Goal: Task Accomplishment & Management: Manage account settings

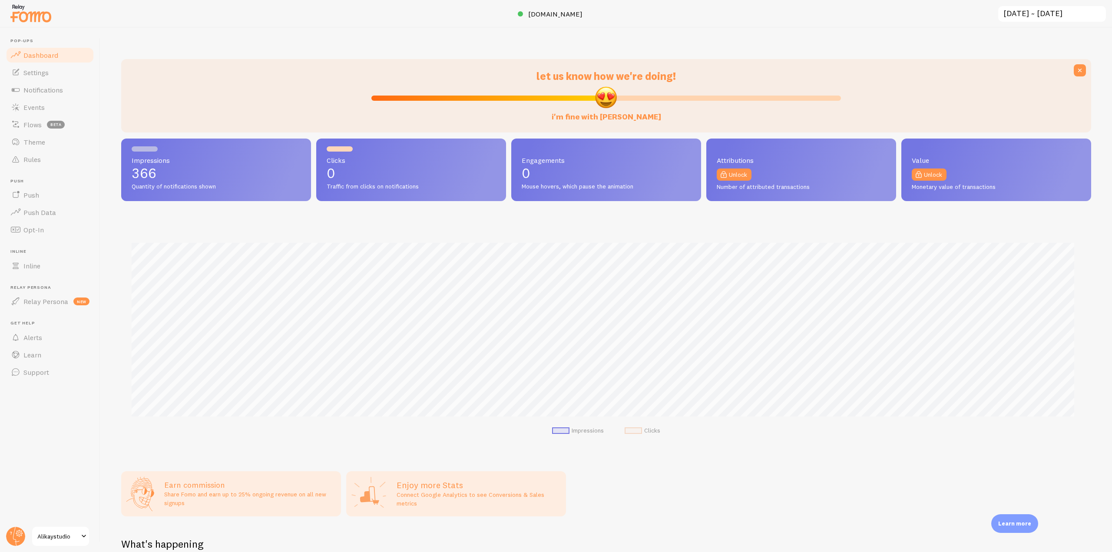
scroll to position [228, 964]
click at [65, 99] on link "Events" at bounding box center [50, 107] width 90 height 17
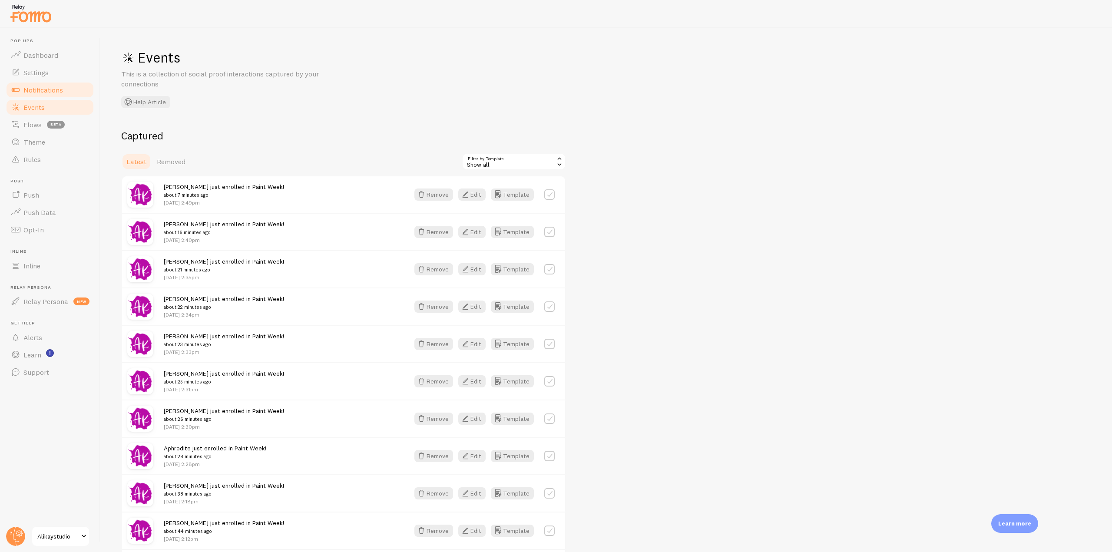
click at [56, 84] on link "Notifications" at bounding box center [50, 89] width 90 height 17
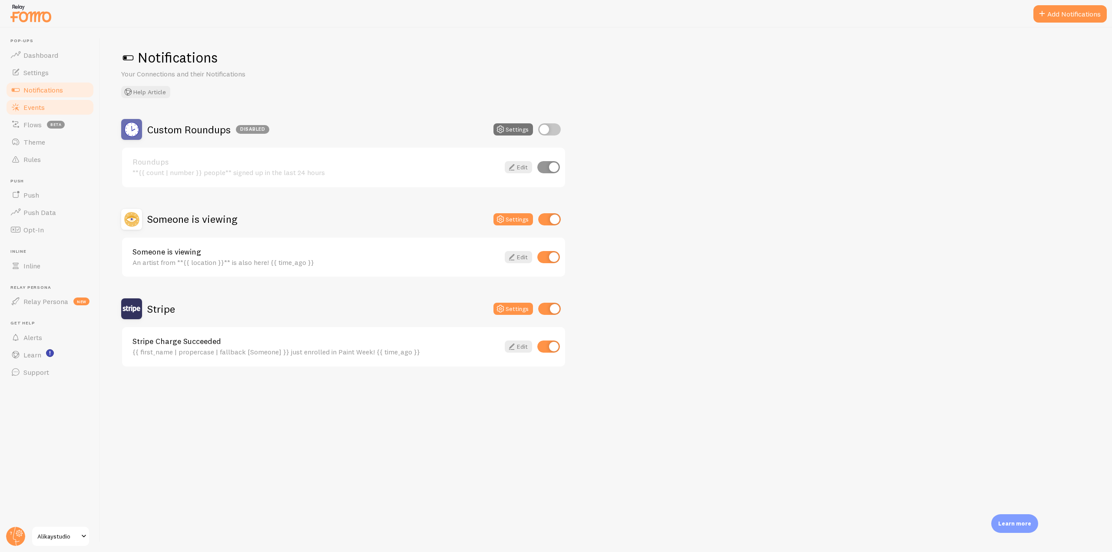
click at [51, 105] on link "Events" at bounding box center [50, 107] width 90 height 17
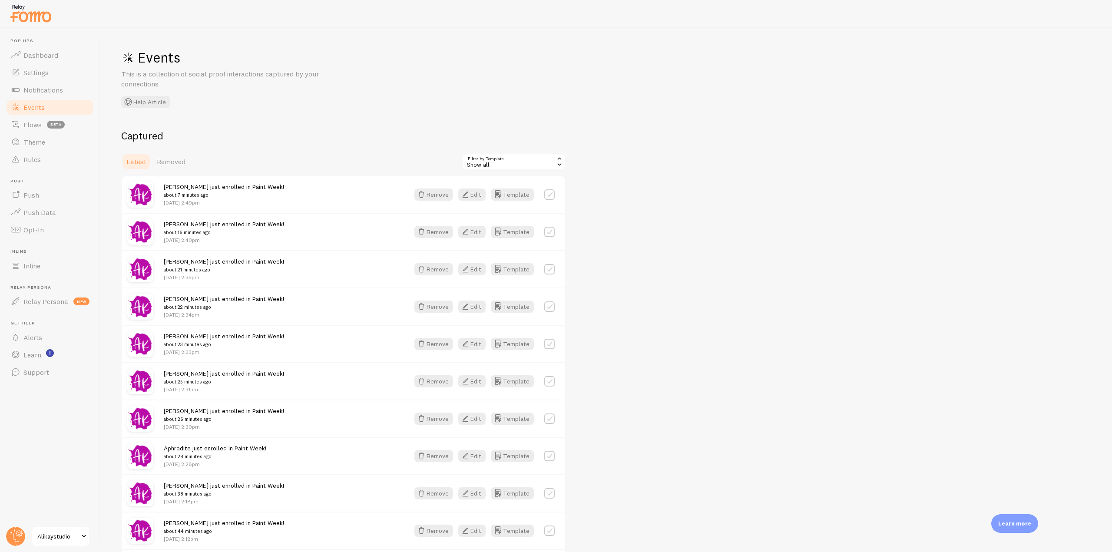
click at [52, 17] on img at bounding box center [30, 13] width 43 height 22
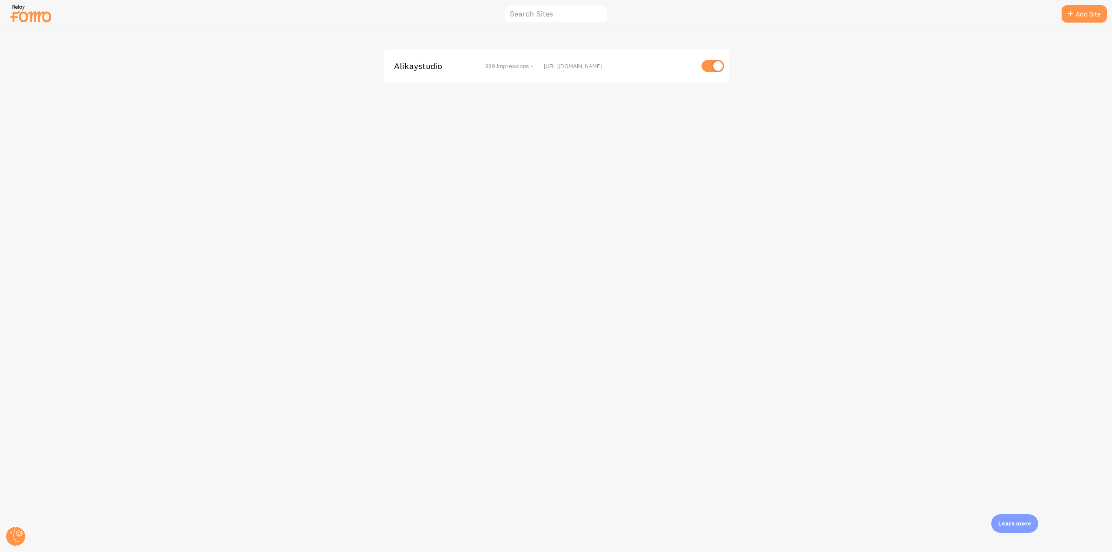
click at [426, 74] on div "Alikaystudio 369 Impressions - https://alikaystudio.com" at bounding box center [557, 66] width 346 height 33
click at [426, 69] on span "Alikaystudio" at bounding box center [429, 66] width 70 height 8
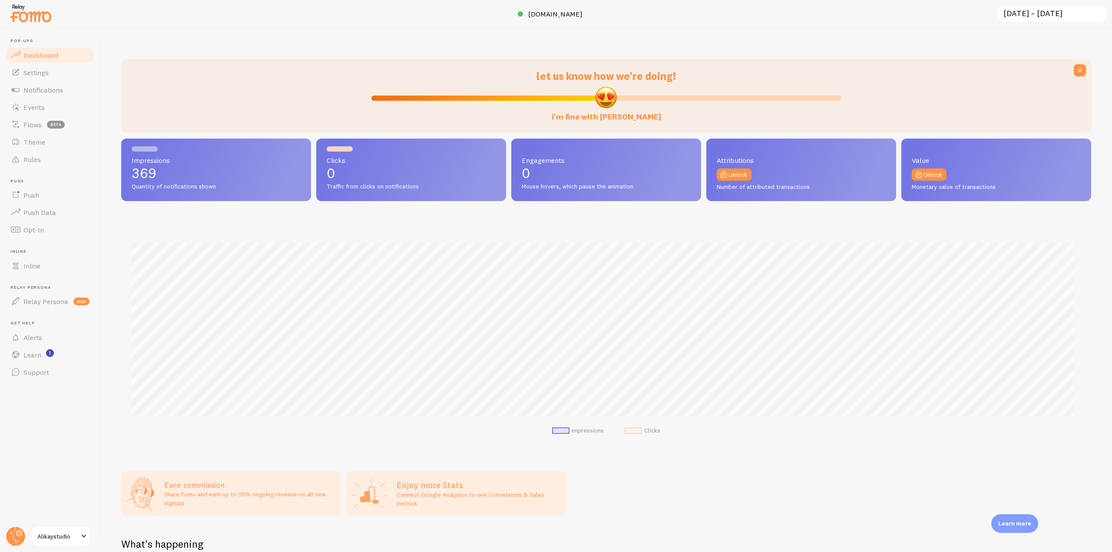
scroll to position [228, 964]
click at [59, 89] on span "Notifications" at bounding box center [43, 90] width 40 height 9
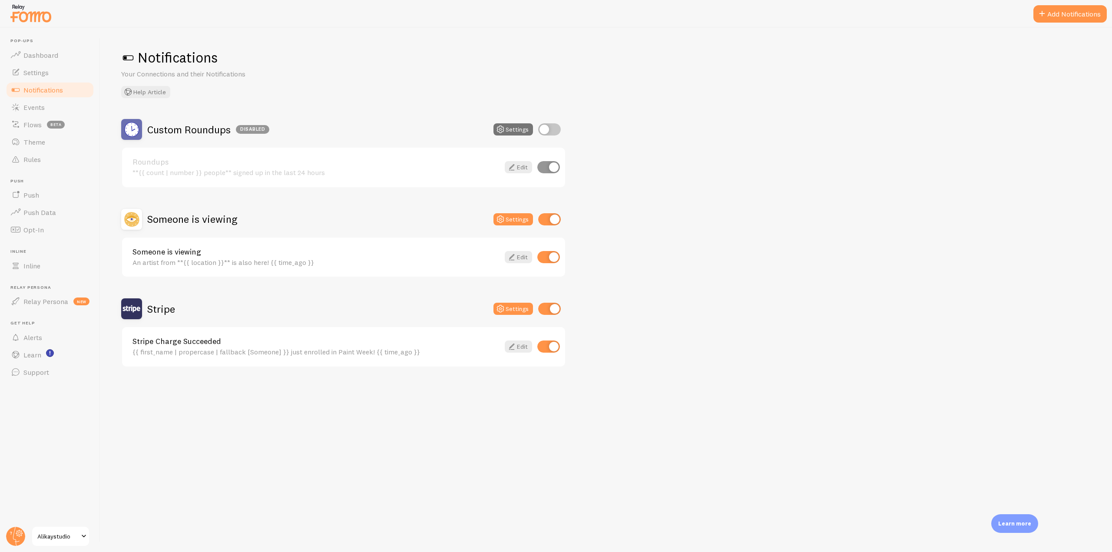
click at [40, 21] on img at bounding box center [30, 13] width 43 height 22
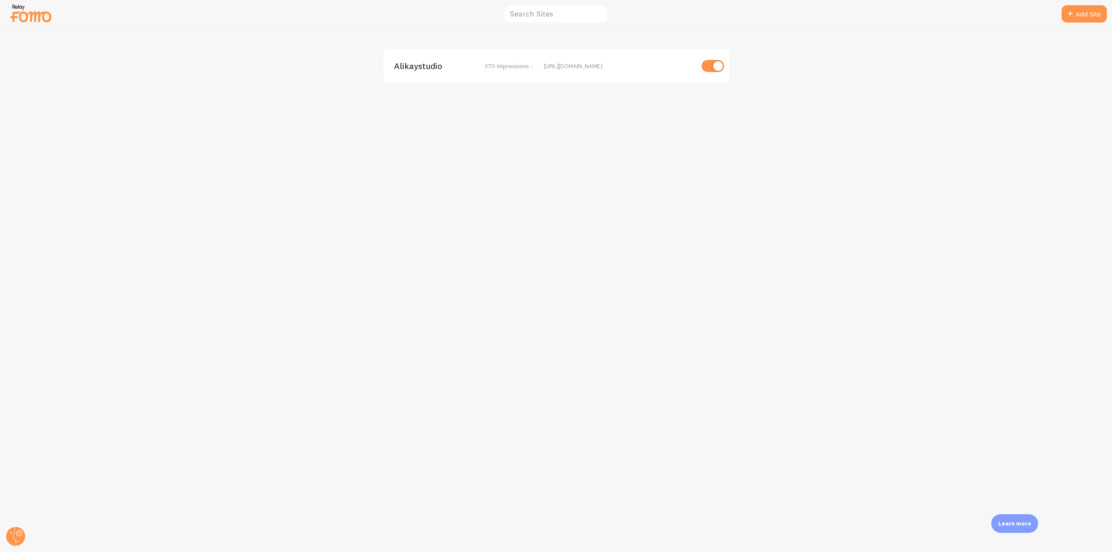
click at [423, 67] on span "Alikaystudio" at bounding box center [429, 66] width 70 height 8
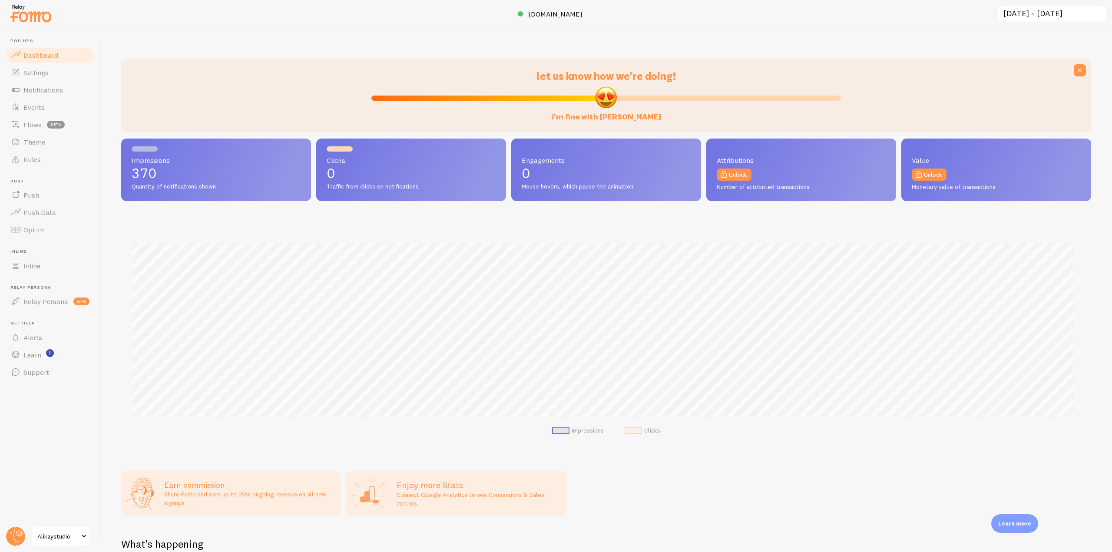
scroll to position [228, 964]
click at [558, 18] on span "[DOMAIN_NAME]" at bounding box center [555, 14] width 54 height 9
click at [33, 158] on span "Rules" at bounding box center [31, 159] width 17 height 9
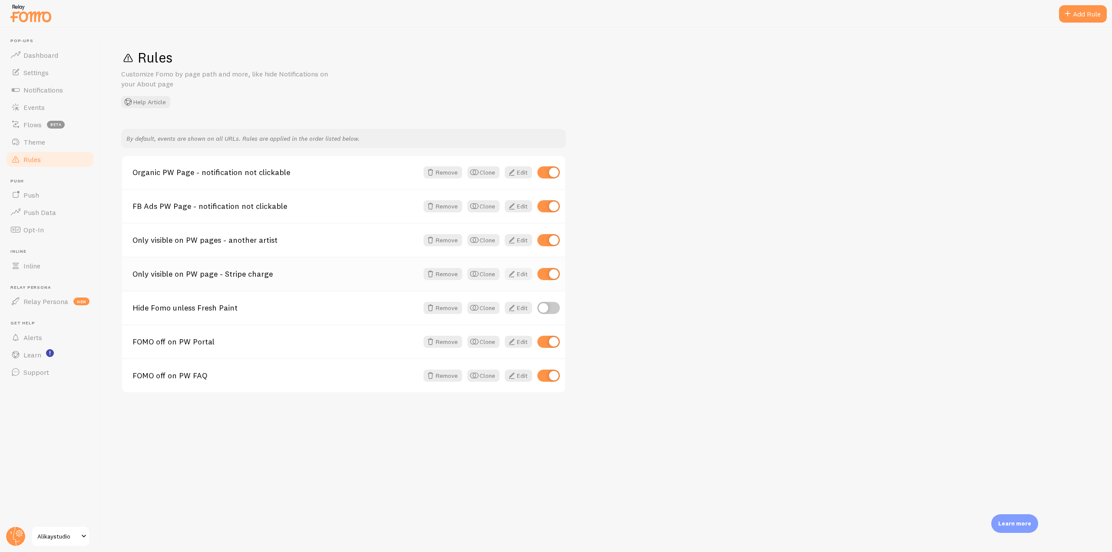
click at [512, 275] on span at bounding box center [512, 274] width 10 height 10
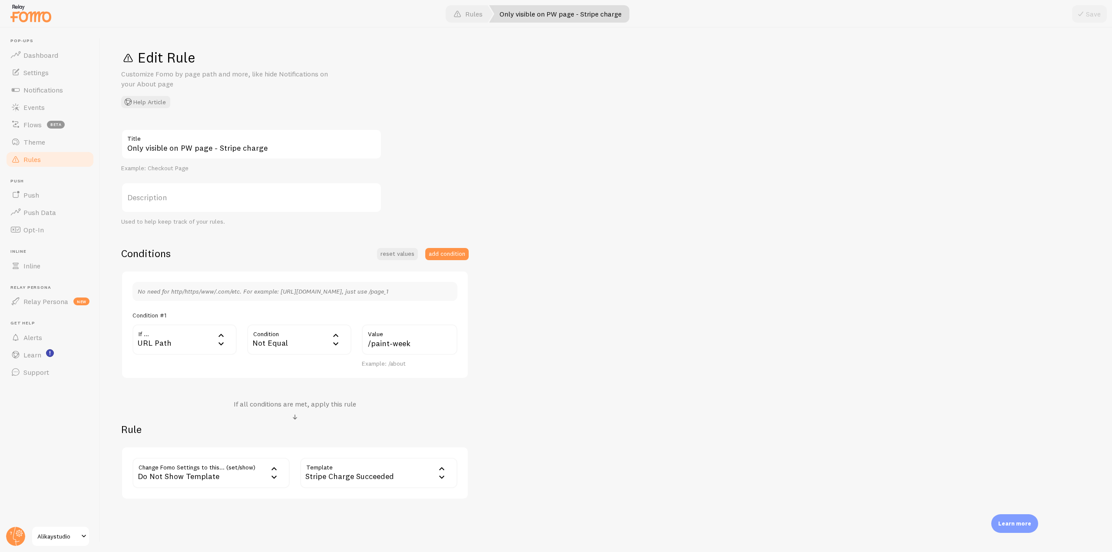
click at [56, 165] on link "Rules" at bounding box center [50, 159] width 90 height 17
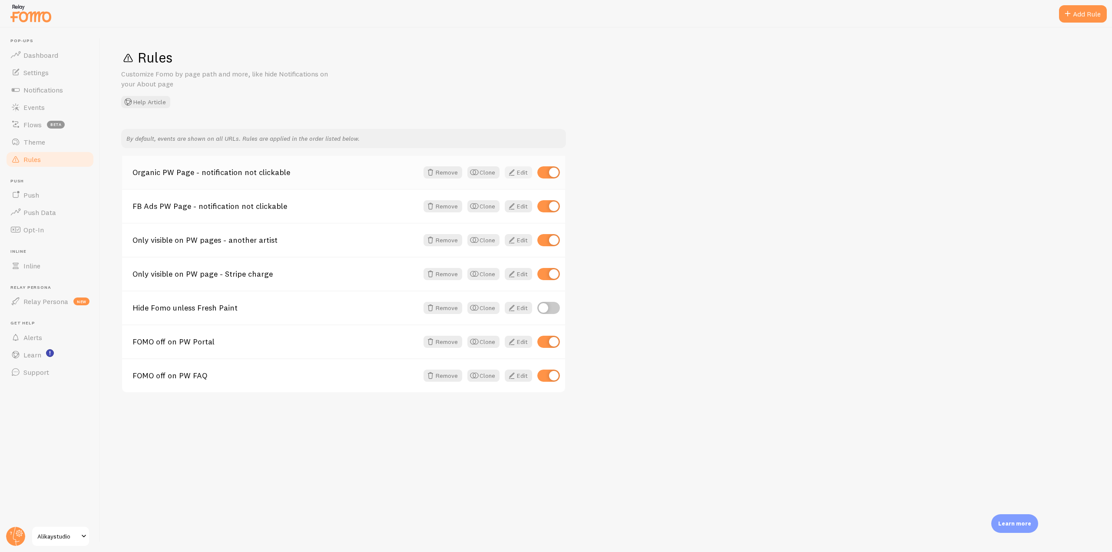
click at [512, 175] on span at bounding box center [512, 172] width 10 height 10
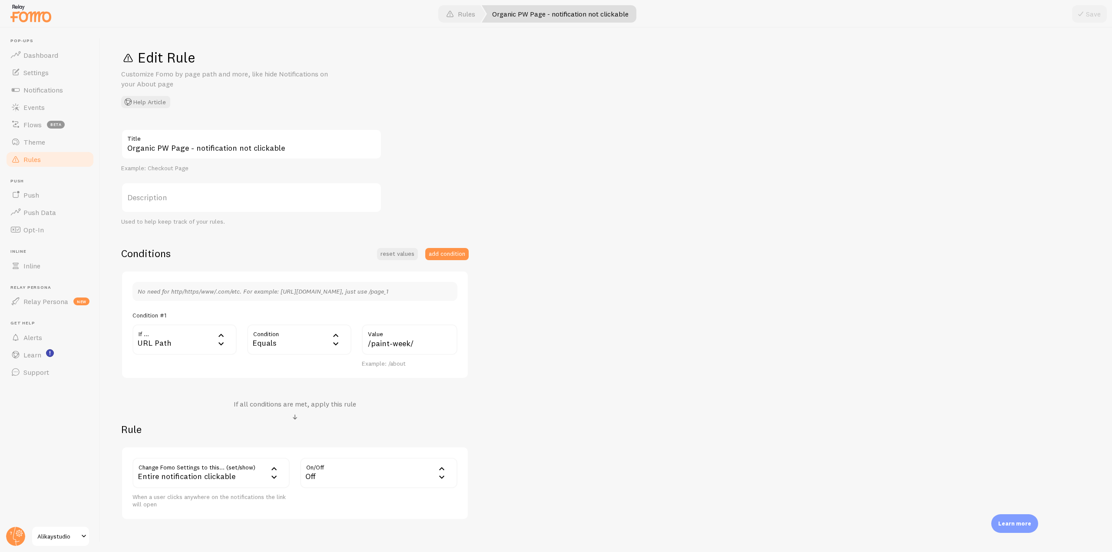
click at [62, 162] on link "Rules" at bounding box center [50, 159] width 90 height 17
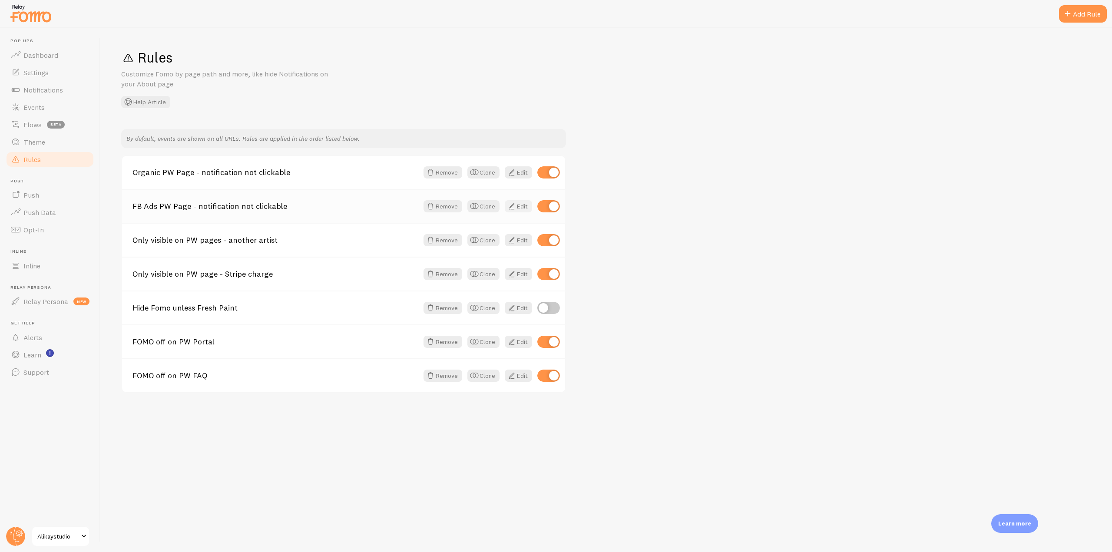
click at [520, 200] on link "Edit" at bounding box center [518, 206] width 27 height 12
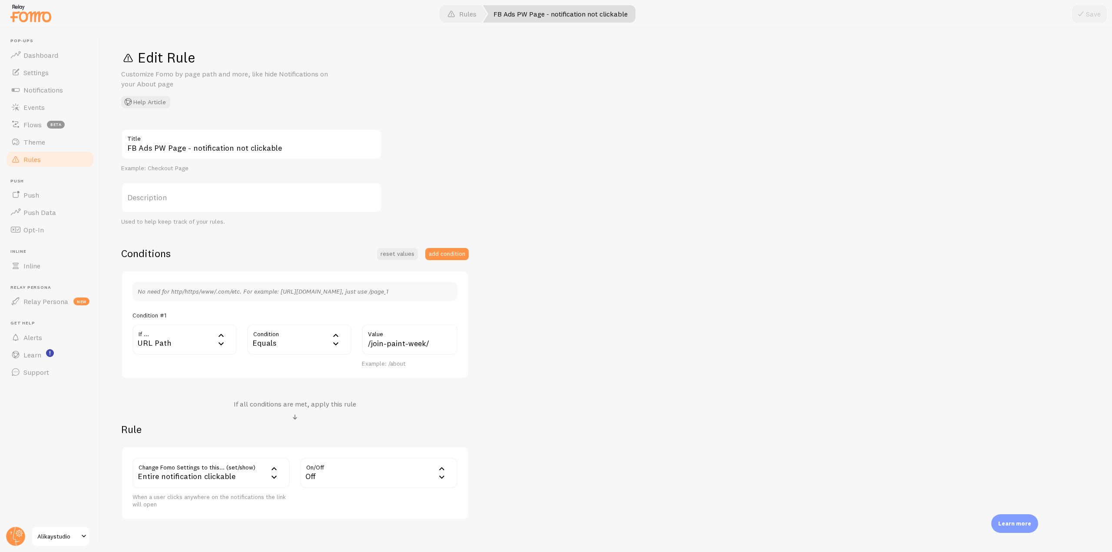
click at [58, 158] on link "Rules" at bounding box center [50, 159] width 90 height 17
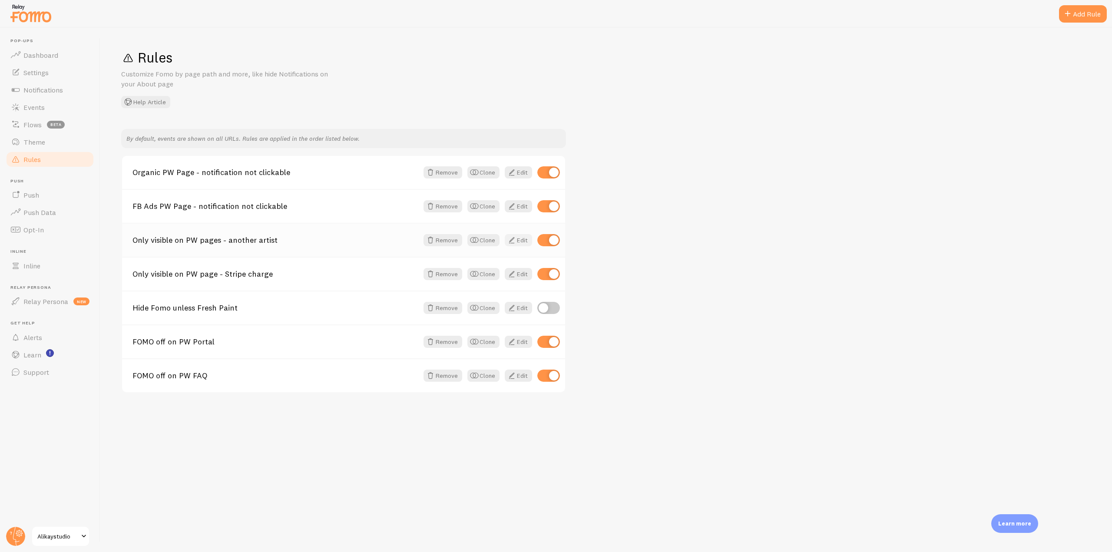
click at [519, 244] on link "Edit" at bounding box center [518, 240] width 27 height 12
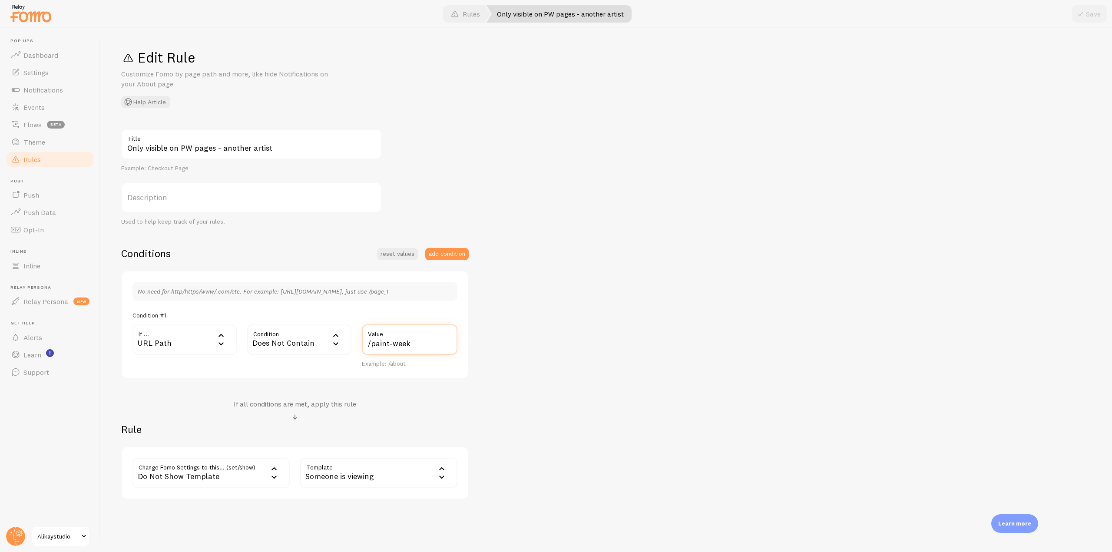
drag, startPoint x: 415, startPoint y: 345, endPoint x: 362, endPoint y: 345, distance: 53.0
click at [362, 345] on div "/paint-week Value Example: /about" at bounding box center [410, 346] width 106 height 43
click at [47, 157] on link "Rules" at bounding box center [50, 159] width 90 height 17
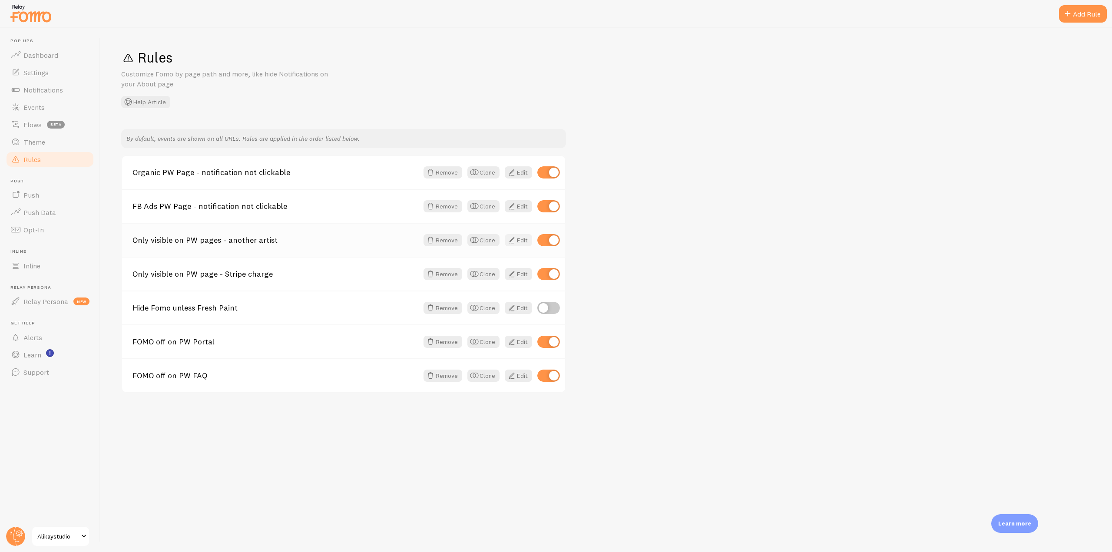
click at [523, 240] on link "Edit" at bounding box center [518, 240] width 27 height 12
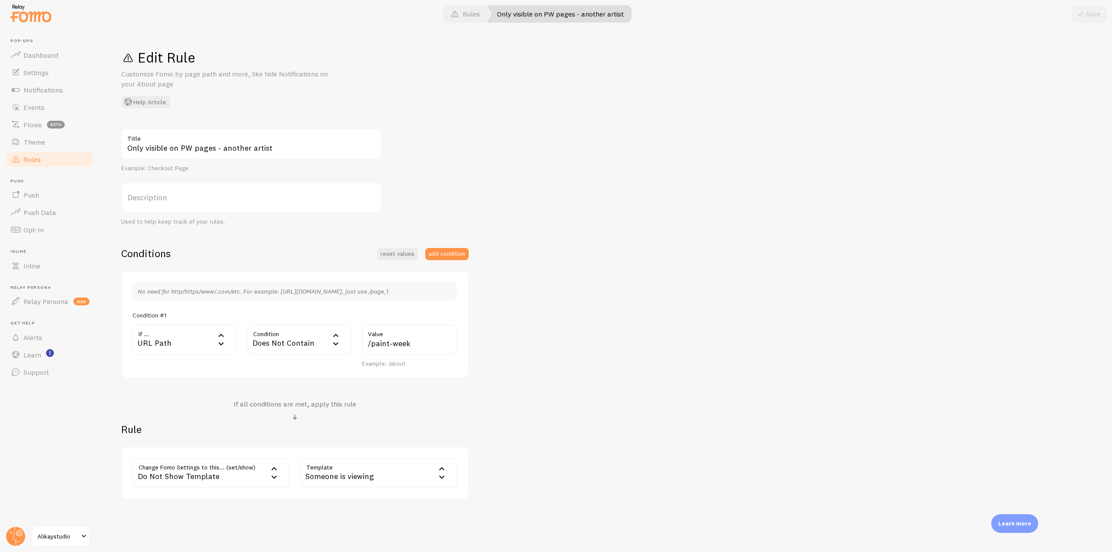
click at [267, 465] on div "Do Not Show Template" at bounding box center [211, 473] width 157 height 30
click at [38, 160] on span "Rules" at bounding box center [31, 159] width 17 height 9
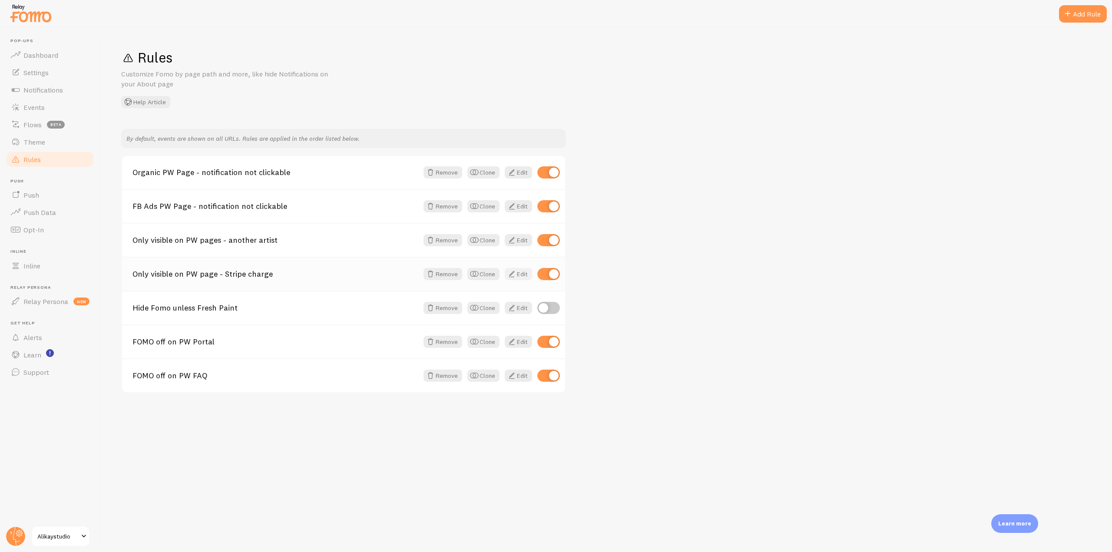
click at [517, 273] on link "Edit" at bounding box center [518, 274] width 27 height 12
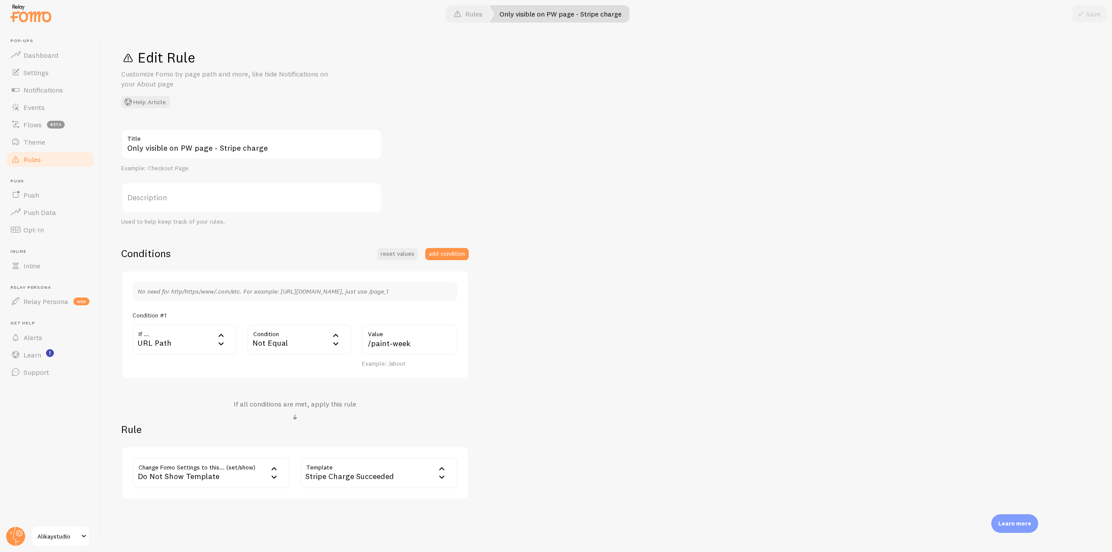
click at [44, 156] on link "Rules" at bounding box center [50, 159] width 90 height 17
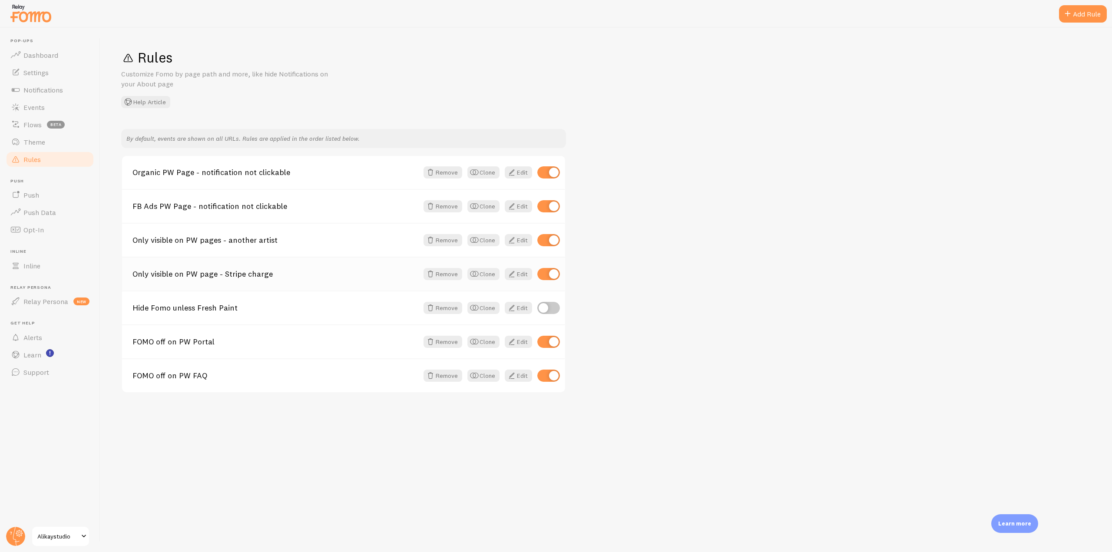
click at [548, 274] on input "checkbox" at bounding box center [549, 274] width 23 height 12
checkbox input "true"
click at [1079, 14] on div "Add Rule" at bounding box center [1083, 13] width 48 height 17
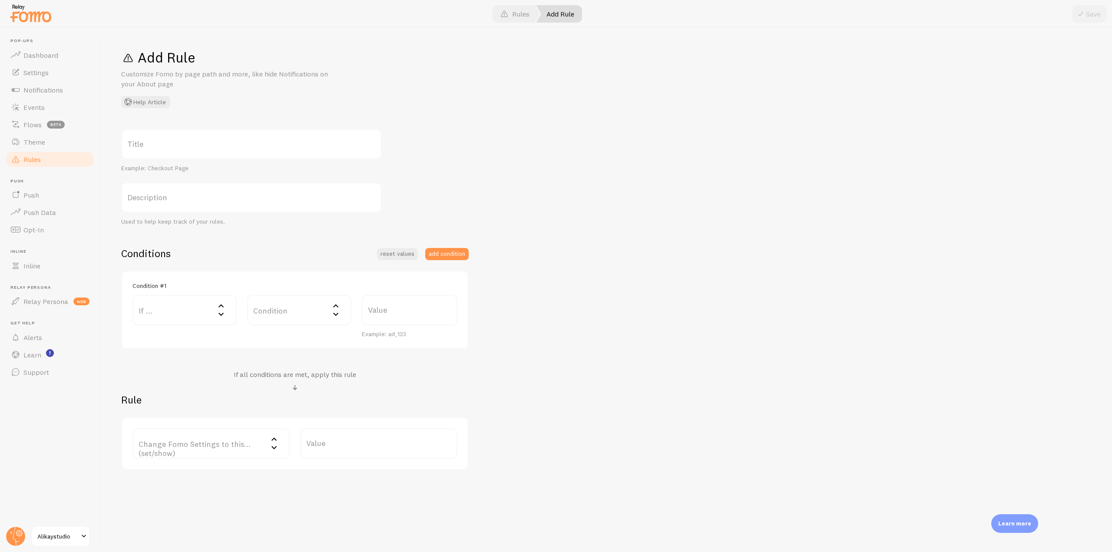
click at [196, 141] on label "Title" at bounding box center [251, 144] width 261 height 30
click at [196, 141] on input "Title" at bounding box center [251, 144] width 261 height 30
type input "Only show Fomo on paint week and join paint week sites"
click at [511, 180] on div "Only show Fomo on paint week and join paint week sites Title Example: Checkout …" at bounding box center [606, 299] width 970 height 341
click at [224, 315] on icon at bounding box center [221, 314] width 10 height 10
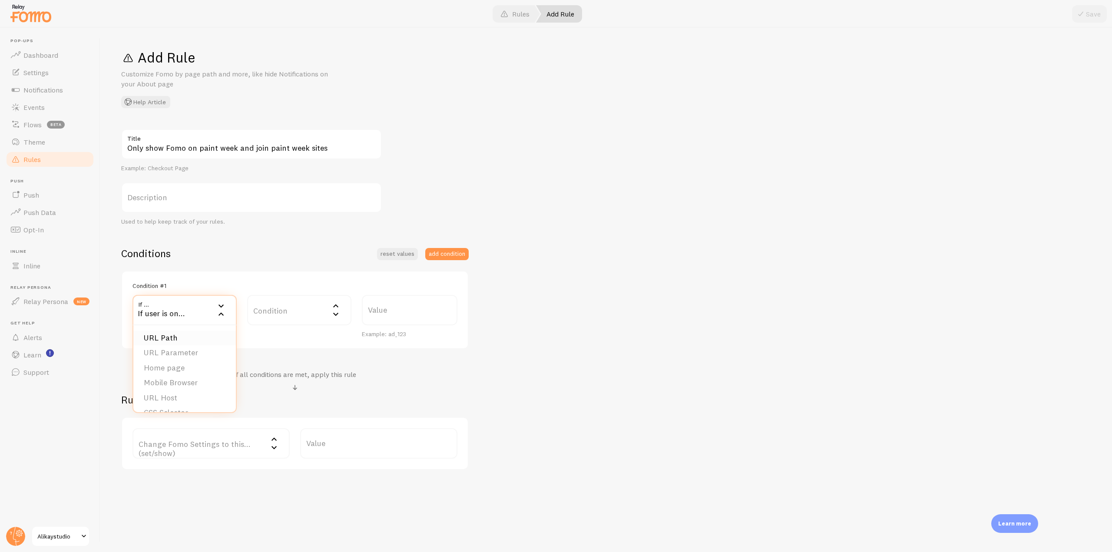
click at [187, 339] on li "URL Path" at bounding box center [184, 338] width 103 height 15
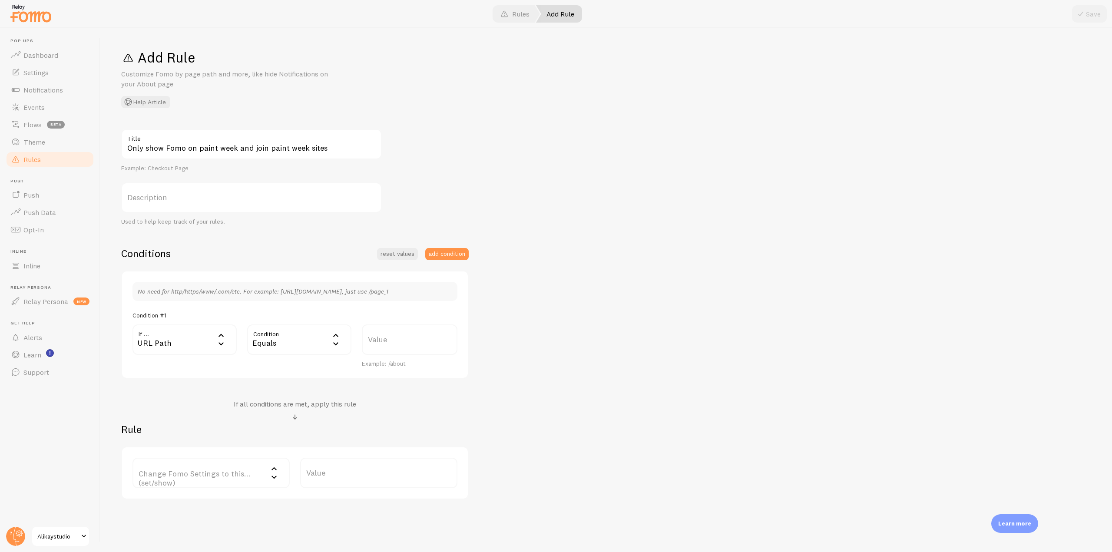
click at [286, 335] on div "Equals" at bounding box center [299, 340] width 104 height 30
click at [289, 424] on li "Does Not Contain" at bounding box center [299, 427] width 103 height 15
click at [378, 340] on label "Value" at bounding box center [410, 340] width 96 height 30
click at [378, 340] on input "Value" at bounding box center [410, 340] width 96 height 30
paste input "/paint-week/"
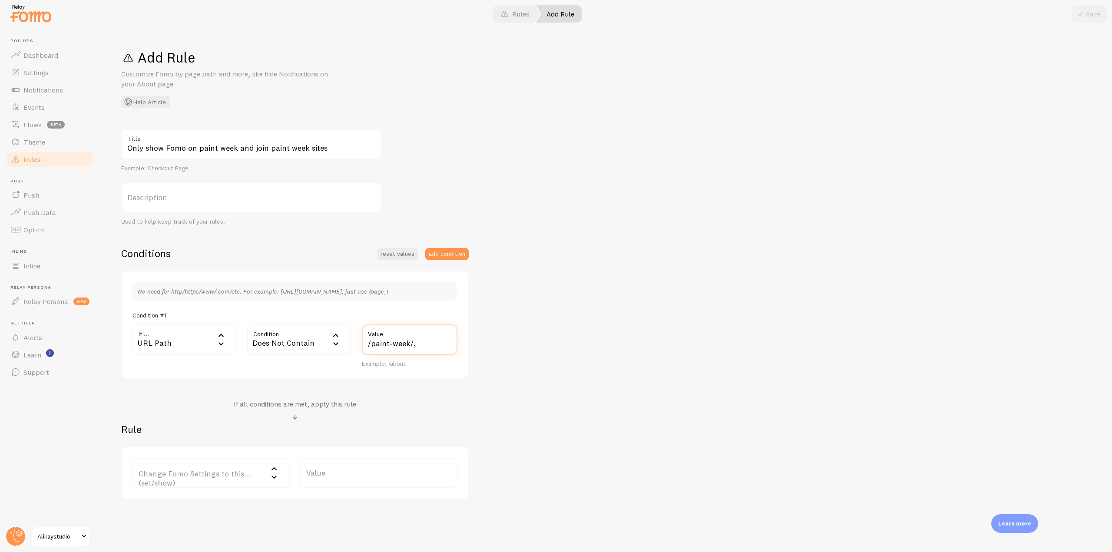
paste input "/join-paint-week/"
click at [390, 342] on input "/paint-week/, /join-paint-week/" at bounding box center [410, 340] width 96 height 30
type input "/paint-week/, /join-paint-week/"
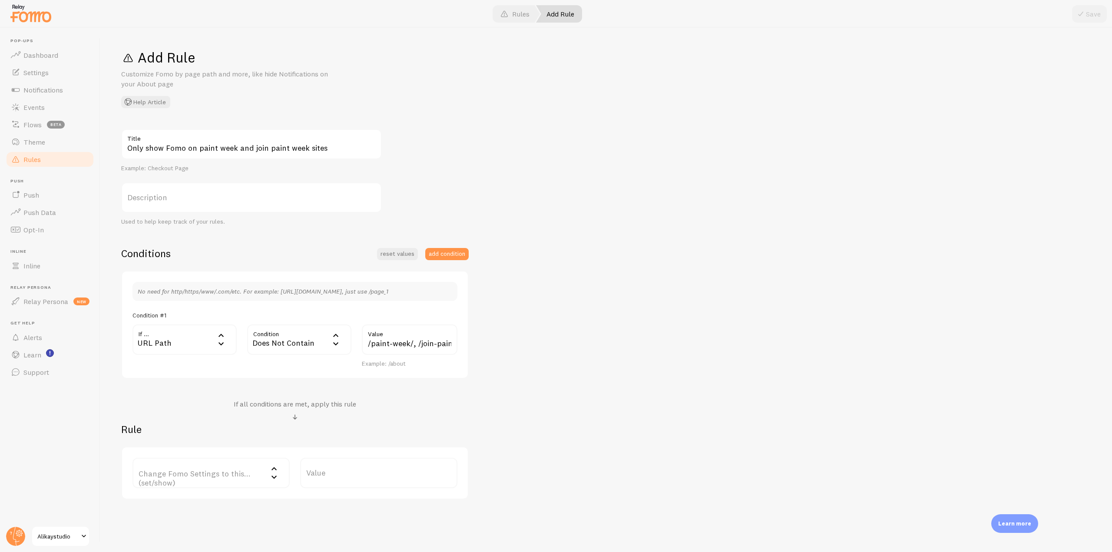
click at [237, 482] on label "Change Fomo Settings to this... (set/show)" at bounding box center [211, 473] width 157 height 30
click at [205, 504] on li "Notifications" at bounding box center [211, 501] width 156 height 15
click at [354, 478] on label "Options" at bounding box center [378, 473] width 157 height 30
click at [344, 500] on li "Hide Fomo" at bounding box center [379, 501] width 156 height 15
click at [1080, 13] on span at bounding box center [1081, 14] width 10 height 10
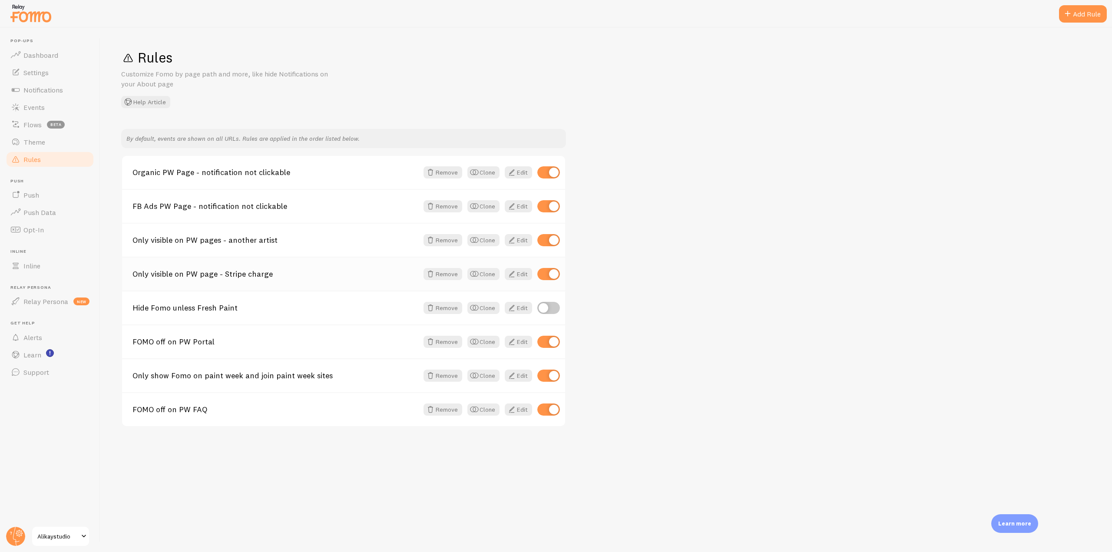
click at [548, 272] on input "checkbox" at bounding box center [549, 274] width 23 height 12
checkbox input "false"
click at [553, 238] on input "checkbox" at bounding box center [549, 240] width 23 height 12
checkbox input "false"
click at [516, 204] on span at bounding box center [512, 206] width 10 height 10
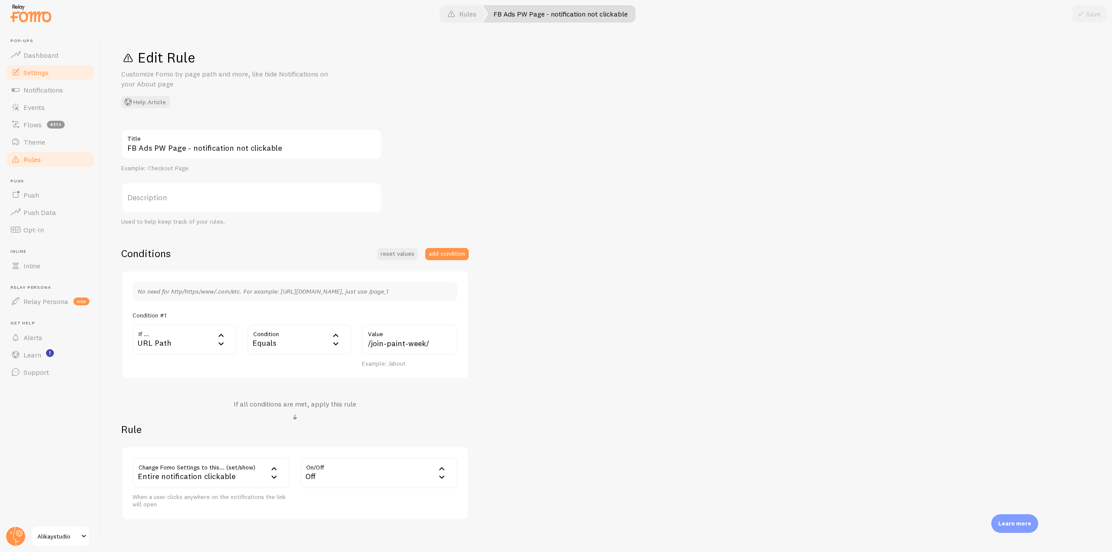
click at [55, 74] on link "Settings" at bounding box center [50, 72] width 90 height 17
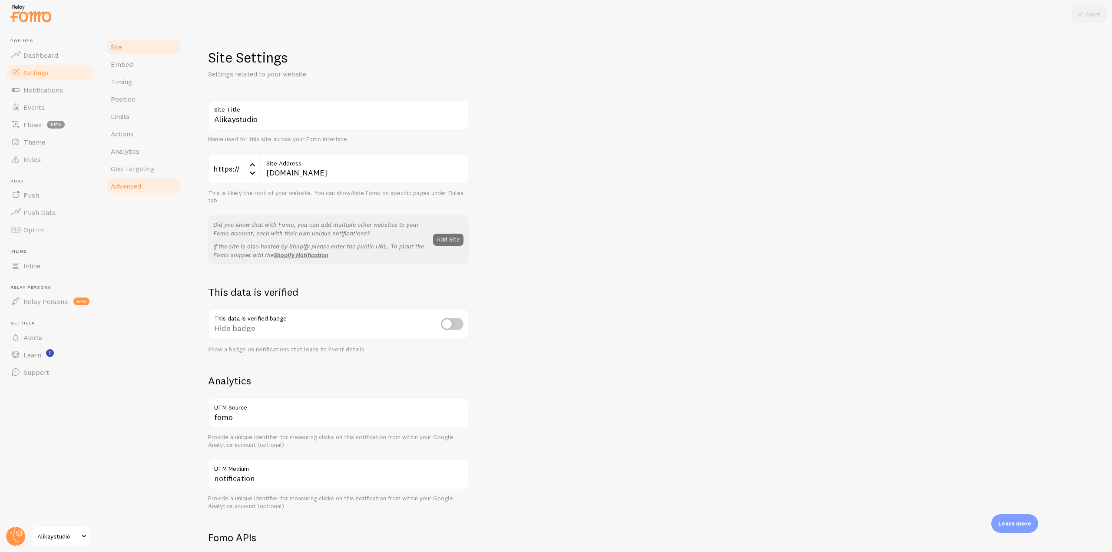
click at [130, 185] on span "Advanced" at bounding box center [126, 186] width 30 height 9
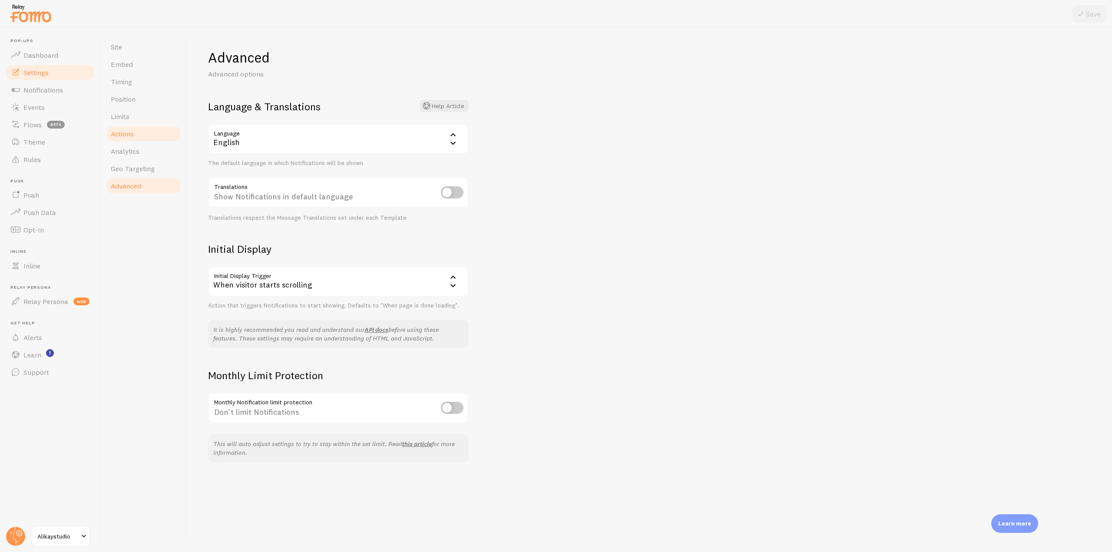
click at [137, 139] on link "Actions" at bounding box center [144, 133] width 76 height 17
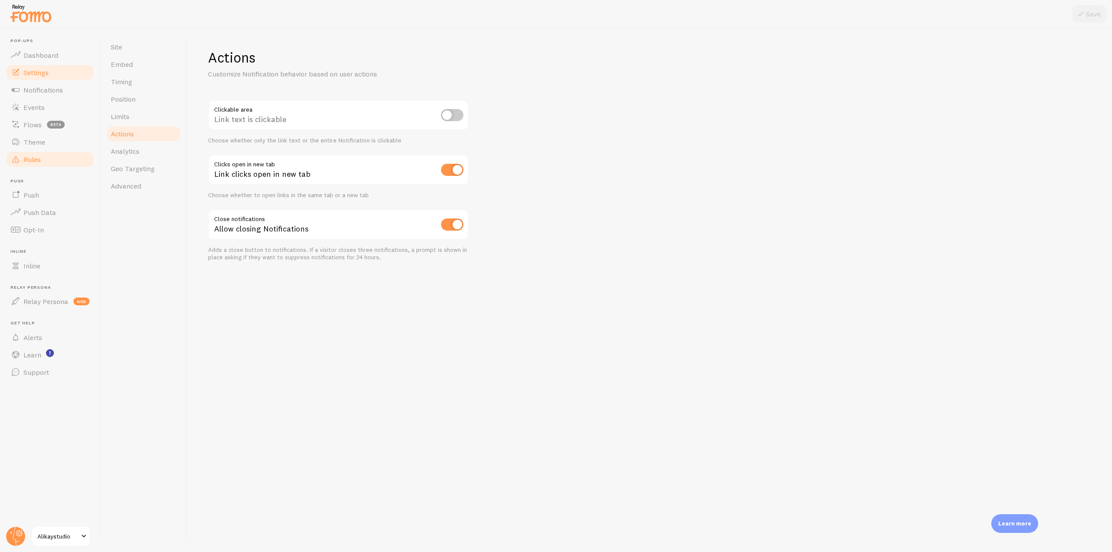
click at [67, 157] on link "Rules" at bounding box center [50, 159] width 90 height 17
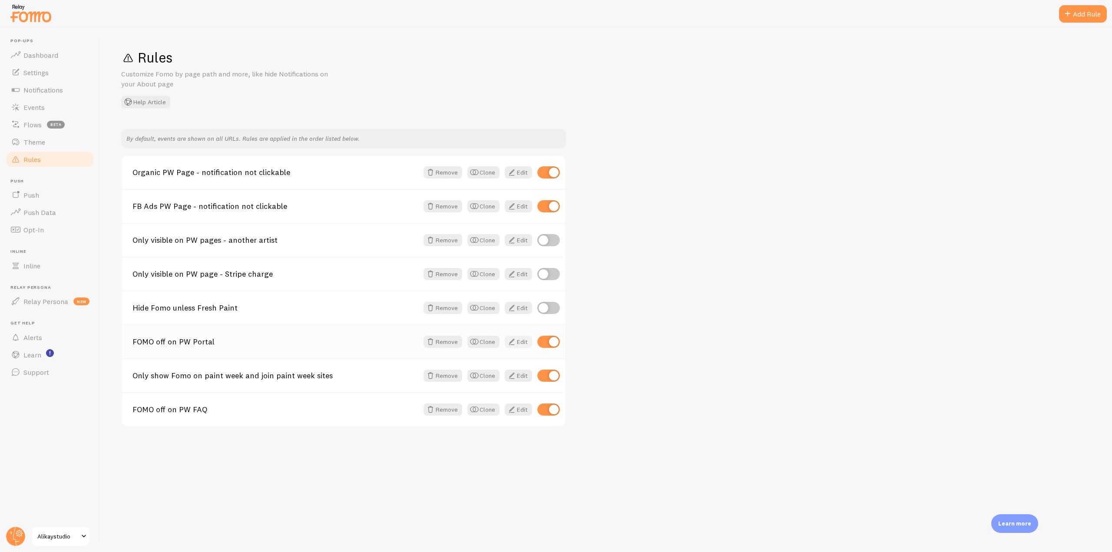
click at [515, 341] on span at bounding box center [512, 342] width 10 height 10
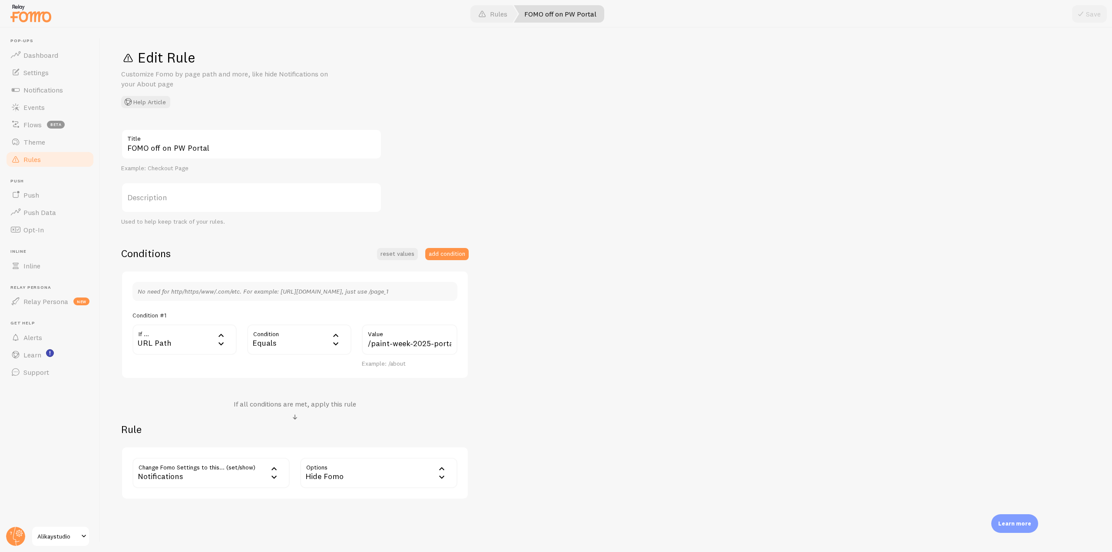
click at [45, 155] on link "Rules" at bounding box center [50, 159] width 90 height 17
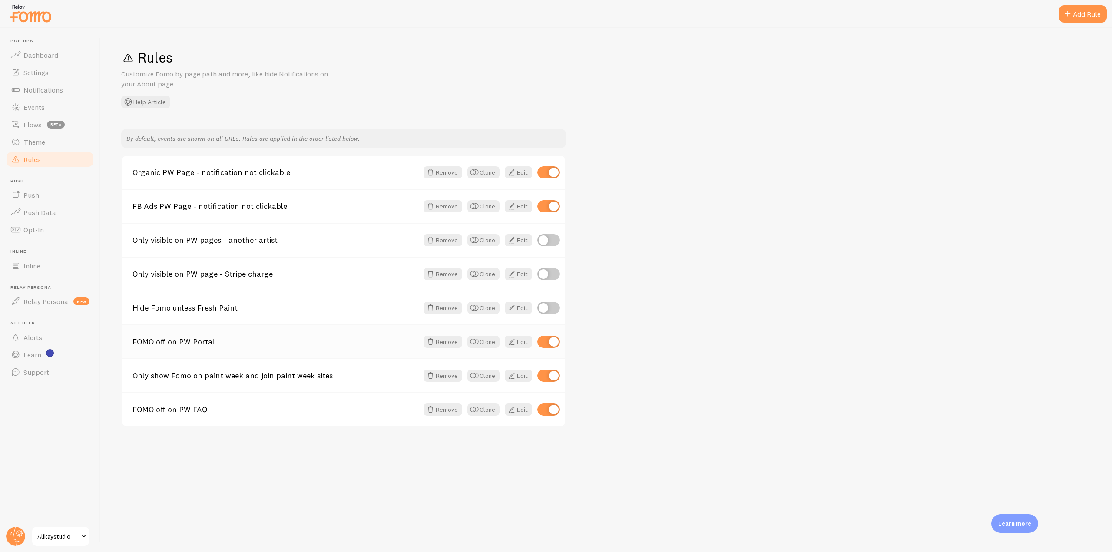
click at [554, 345] on input "checkbox" at bounding box center [549, 342] width 23 height 12
checkbox input "false"
click at [519, 408] on link "Edit" at bounding box center [518, 410] width 27 height 12
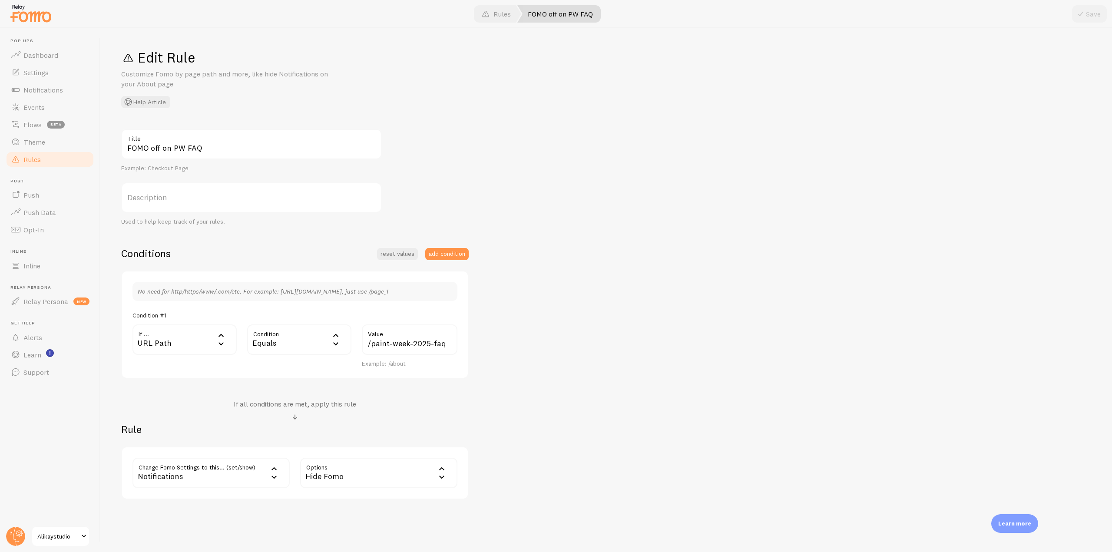
click at [36, 157] on span "Rules" at bounding box center [31, 159] width 17 height 9
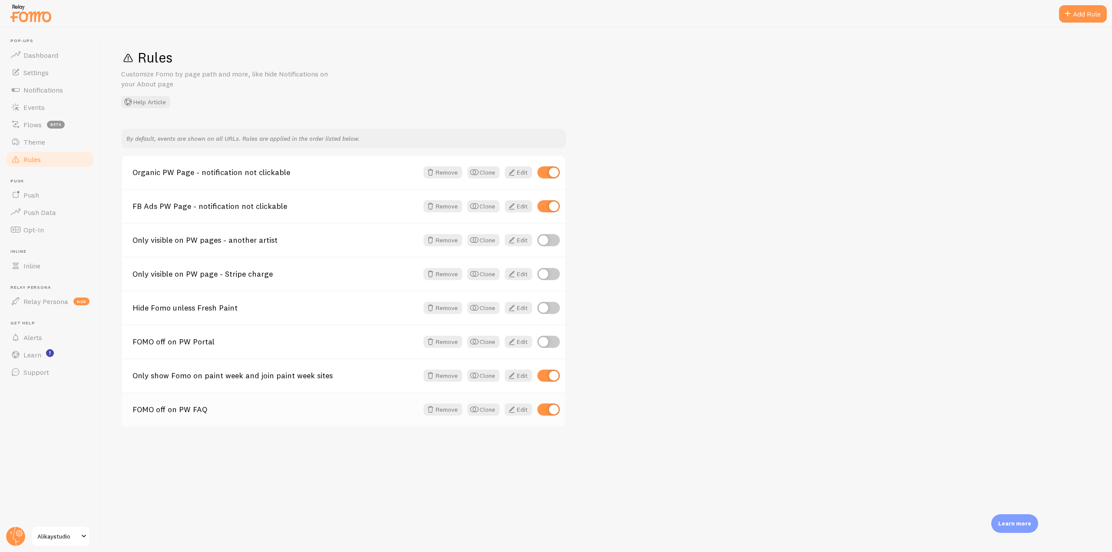
click at [547, 408] on input "checkbox" at bounding box center [549, 410] width 23 height 12
checkbox input "false"
click at [42, 90] on span "Notifications" at bounding box center [43, 90] width 40 height 9
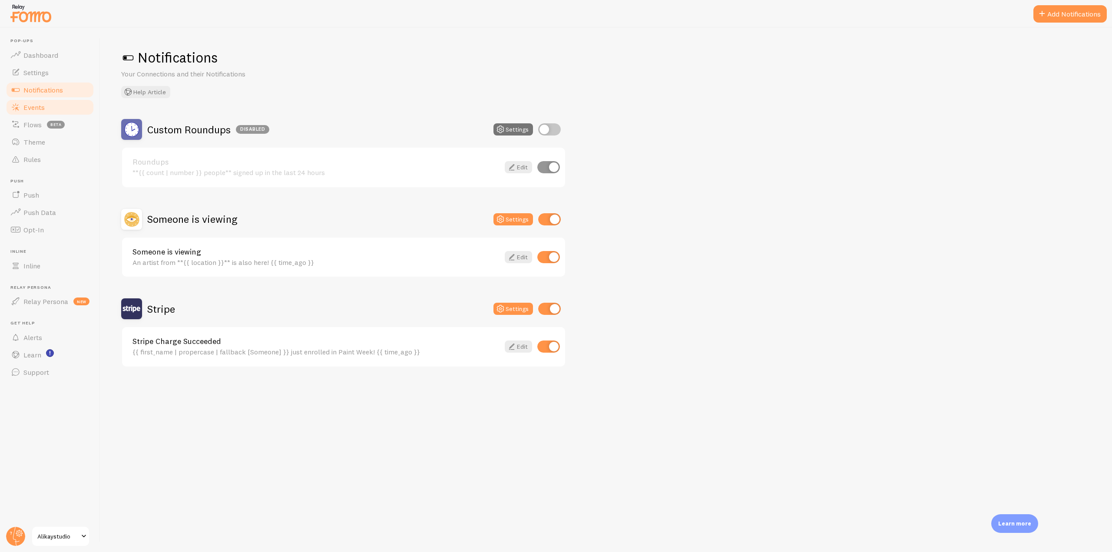
click at [45, 108] on link "Events" at bounding box center [50, 107] width 90 height 17
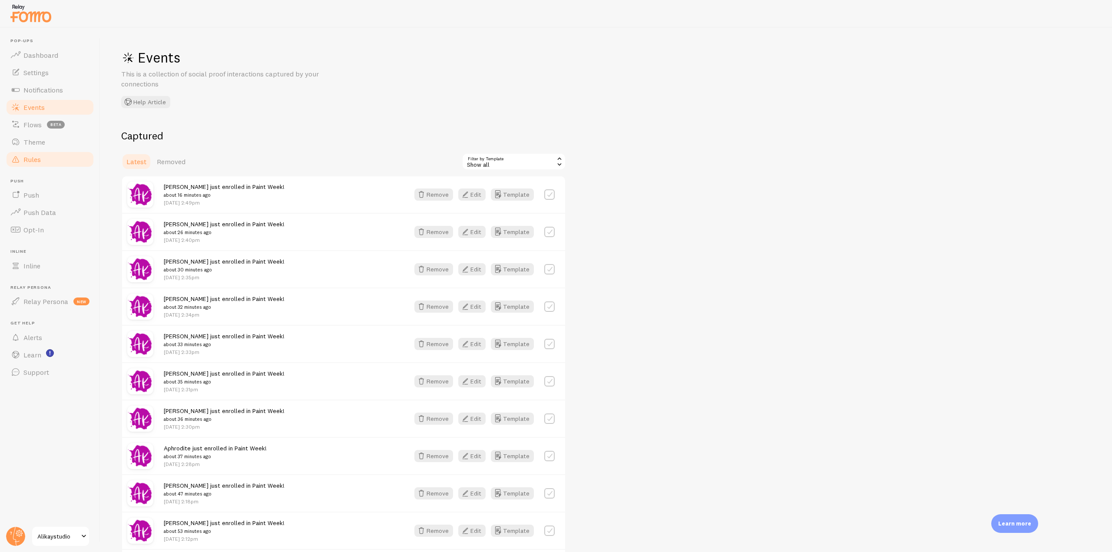
click at [48, 157] on link "Rules" at bounding box center [50, 159] width 90 height 17
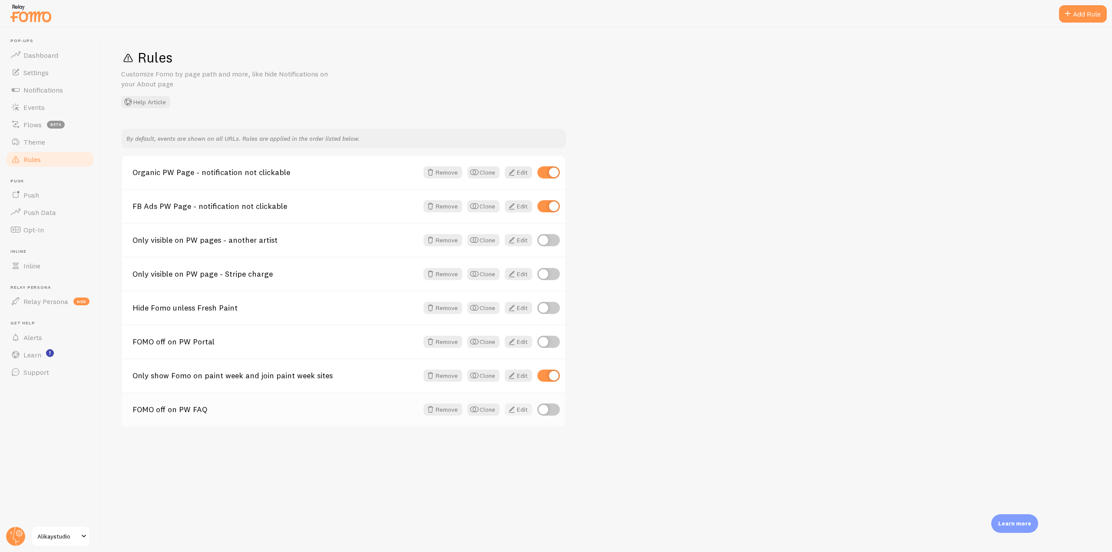
click at [517, 408] on link "Edit" at bounding box center [518, 410] width 27 height 12
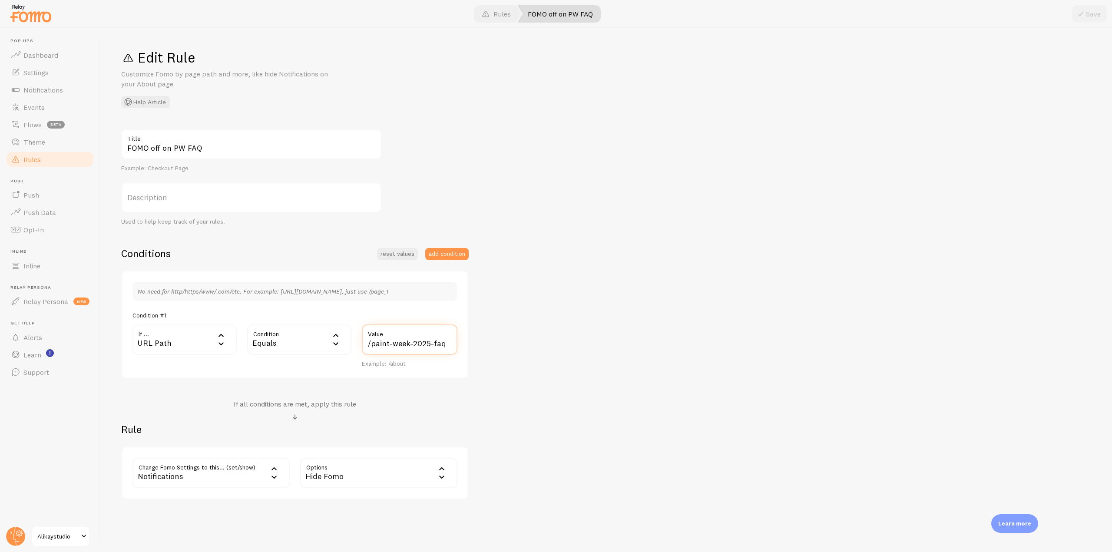
drag, startPoint x: 369, startPoint y: 343, endPoint x: 460, endPoint y: 347, distance: 90.9
click at [460, 347] on div "/paint-week-2025-faq Value Example: /about" at bounding box center [410, 346] width 106 height 43
click at [50, 156] on link "Rules" at bounding box center [50, 159] width 90 height 17
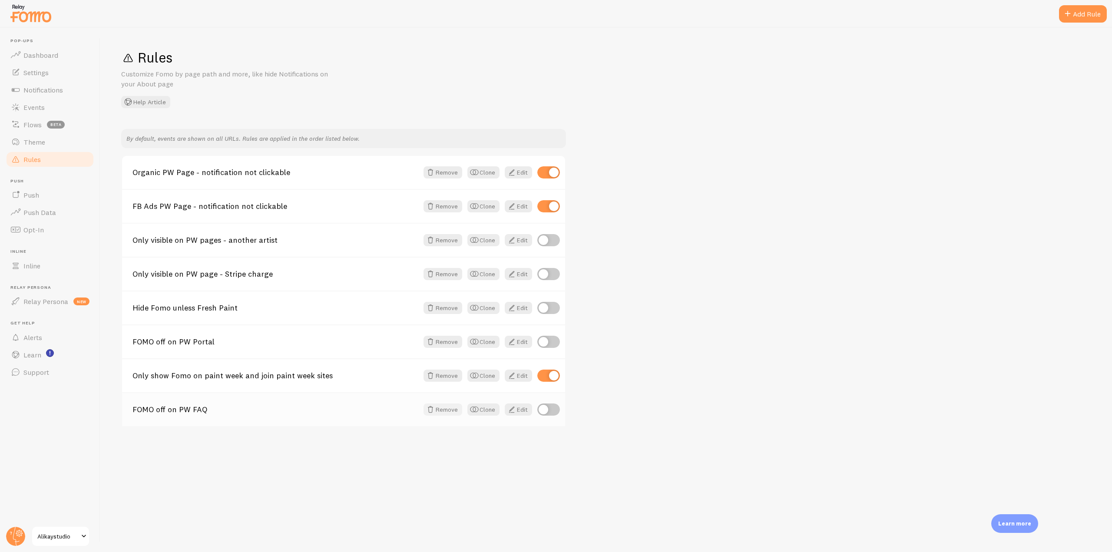
click at [445, 406] on button "Remove" at bounding box center [443, 410] width 39 height 12
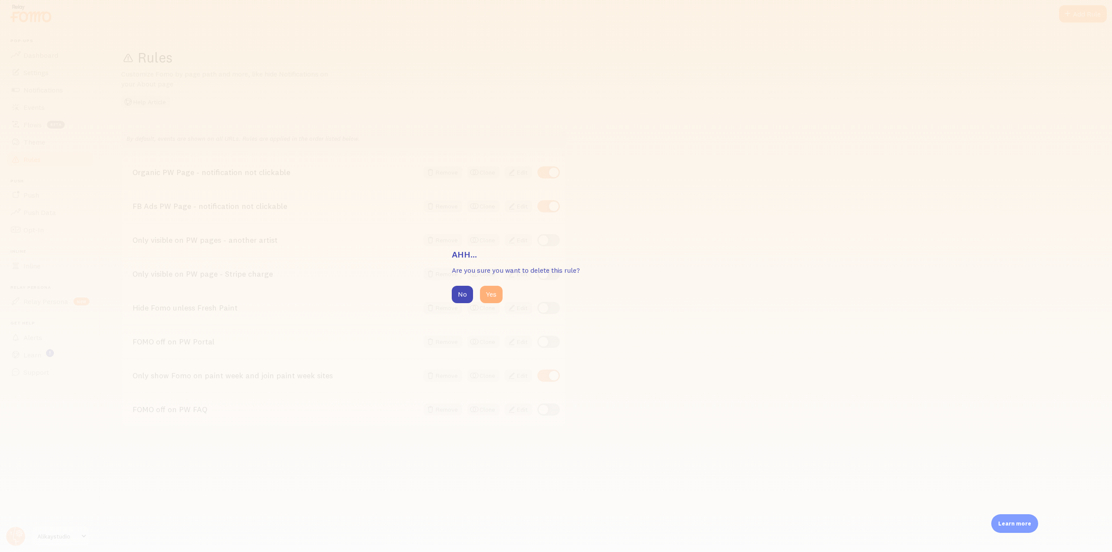
click at [492, 296] on button "Yes" at bounding box center [491, 294] width 23 height 17
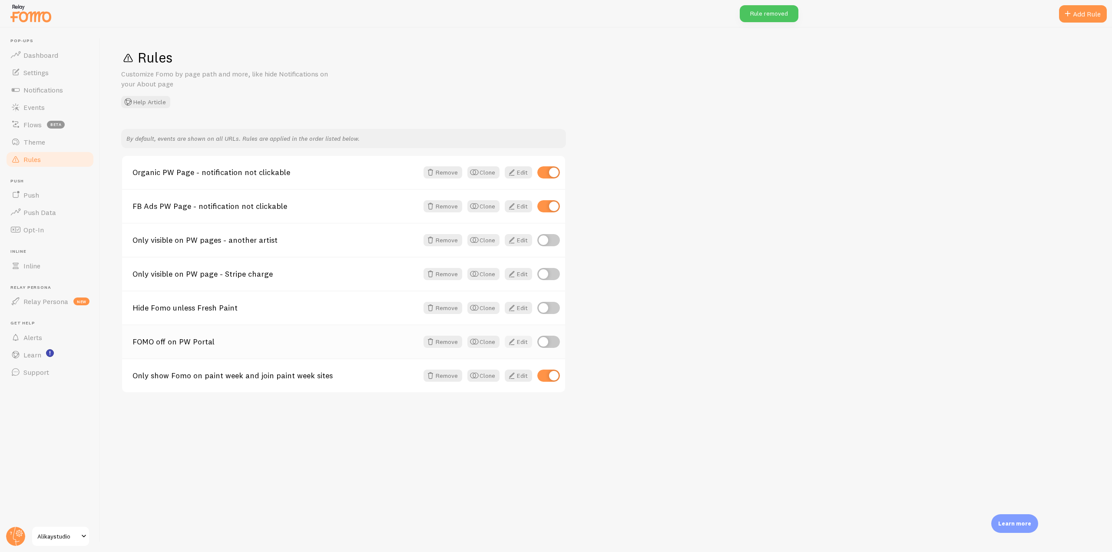
click at [515, 345] on span at bounding box center [512, 342] width 10 height 10
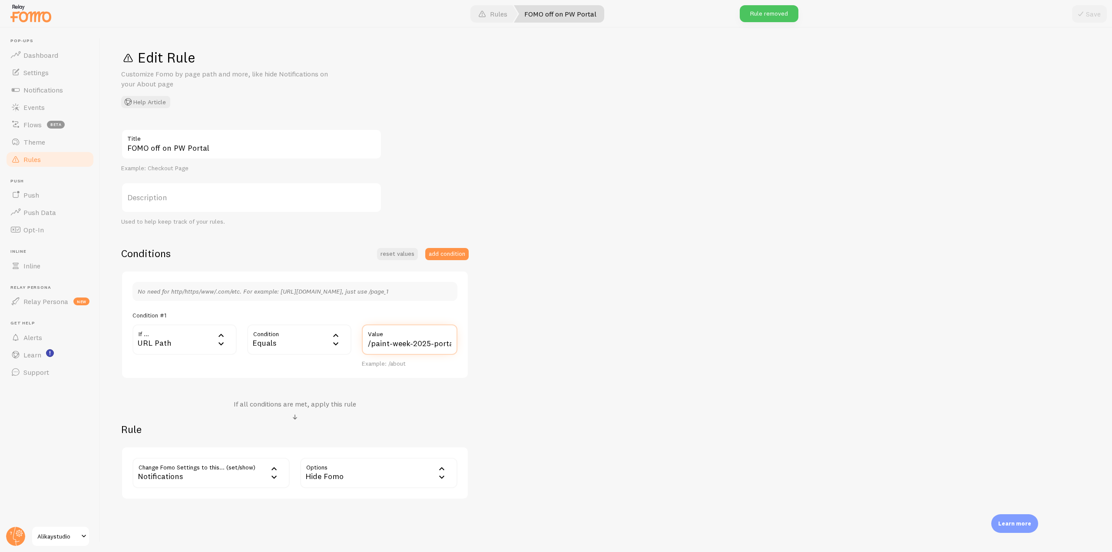
scroll to position [0, 4]
drag, startPoint x: 368, startPoint y: 346, endPoint x: 513, endPoint y: 356, distance: 145.5
click at [513, 356] on div "FOMO off on PW Portal Title Example: Checkout Page Description Used to help kee…" at bounding box center [606, 314] width 970 height 371
click at [45, 154] on link "Rules" at bounding box center [50, 159] width 90 height 17
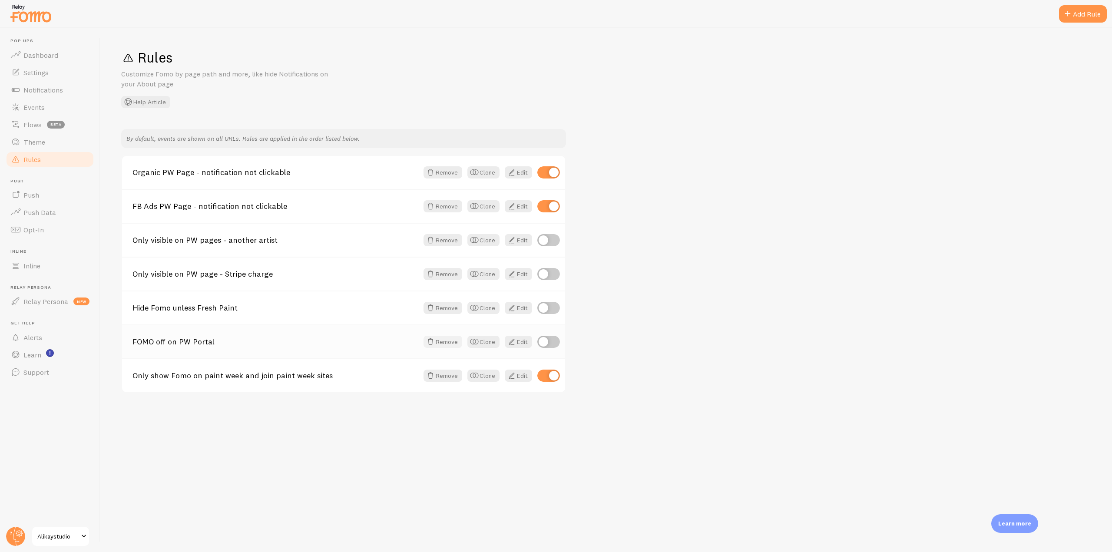
click at [449, 338] on button "Remove" at bounding box center [443, 342] width 39 height 12
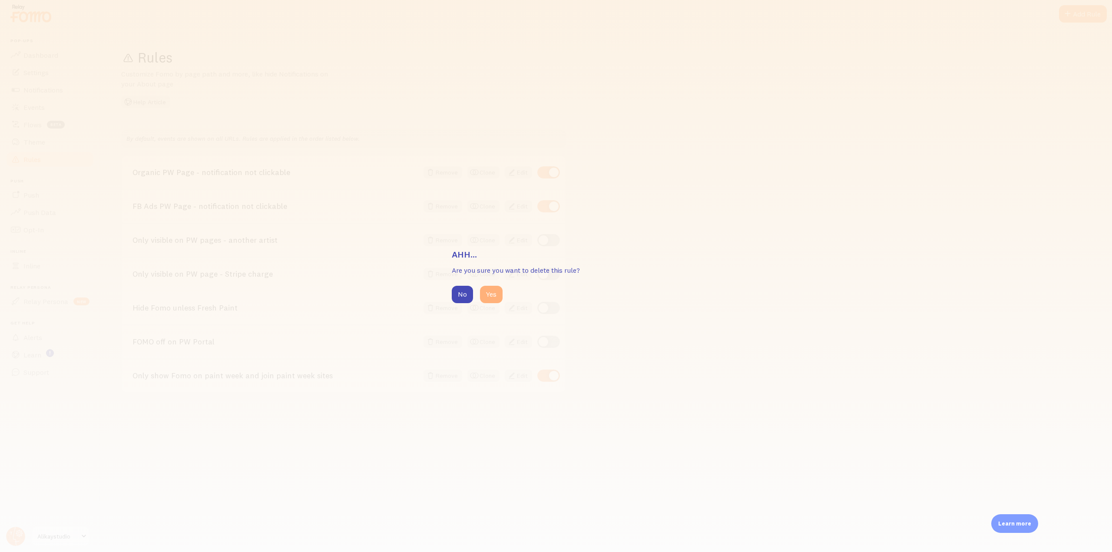
click at [494, 292] on button "Yes" at bounding box center [491, 294] width 23 height 17
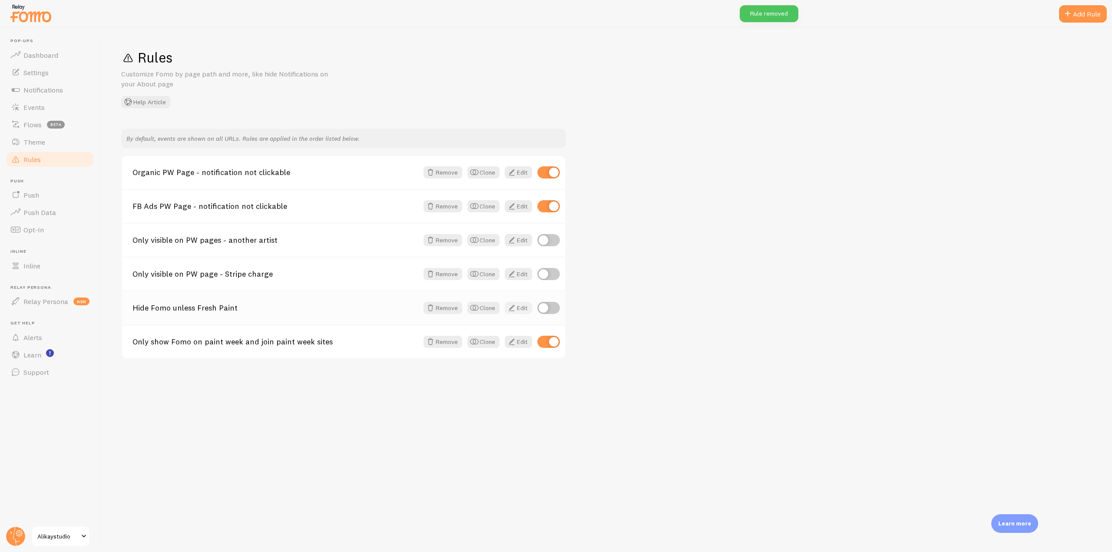
click at [520, 311] on link "Edit" at bounding box center [518, 308] width 27 height 12
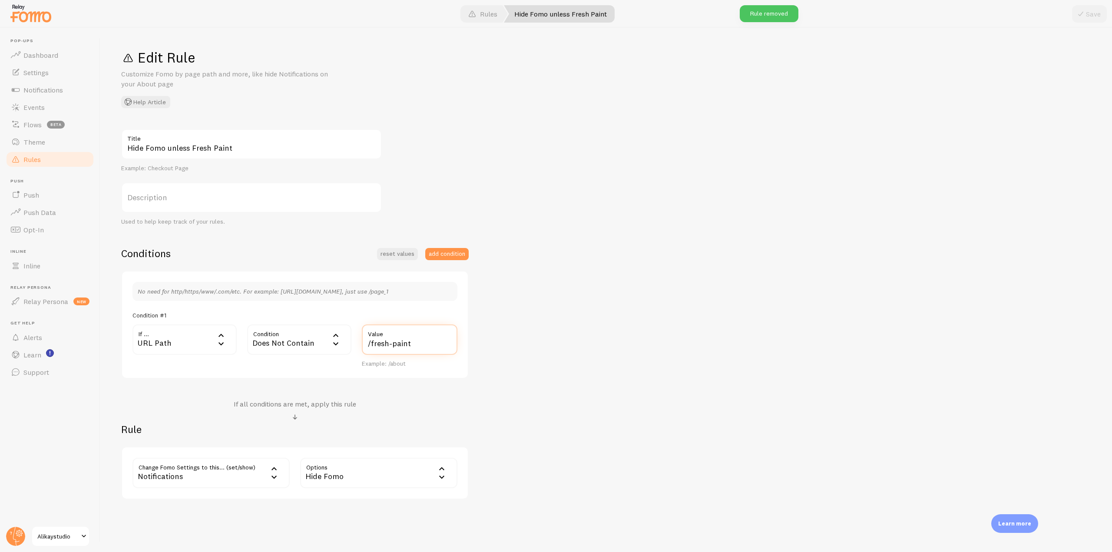
drag, startPoint x: 419, startPoint y: 341, endPoint x: 360, endPoint y: 344, distance: 59.6
click at [360, 344] on div "/fresh-paint Value Example: /about" at bounding box center [410, 346] width 106 height 43
click at [467, 182] on div "Hide Fomo unless Fresh Paint Title Example: Checkout Page Description Used to h…" at bounding box center [606, 314] width 970 height 371
click at [38, 165] on link "Rules" at bounding box center [50, 159] width 90 height 17
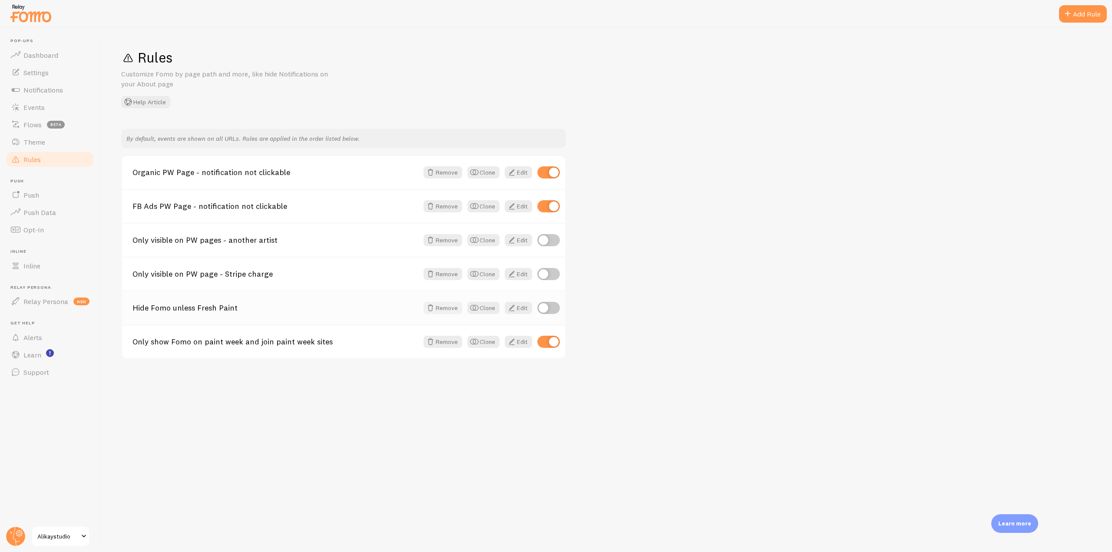
click at [442, 311] on button "Remove" at bounding box center [443, 308] width 39 height 12
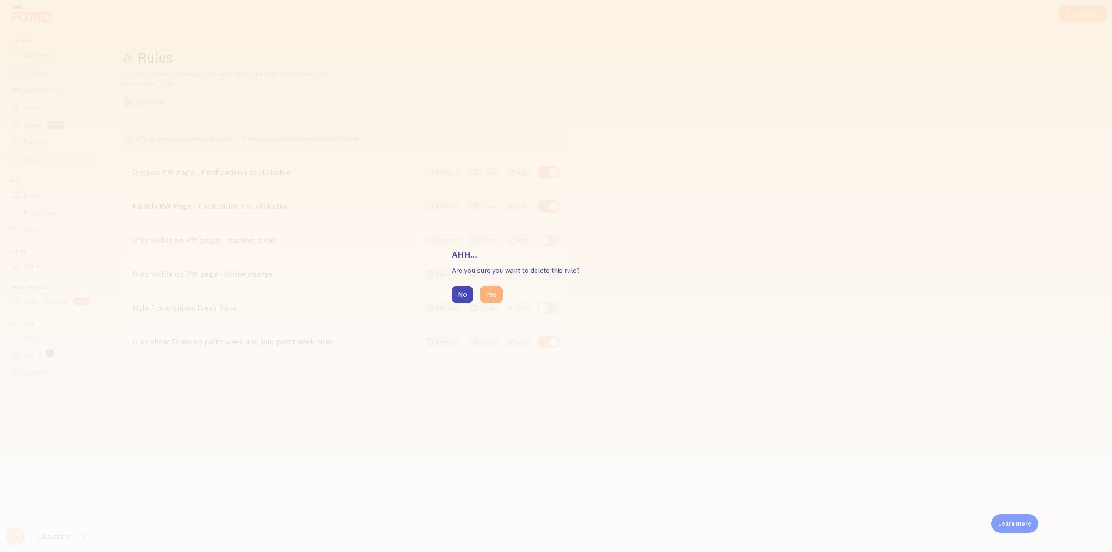
click at [498, 293] on button "Yes" at bounding box center [491, 294] width 23 height 17
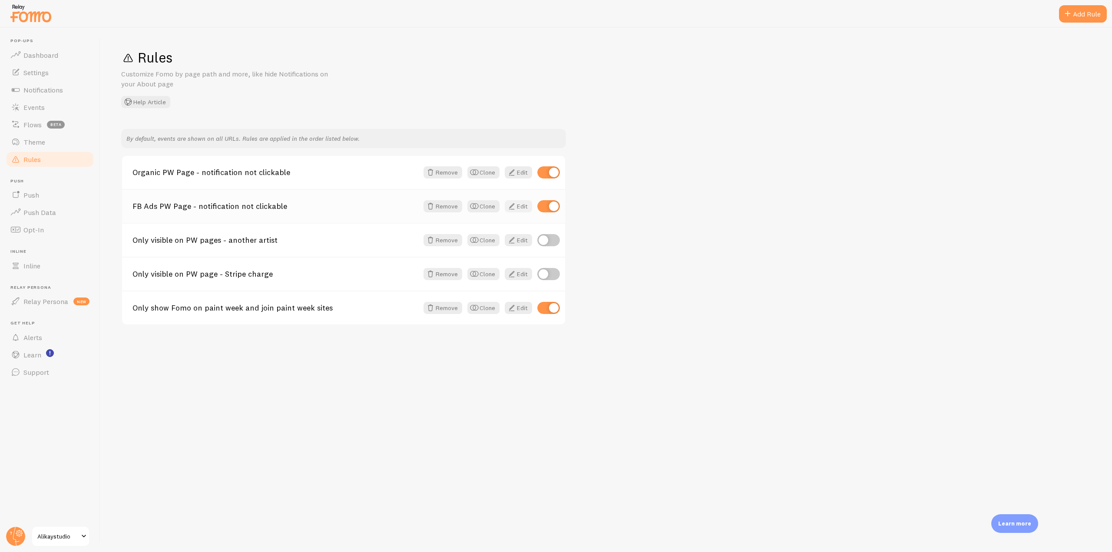
click at [516, 207] on span at bounding box center [512, 206] width 10 height 10
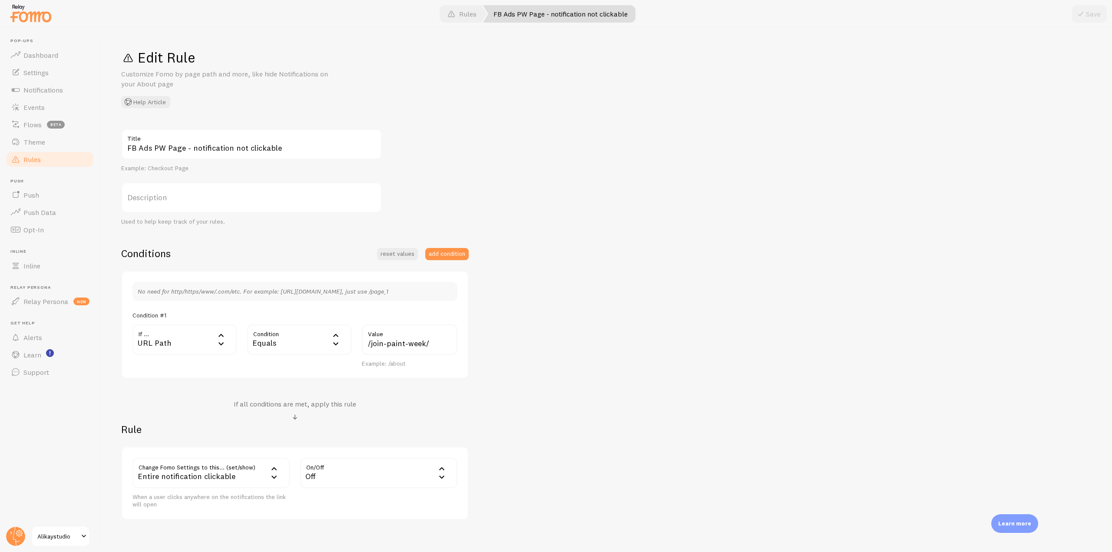
click at [63, 165] on link "Rules" at bounding box center [50, 159] width 90 height 17
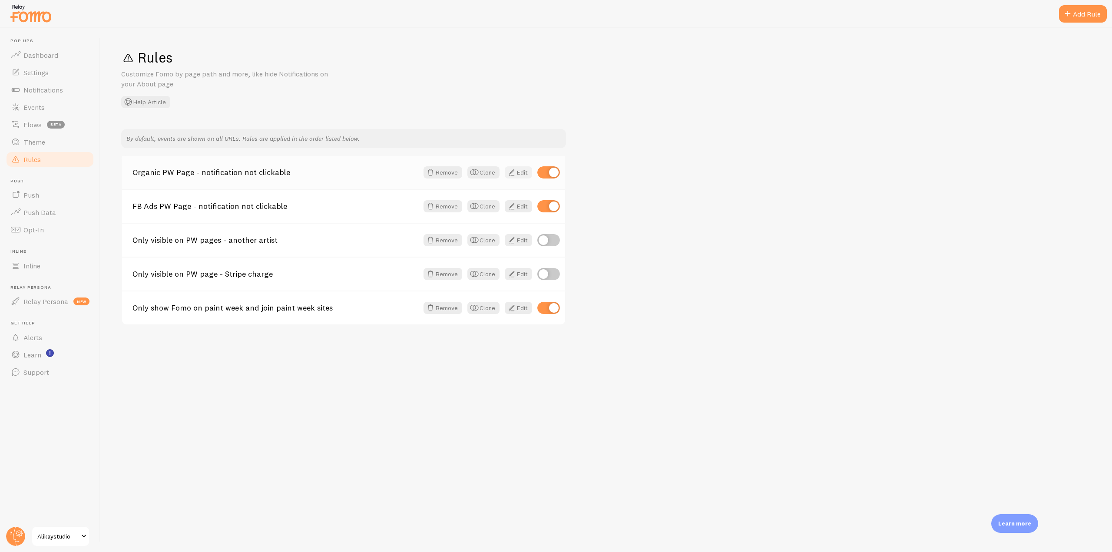
click at [521, 172] on link "Edit" at bounding box center [518, 172] width 27 height 12
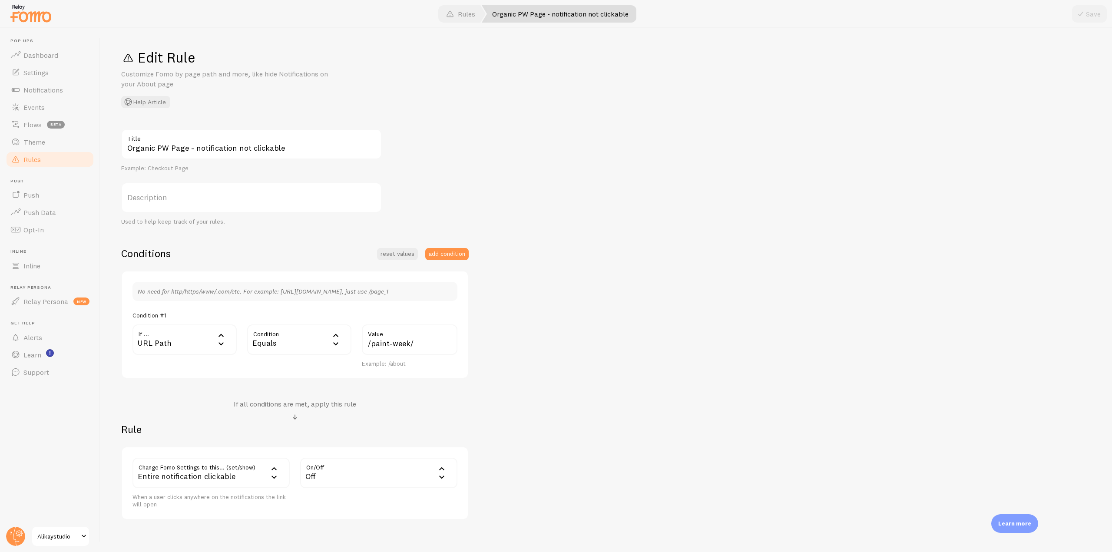
click at [47, 161] on link "Rules" at bounding box center [50, 159] width 90 height 17
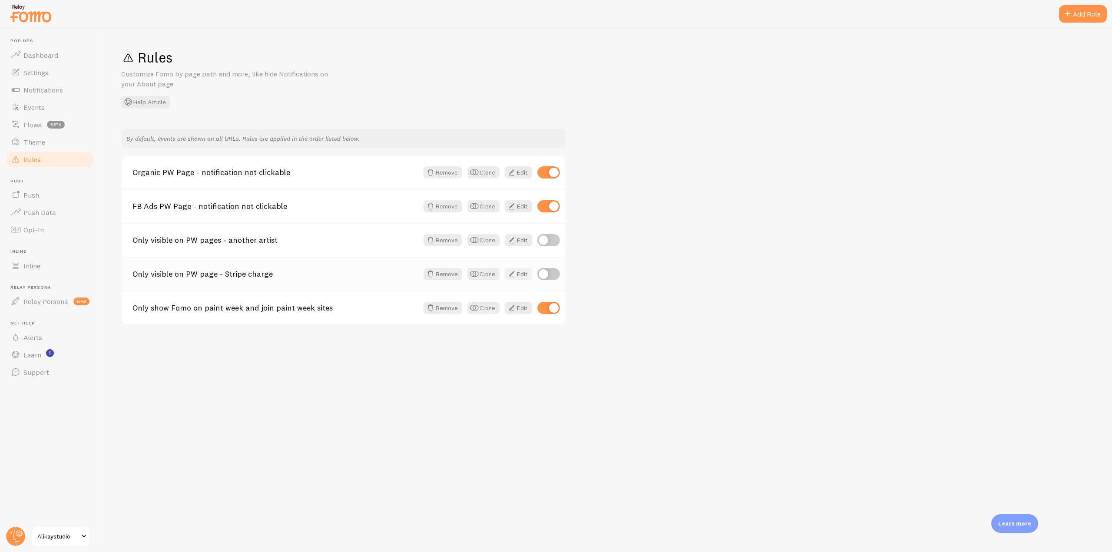
click at [514, 271] on span at bounding box center [512, 274] width 10 height 10
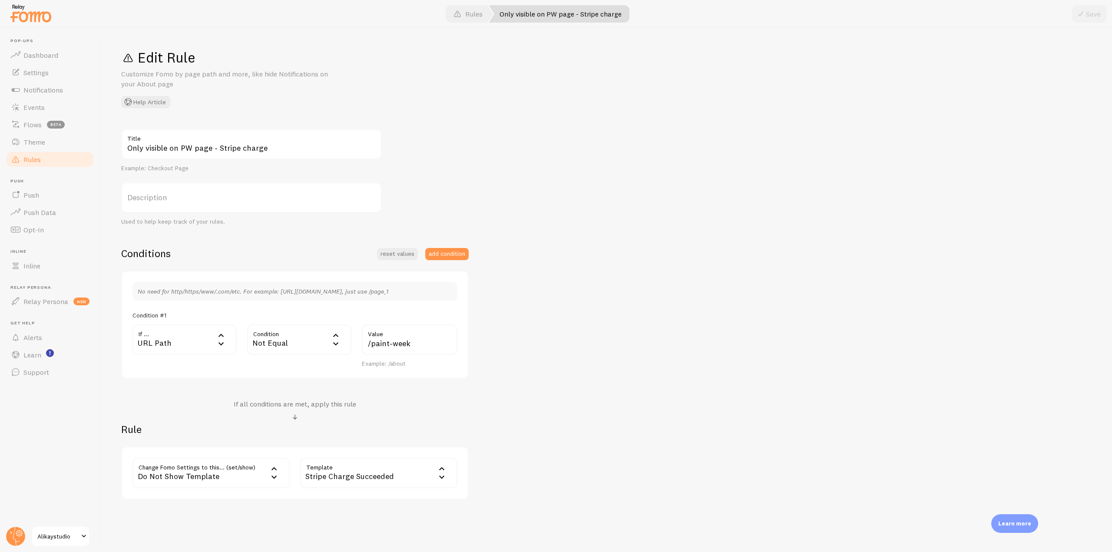
click at [46, 157] on link "Rules" at bounding box center [50, 159] width 90 height 17
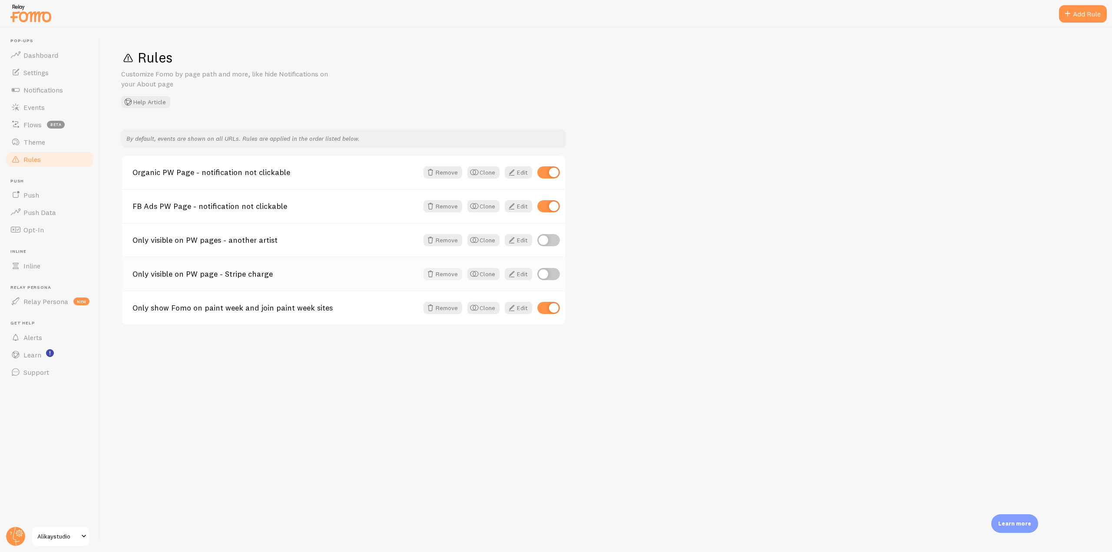
click at [444, 273] on button "Remove" at bounding box center [443, 274] width 39 height 12
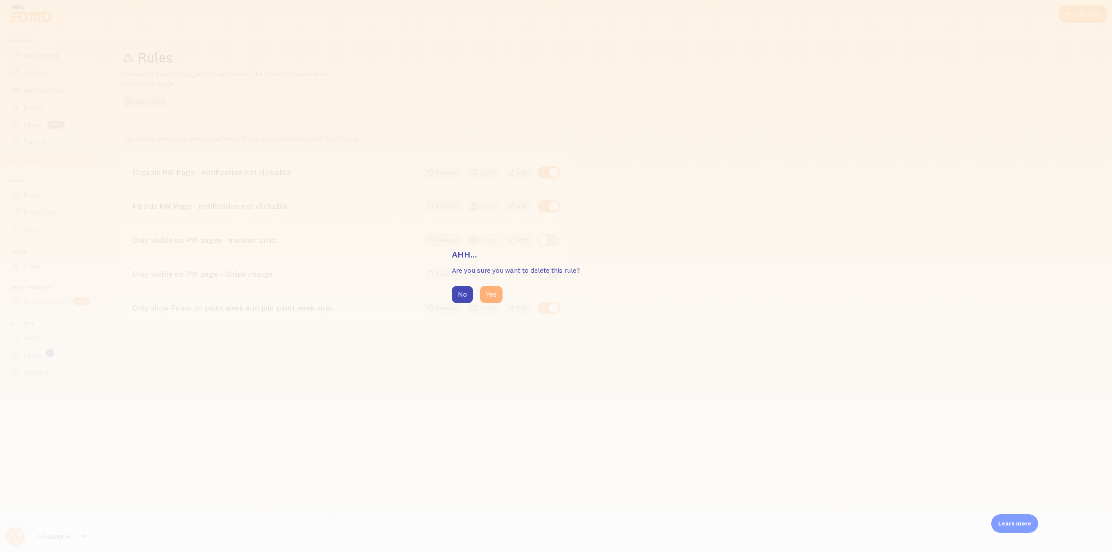
click at [487, 290] on button "Yes" at bounding box center [491, 294] width 23 height 17
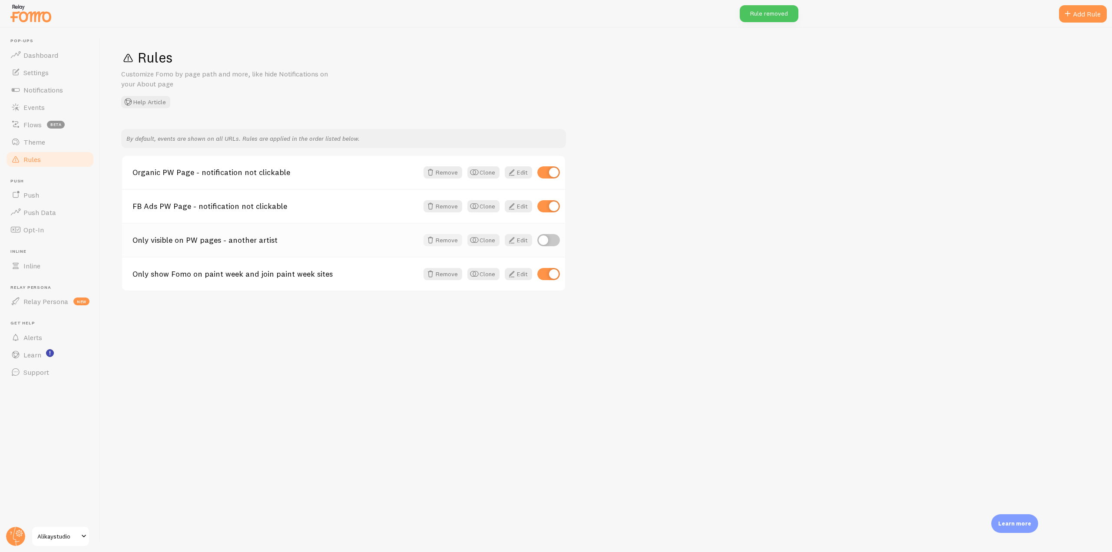
click at [444, 240] on button "Remove" at bounding box center [443, 240] width 39 height 12
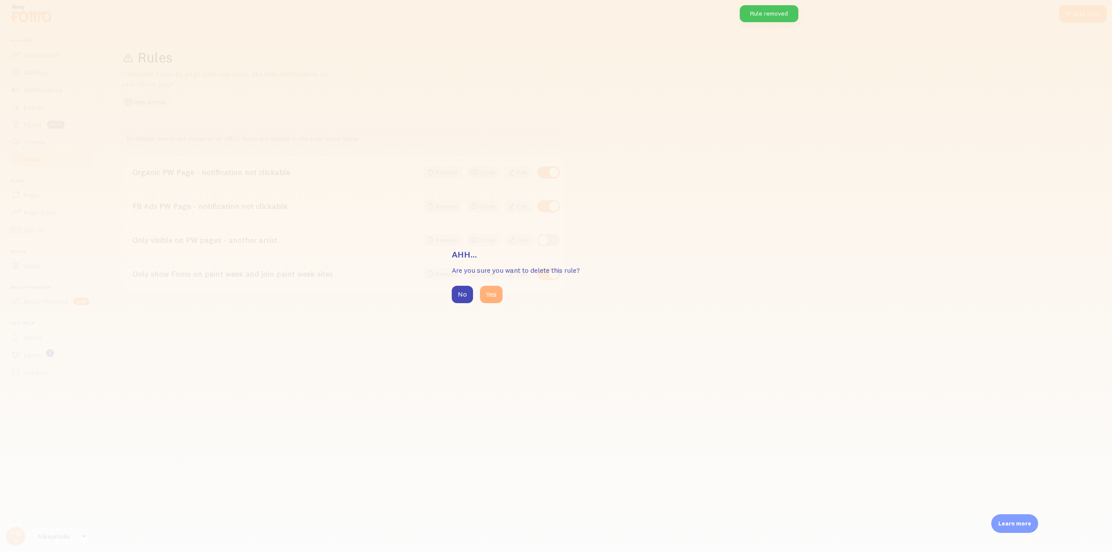
click at [489, 295] on button "Yes" at bounding box center [491, 294] width 23 height 17
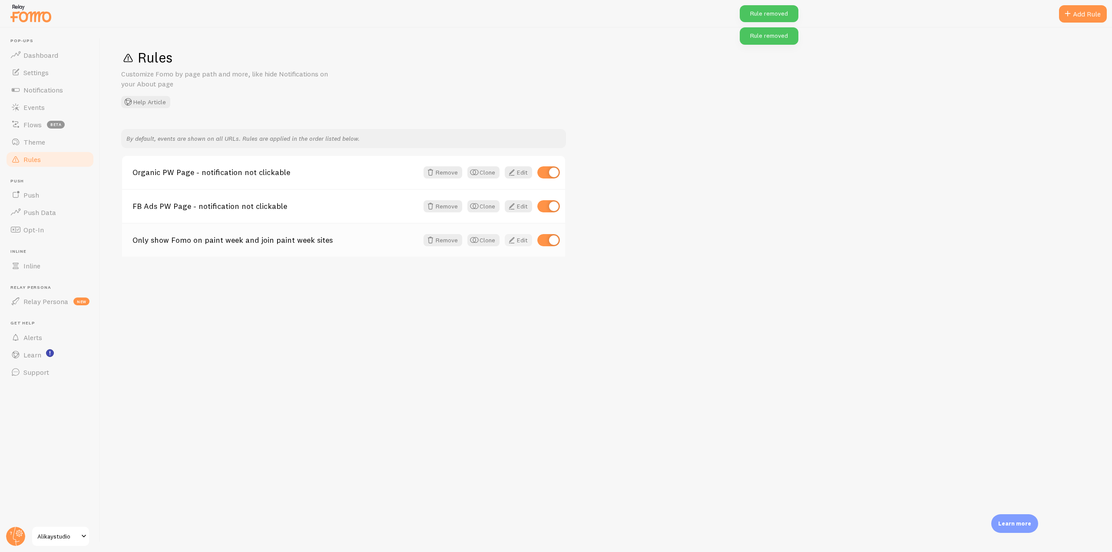
click at [514, 243] on span at bounding box center [512, 240] width 10 height 10
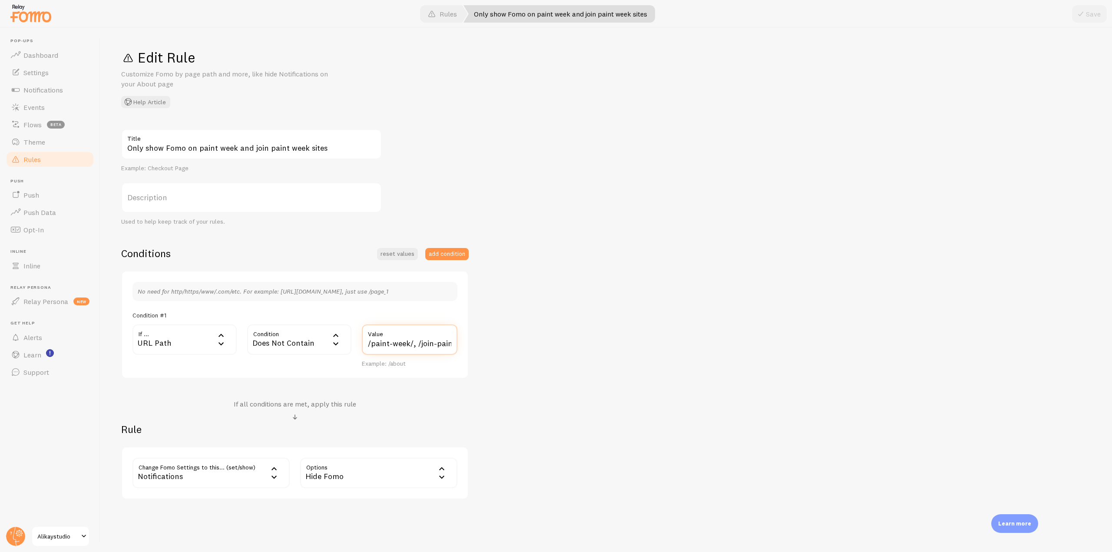
scroll to position [0, 25]
drag, startPoint x: 368, startPoint y: 342, endPoint x: 505, endPoint y: 326, distance: 137.8
click at [470, 342] on div "Only show Fomo on paint week and join paint week sites Title Example: Checkout …" at bounding box center [606, 314] width 970 height 371
click at [508, 325] on div "Only show Fomo on paint week and join paint week sites Title Example: Checkout …" at bounding box center [606, 314] width 970 height 371
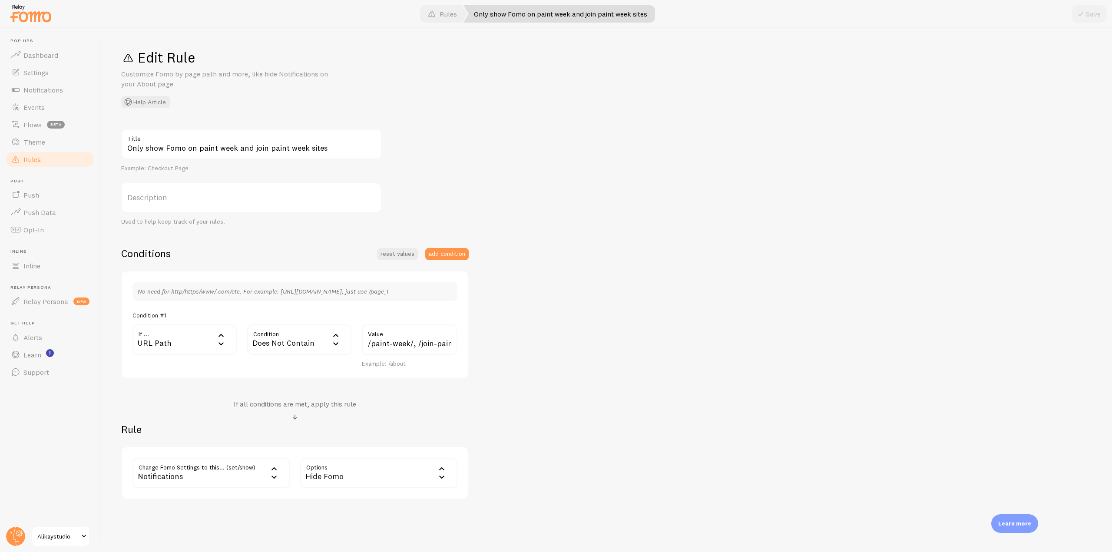
click at [52, 153] on link "Rules" at bounding box center [50, 159] width 90 height 17
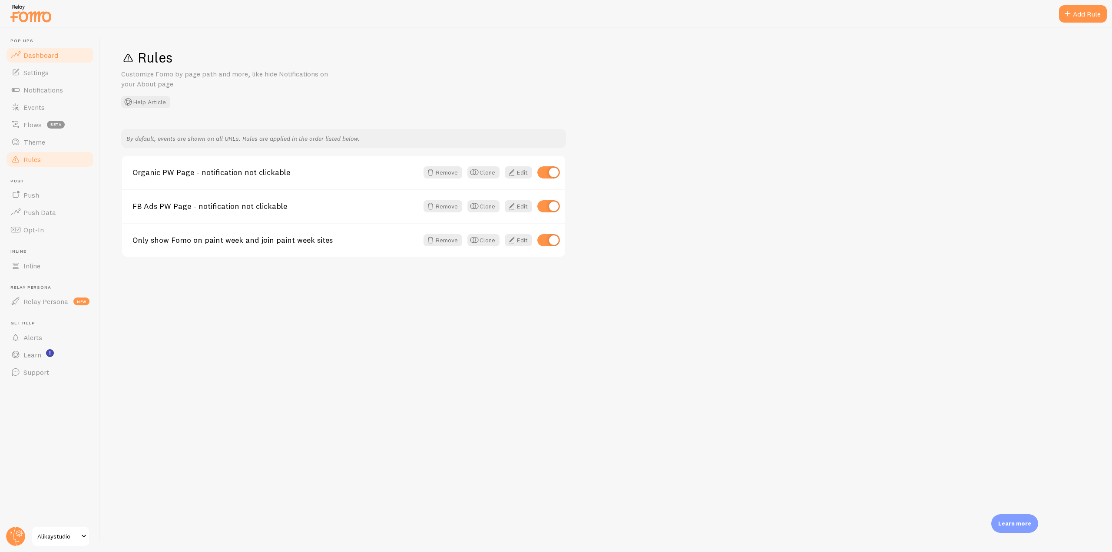
click at [48, 55] on span "Dashboard" at bounding box center [40, 55] width 35 height 9
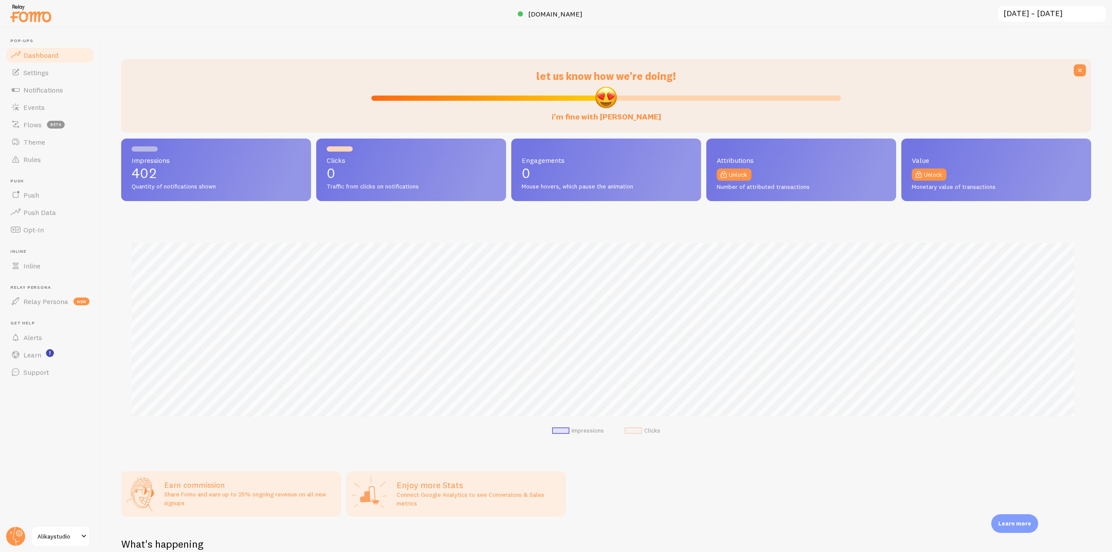
scroll to position [228, 964]
drag, startPoint x: 72, startPoint y: 163, endPoint x: 86, endPoint y: 154, distance: 16.9
click at [72, 163] on link "Rules" at bounding box center [50, 159] width 90 height 17
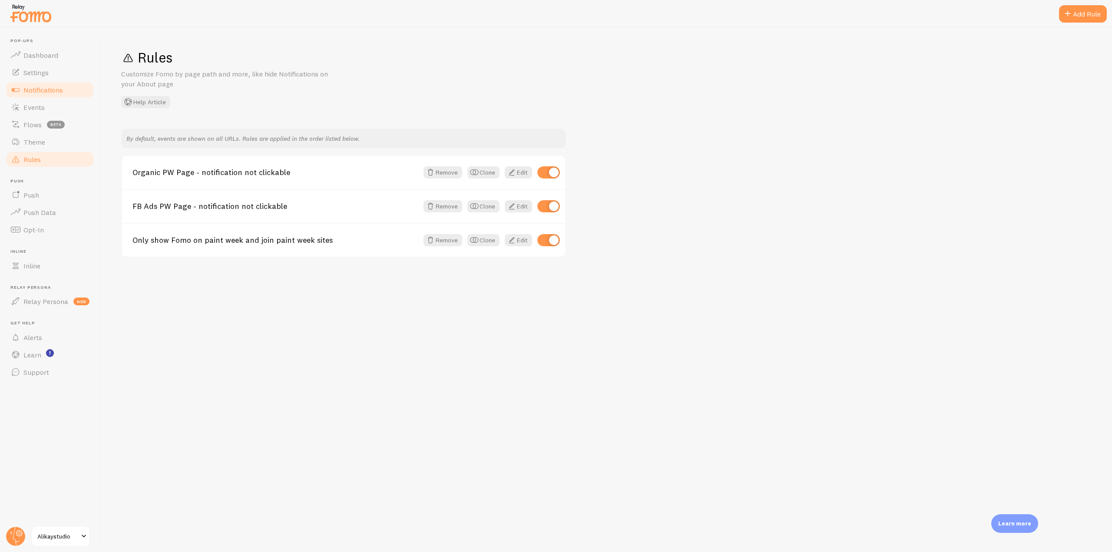
click at [55, 92] on span "Notifications" at bounding box center [43, 90] width 40 height 9
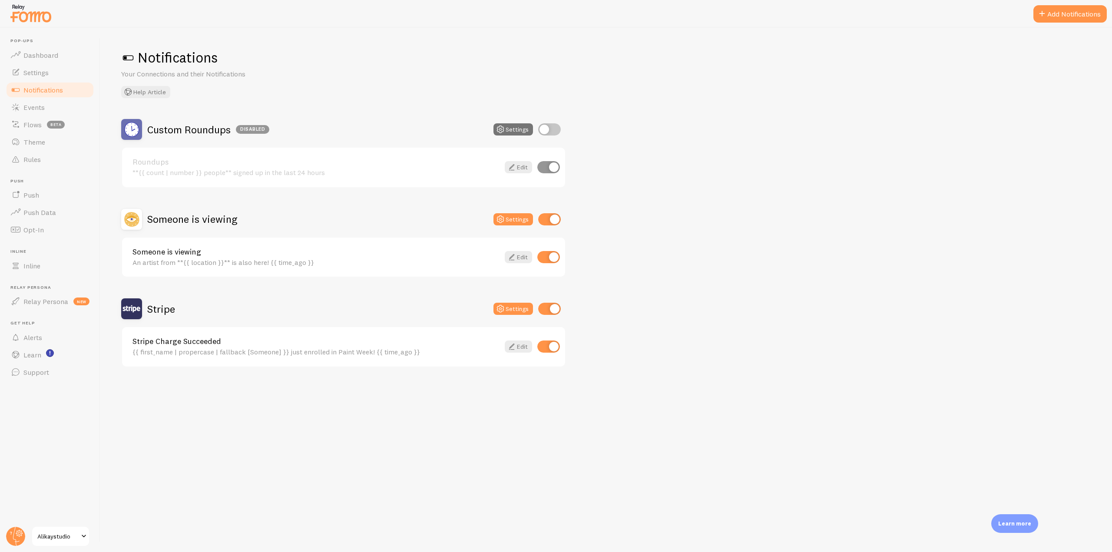
click at [495, 302] on div "Stripe Settings" at bounding box center [343, 309] width 445 height 21
click at [502, 309] on icon at bounding box center [500, 309] width 10 height 10
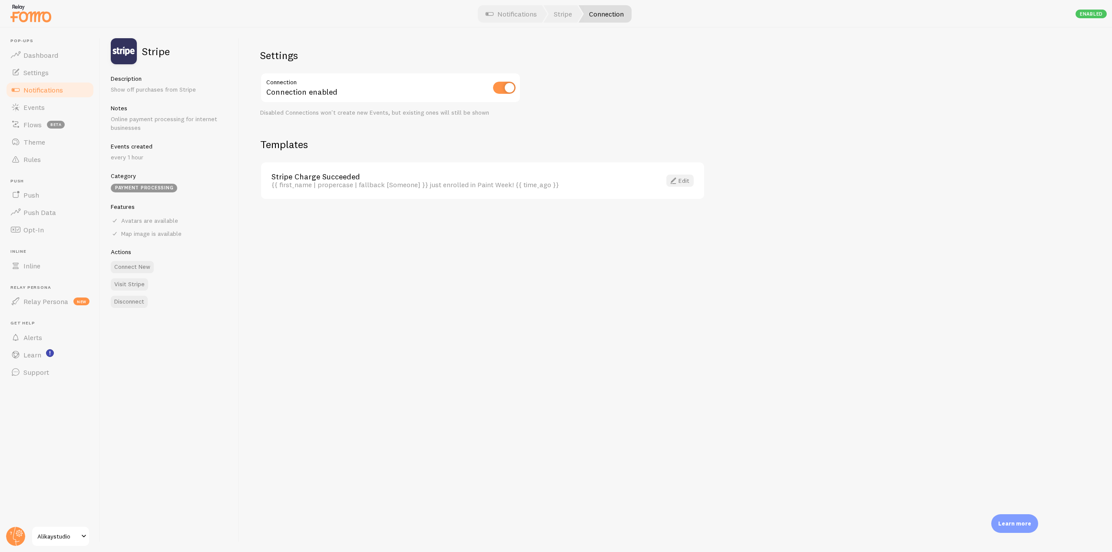
click at [675, 179] on span at bounding box center [673, 181] width 10 height 10
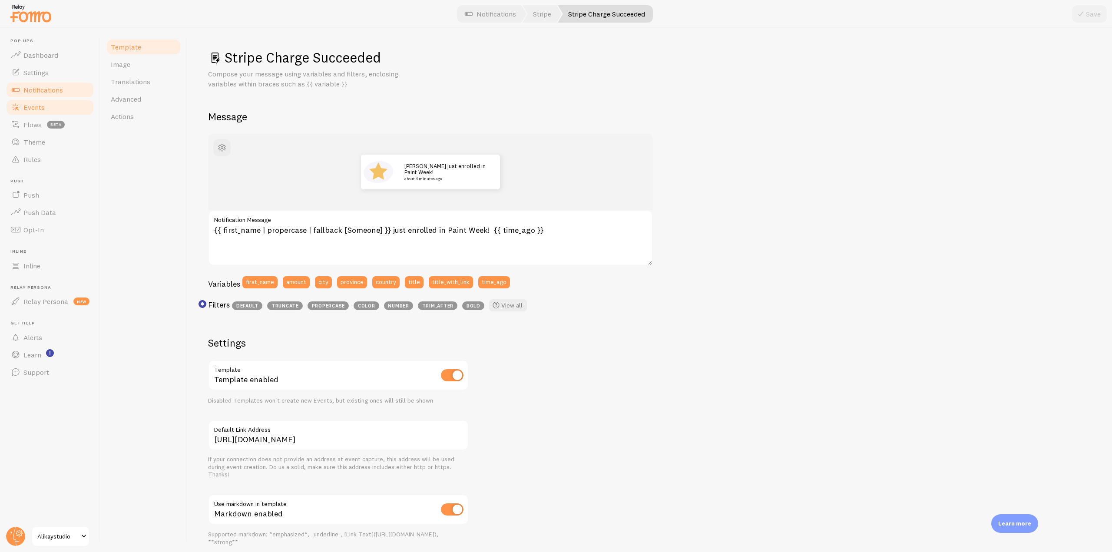
click at [43, 111] on span "Events" at bounding box center [33, 107] width 21 height 9
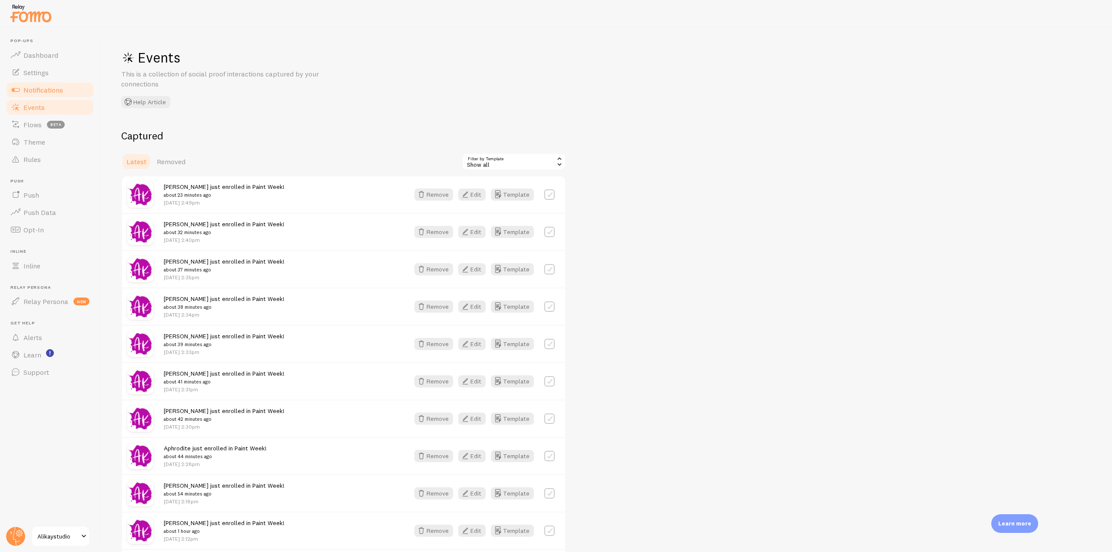
click at [47, 90] on span "Notifications" at bounding box center [43, 90] width 40 height 9
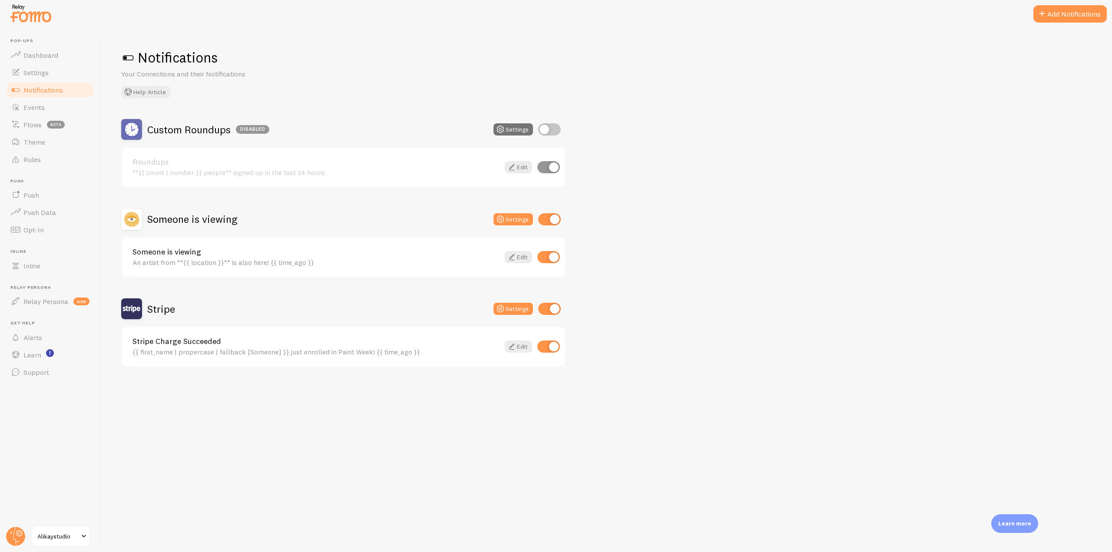
click at [161, 310] on h2 "Stripe" at bounding box center [161, 308] width 28 height 13
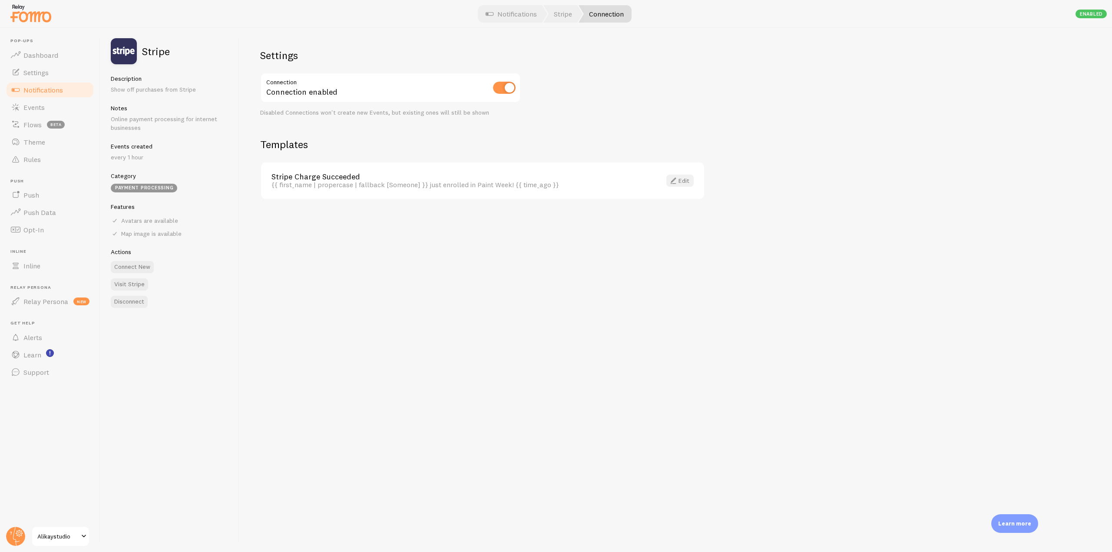
click at [679, 180] on link "Edit" at bounding box center [680, 181] width 27 height 12
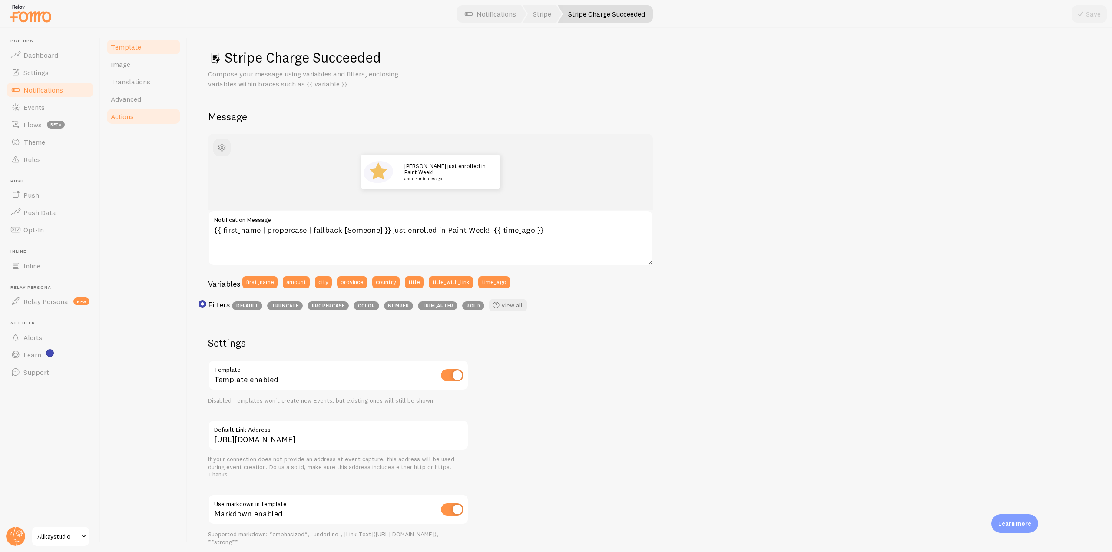
click at [131, 118] on span "Actions" at bounding box center [122, 116] width 23 height 9
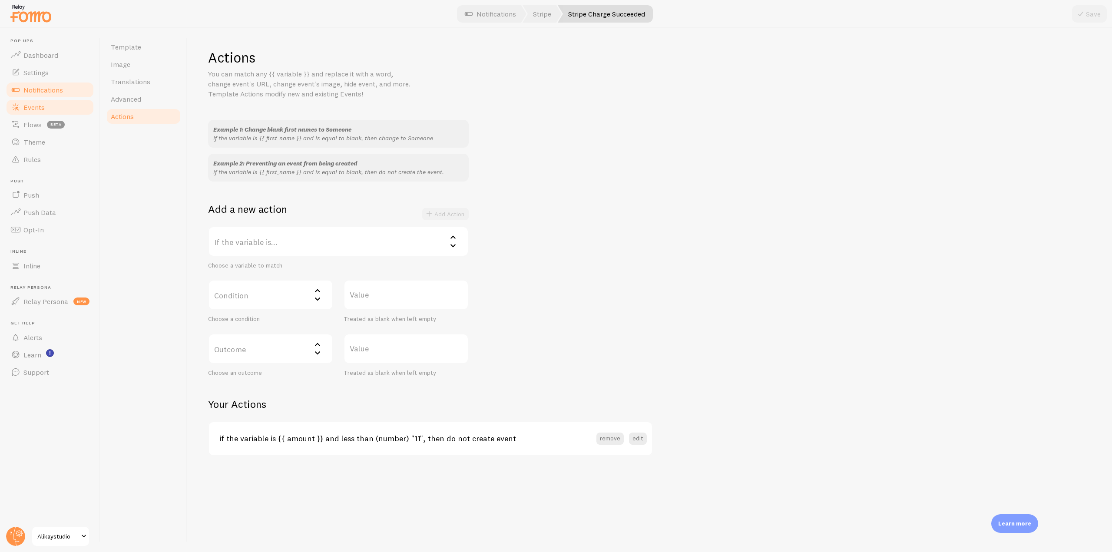
click at [44, 110] on span "Events" at bounding box center [33, 107] width 21 height 9
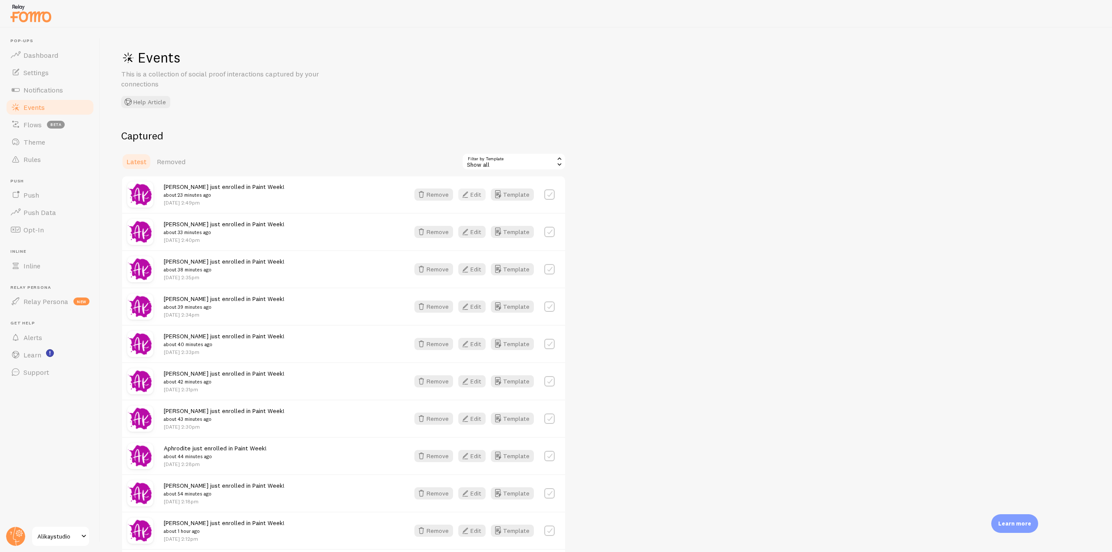
click at [478, 199] on button "Edit" at bounding box center [471, 195] width 27 height 12
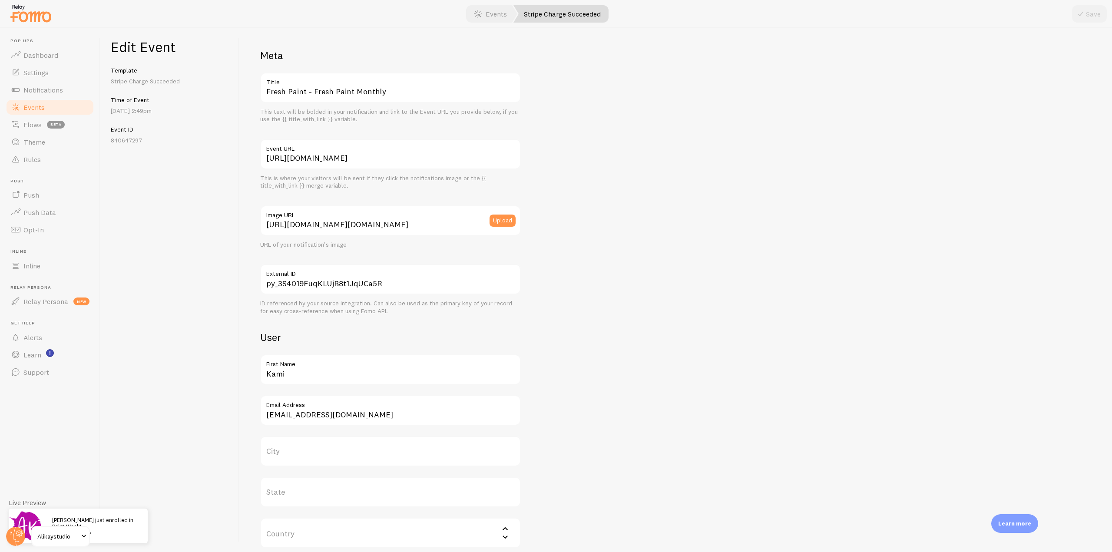
click at [37, 103] on span "Events" at bounding box center [33, 107] width 21 height 9
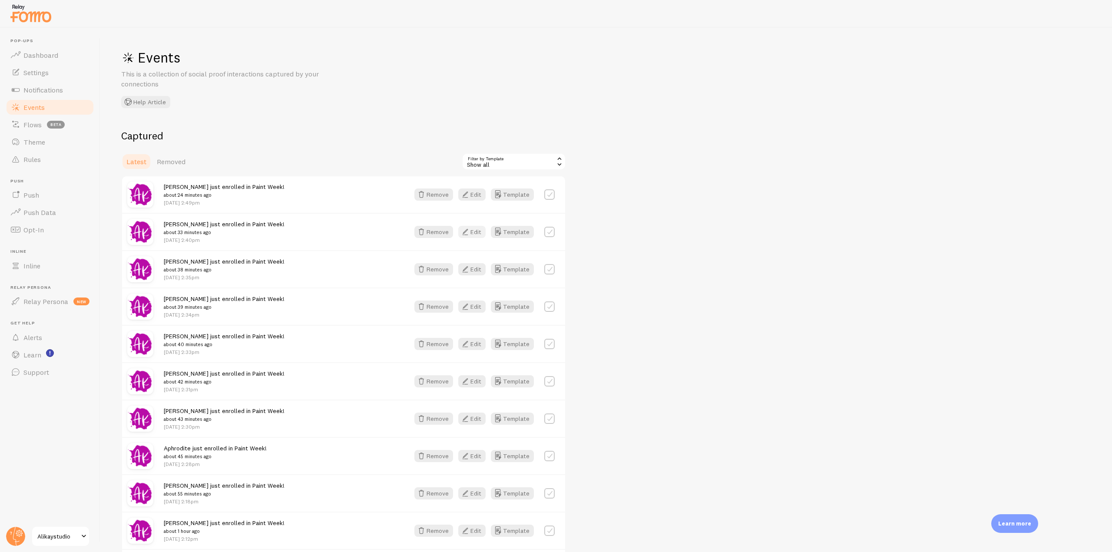
click at [475, 232] on button "Edit" at bounding box center [471, 232] width 27 height 12
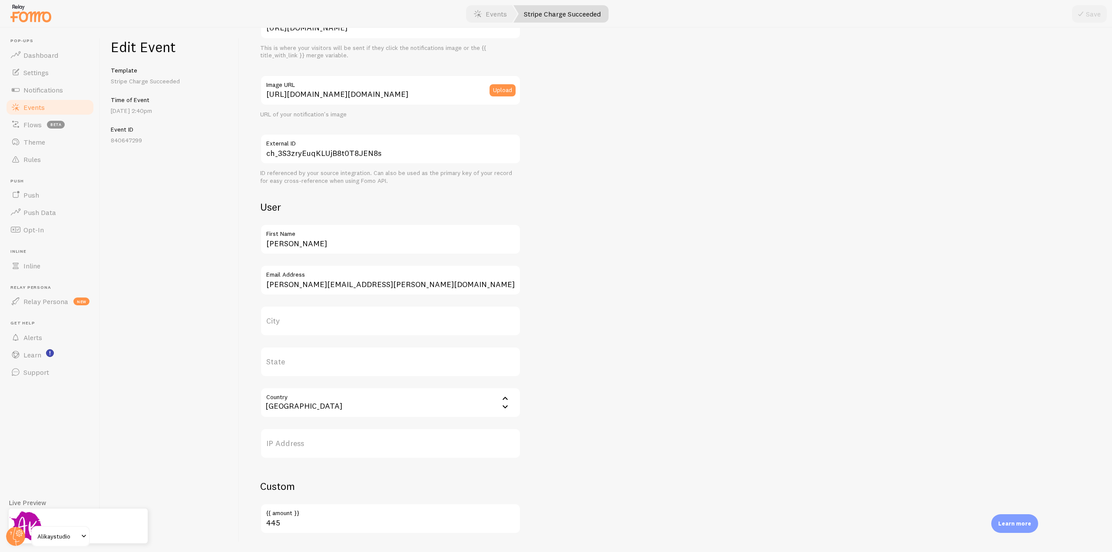
scroll to position [154, 0]
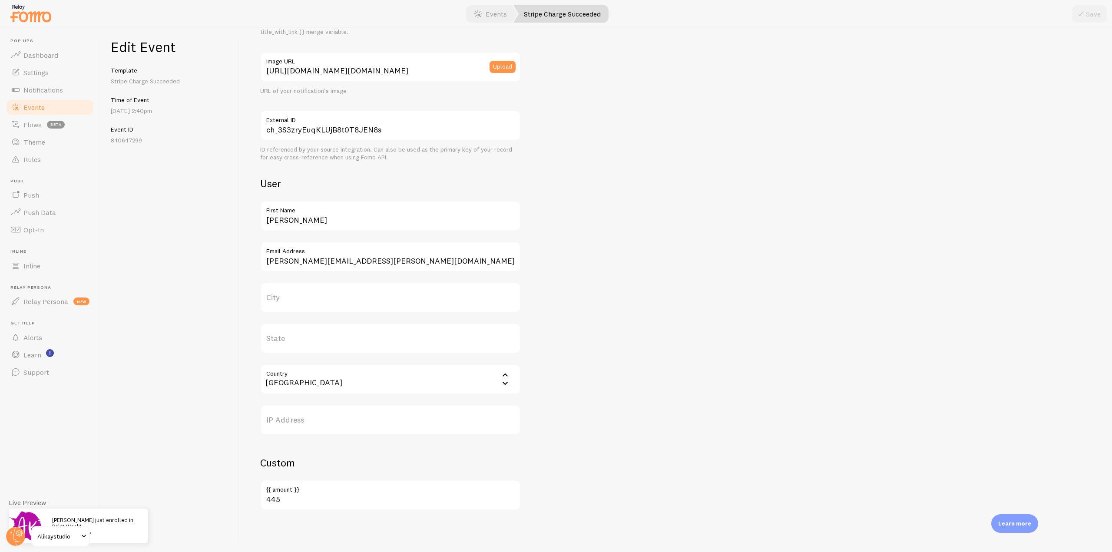
click at [45, 105] on link "Events" at bounding box center [50, 107] width 90 height 17
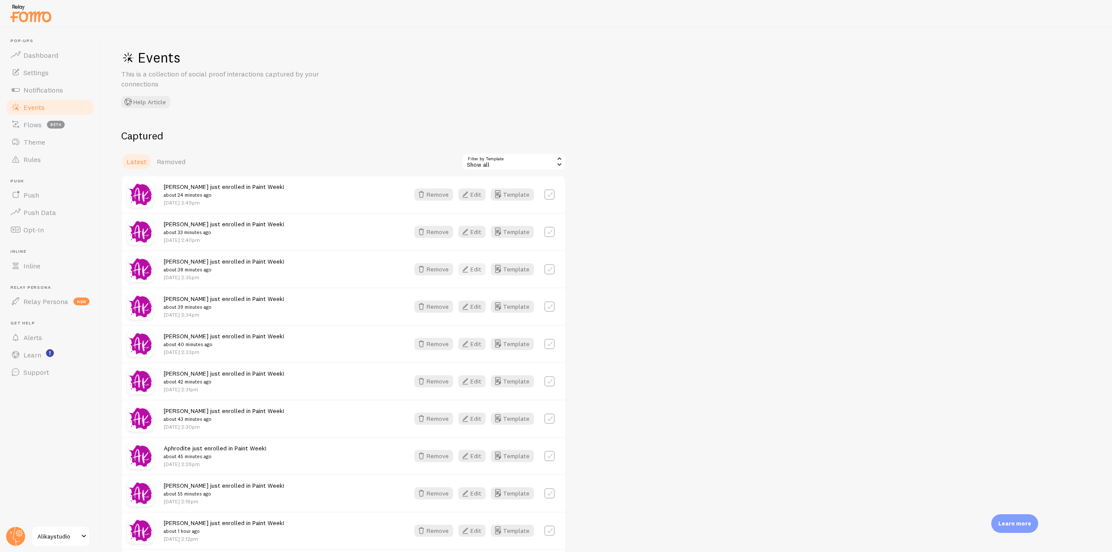
click at [477, 268] on button "Edit" at bounding box center [471, 269] width 27 height 12
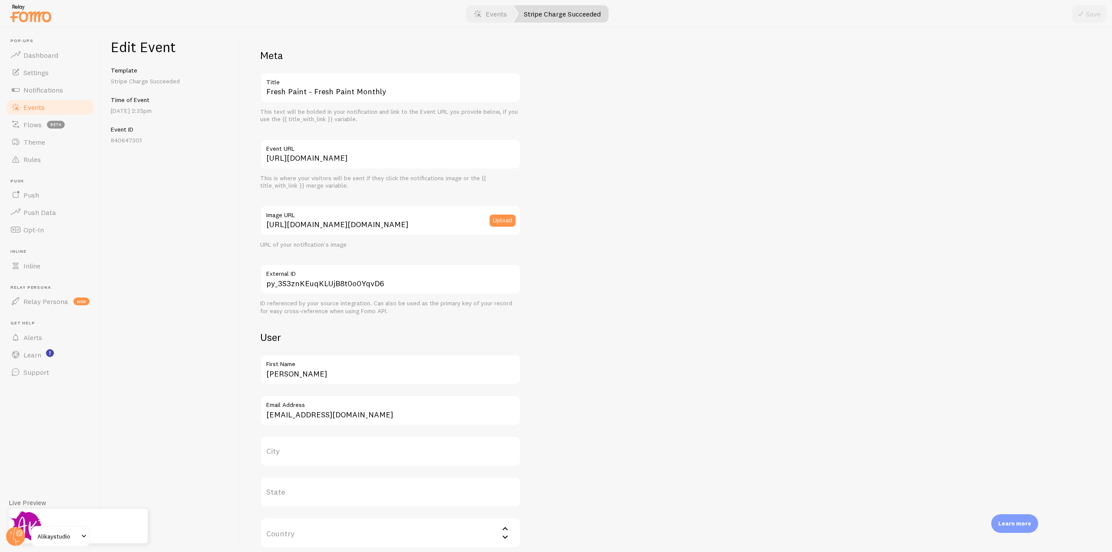
scroll to position [154, 0]
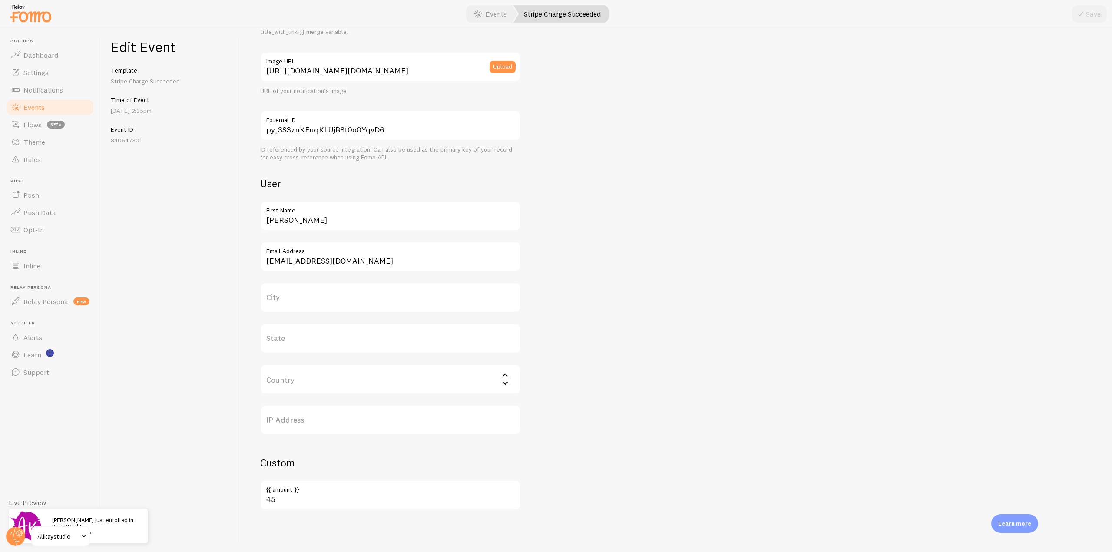
click at [30, 108] on span "Events" at bounding box center [33, 107] width 21 height 9
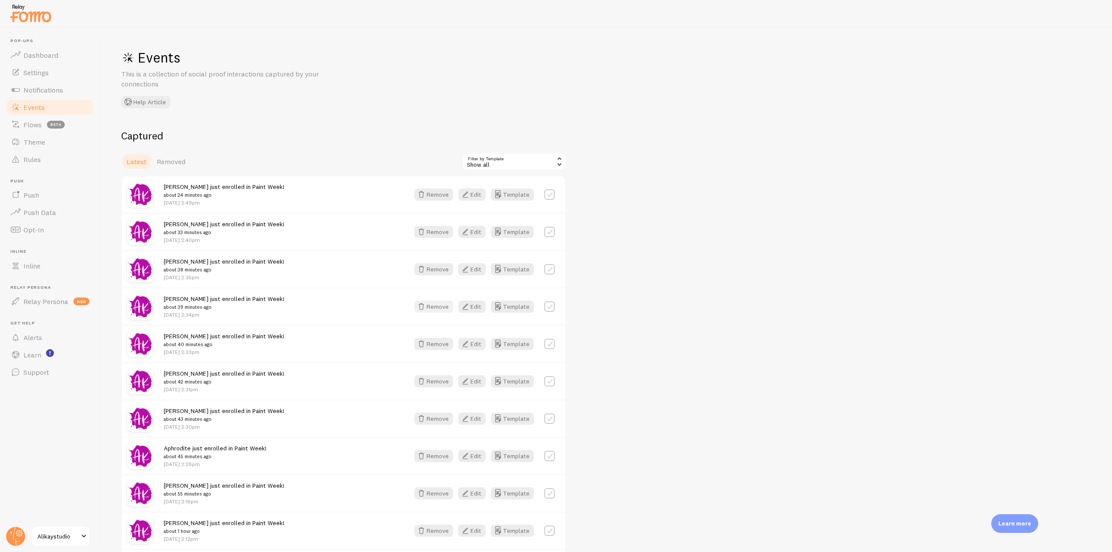
scroll to position [43, 0]
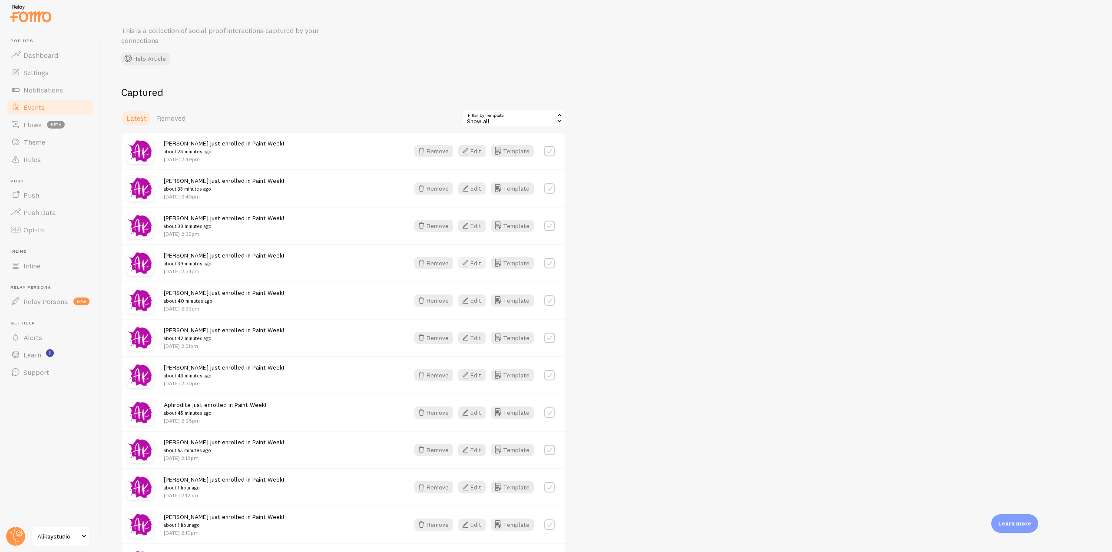
click at [477, 259] on button "Edit" at bounding box center [471, 263] width 27 height 12
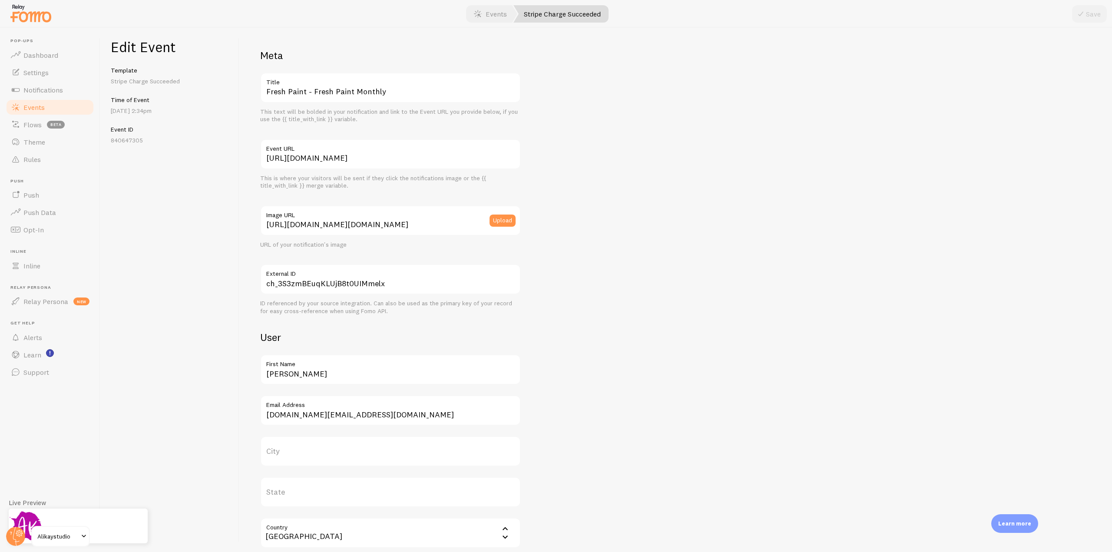
scroll to position [154, 0]
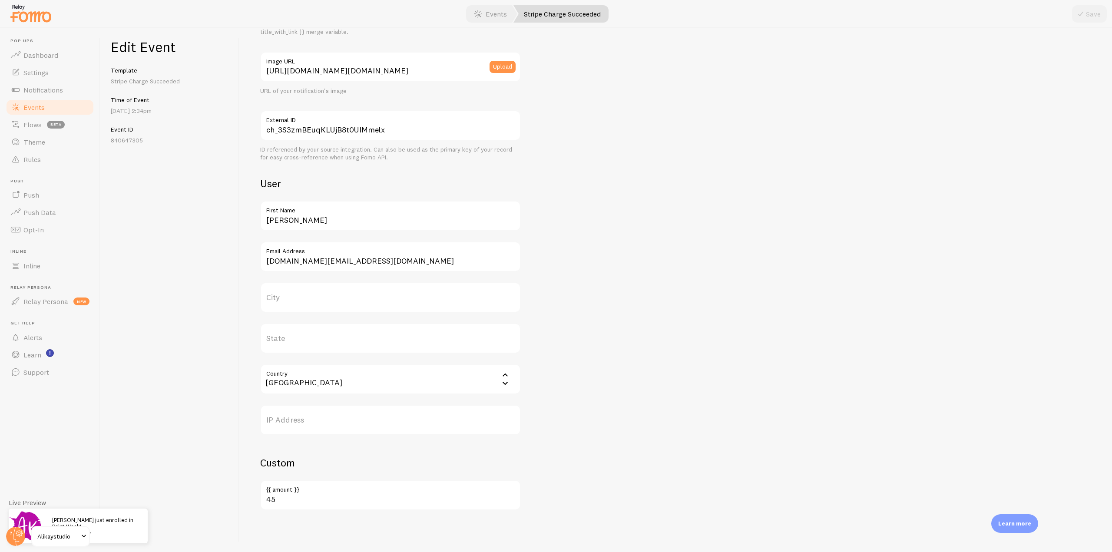
click at [49, 108] on link "Events" at bounding box center [50, 107] width 90 height 17
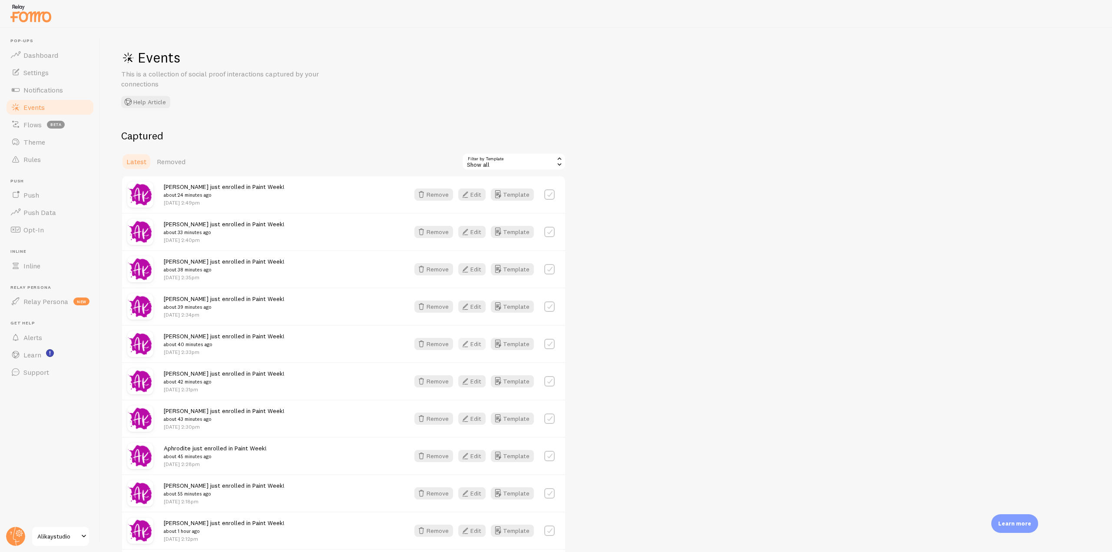
click at [474, 340] on button "Edit" at bounding box center [471, 344] width 27 height 12
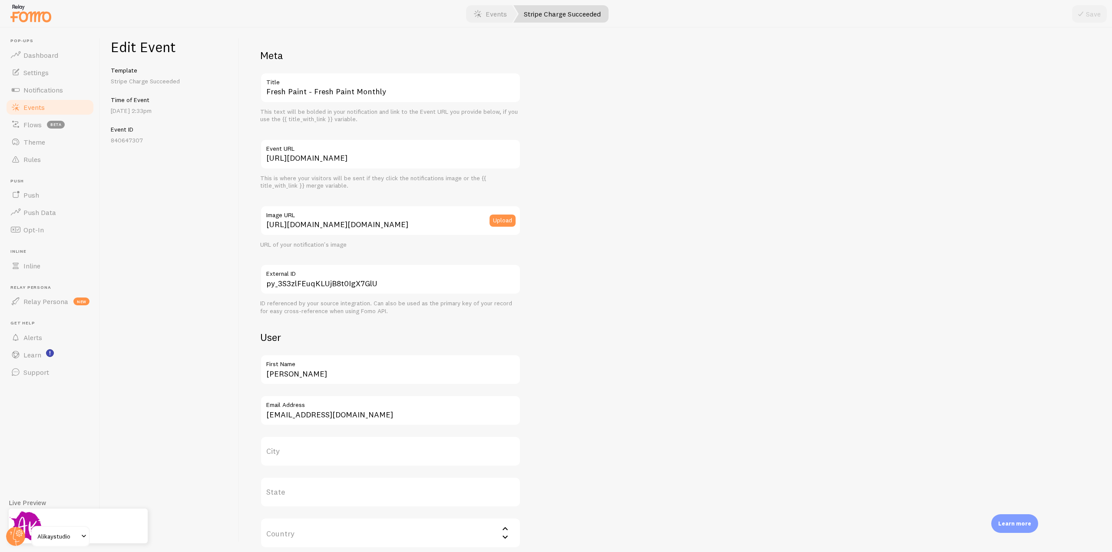
scroll to position [154, 0]
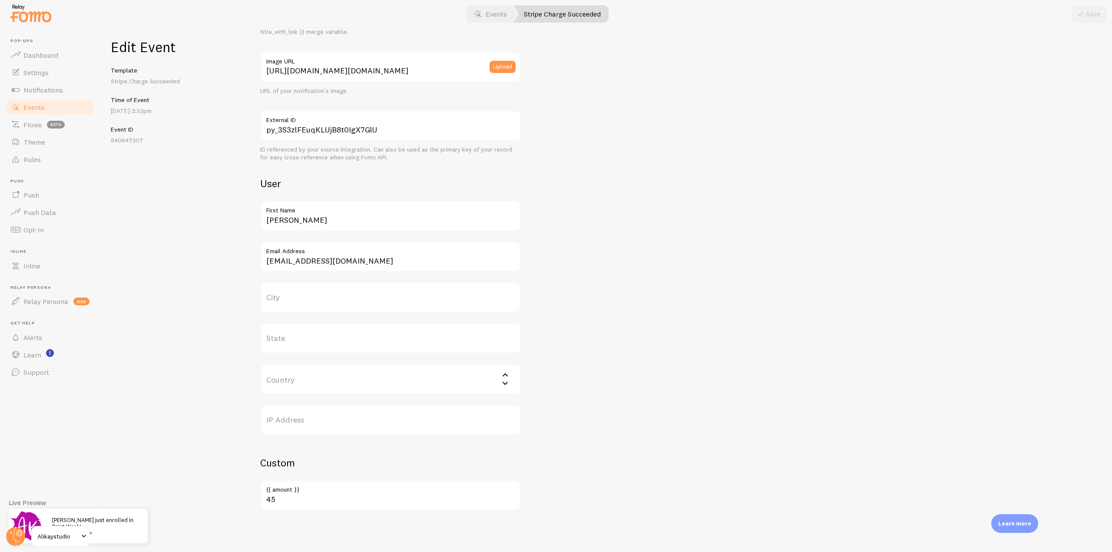
click at [39, 110] on span "Events" at bounding box center [33, 107] width 21 height 9
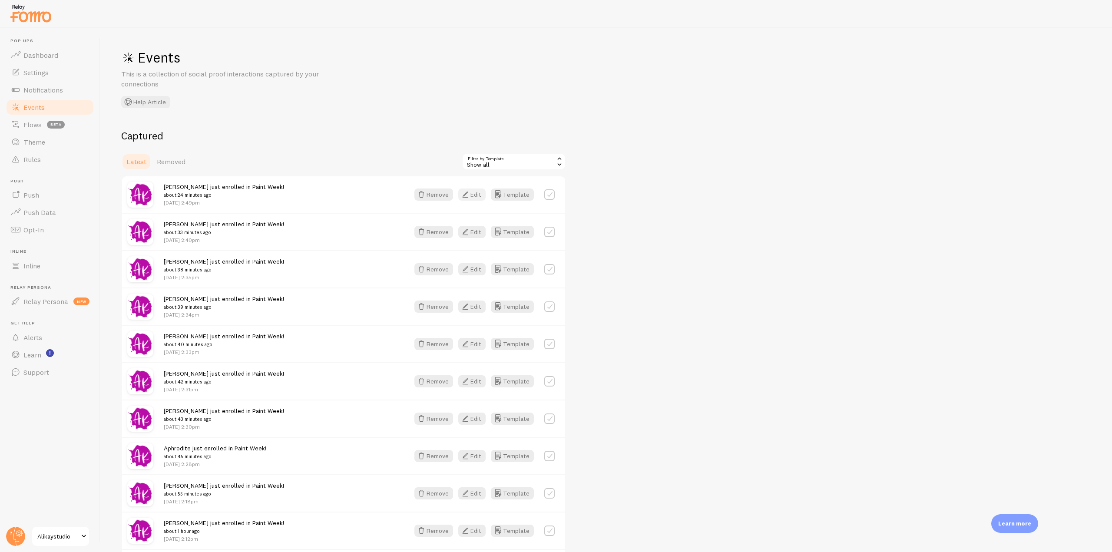
click at [482, 198] on button "Edit" at bounding box center [471, 195] width 27 height 12
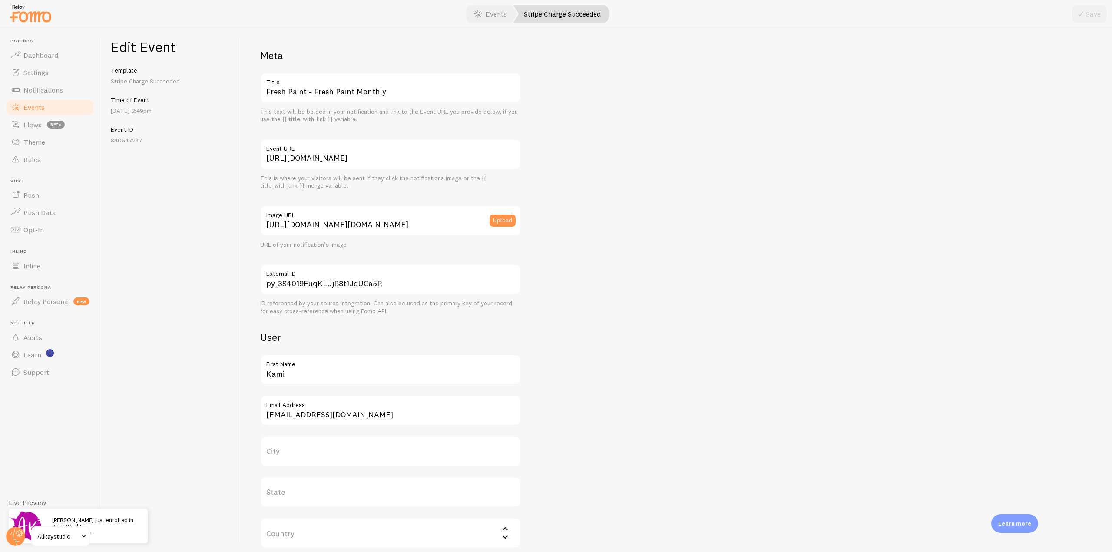
scroll to position [154, 0]
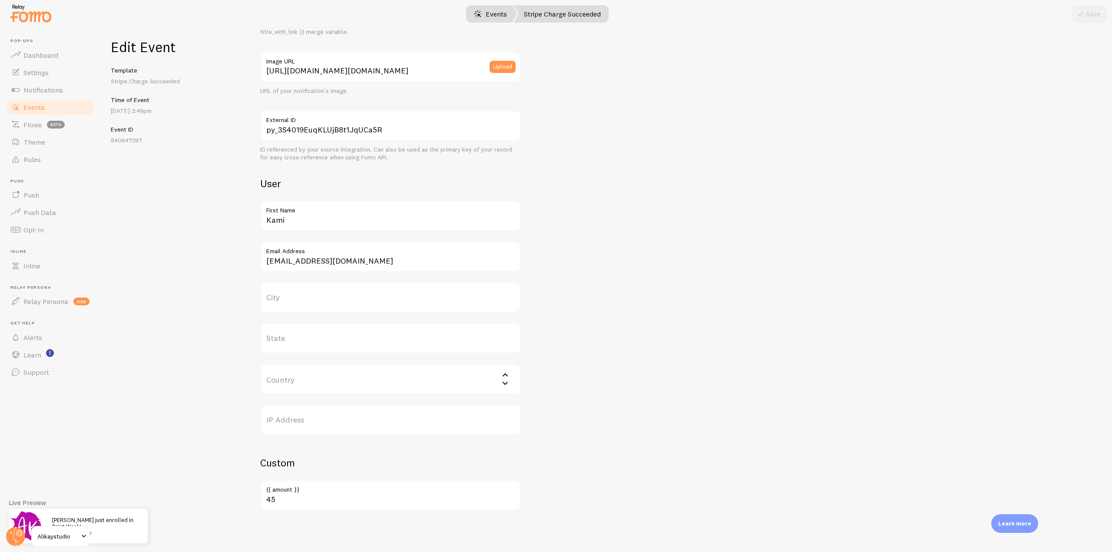
click at [487, 13] on link "Events" at bounding box center [491, 13] width 54 height 17
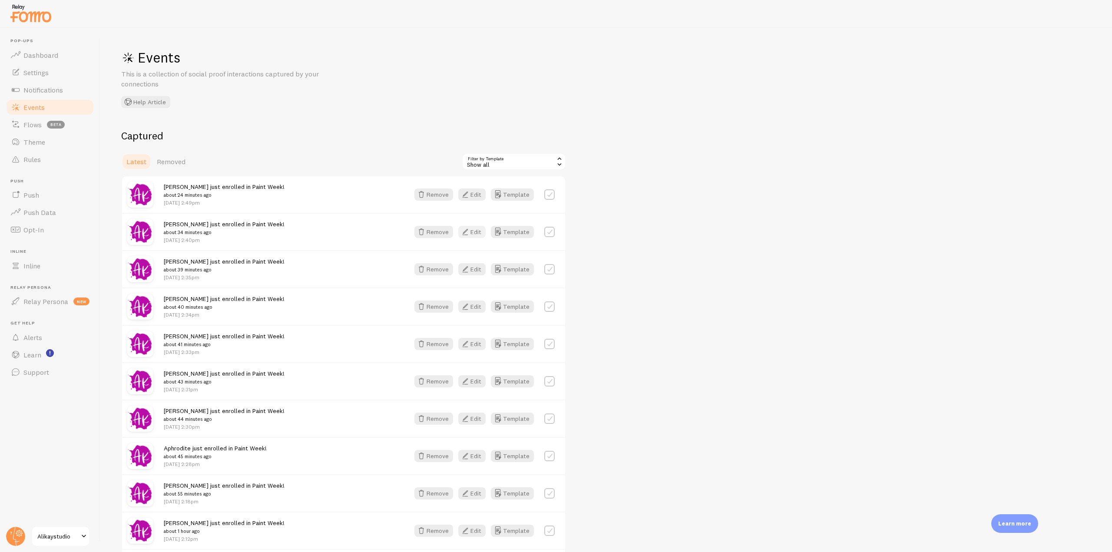
click at [469, 236] on icon "button" at bounding box center [465, 232] width 10 height 10
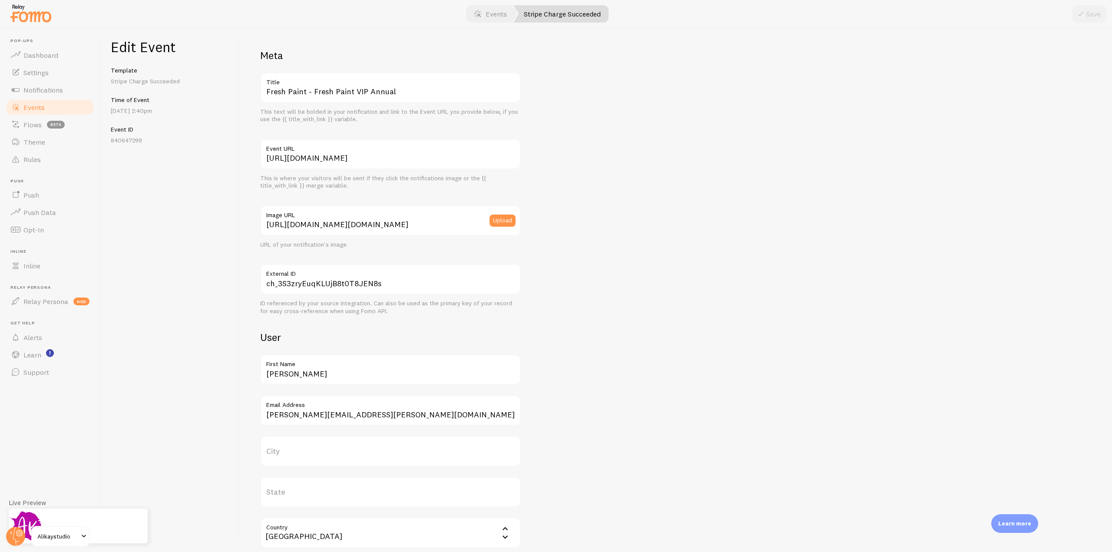
scroll to position [154, 0]
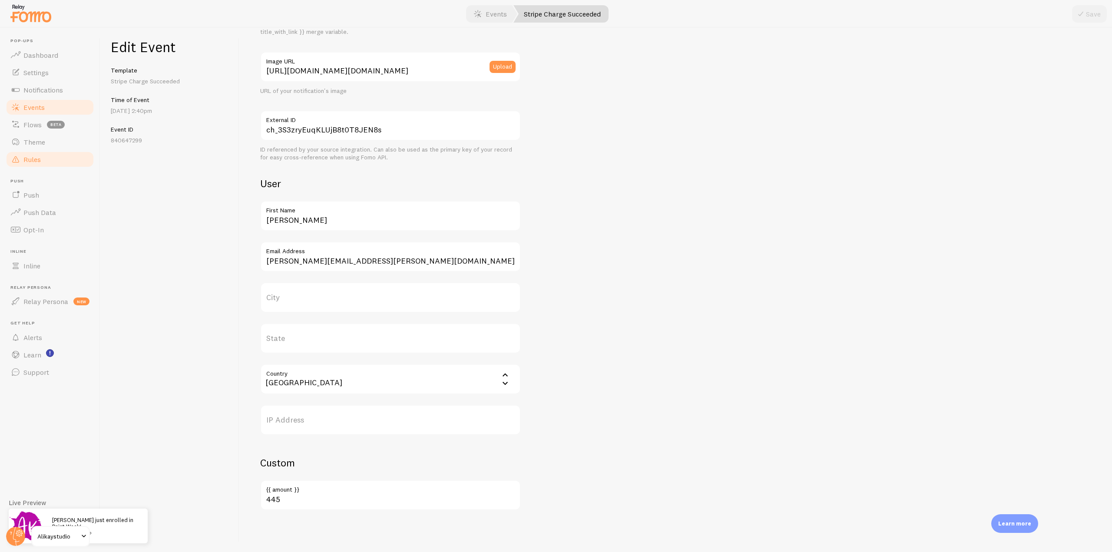
click at [46, 158] on link "Rules" at bounding box center [50, 159] width 90 height 17
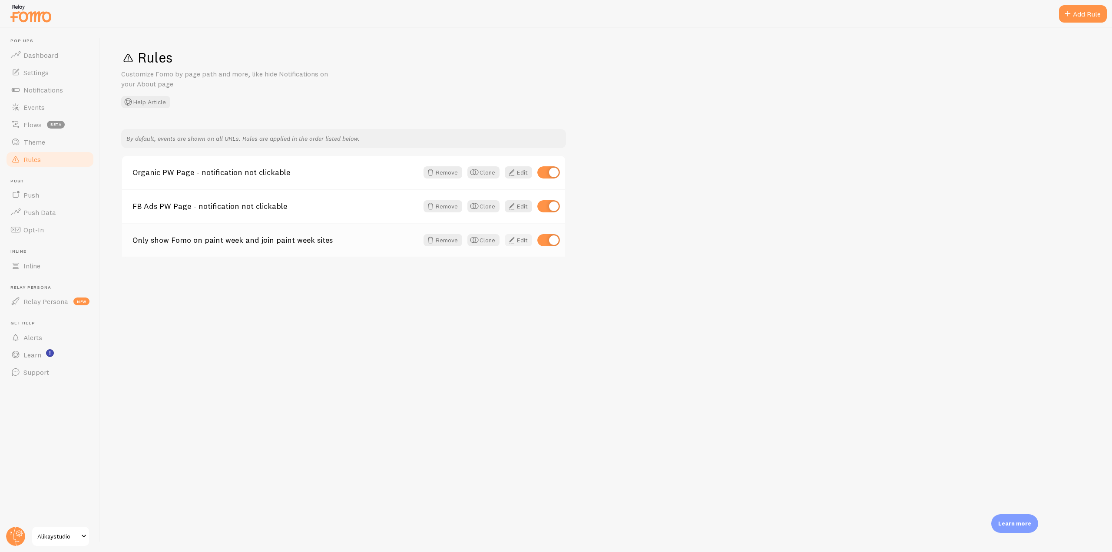
click at [526, 239] on link "Edit" at bounding box center [518, 240] width 27 height 12
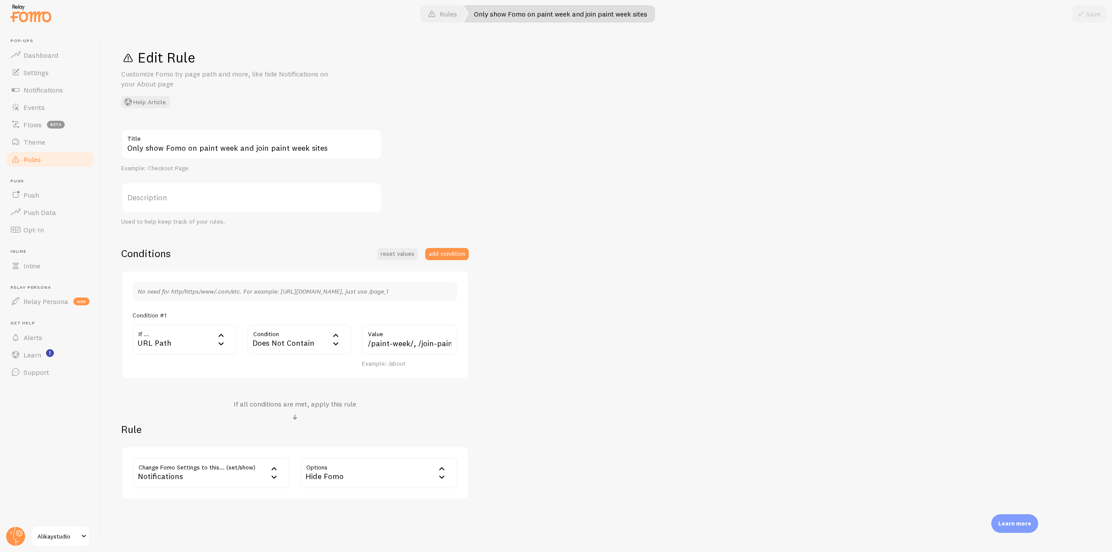
click at [43, 24] on div at bounding box center [30, 13] width 43 height 26
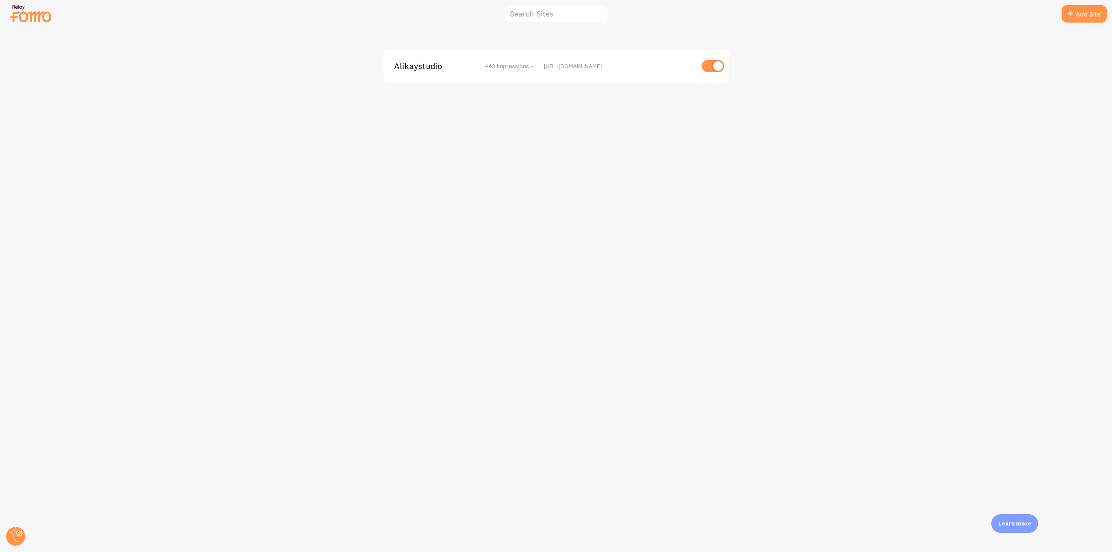
click at [421, 65] on span "Alikaystudio" at bounding box center [429, 66] width 70 height 8
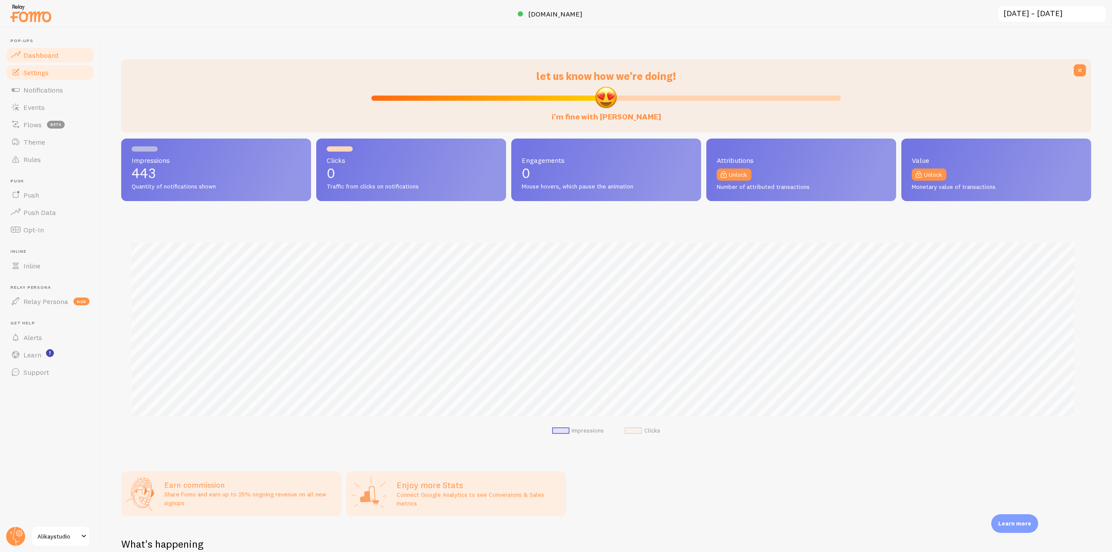
scroll to position [228, 964]
click at [46, 79] on link "Settings" at bounding box center [50, 72] width 90 height 17
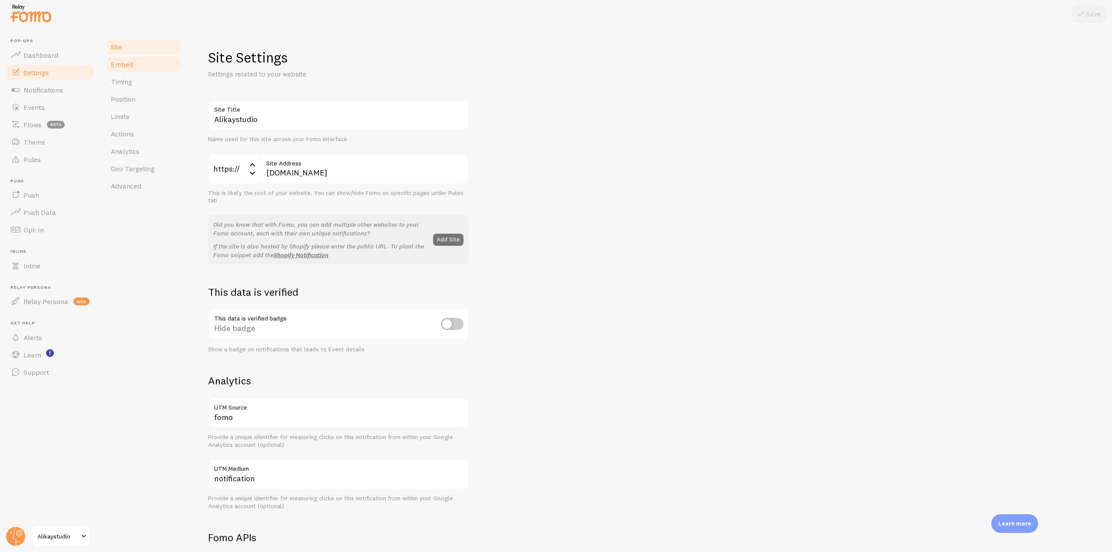
click at [153, 63] on link "Embed" at bounding box center [144, 64] width 76 height 17
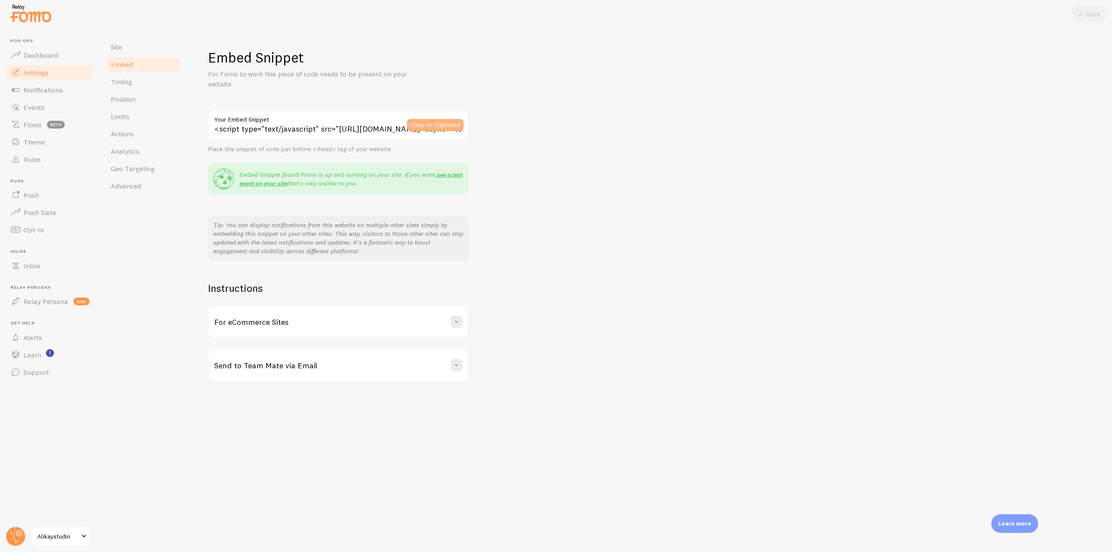
click at [449, 119] on button "Copy to Clipboard" at bounding box center [435, 125] width 56 height 12
click at [73, 91] on link "Notifications" at bounding box center [50, 89] width 90 height 17
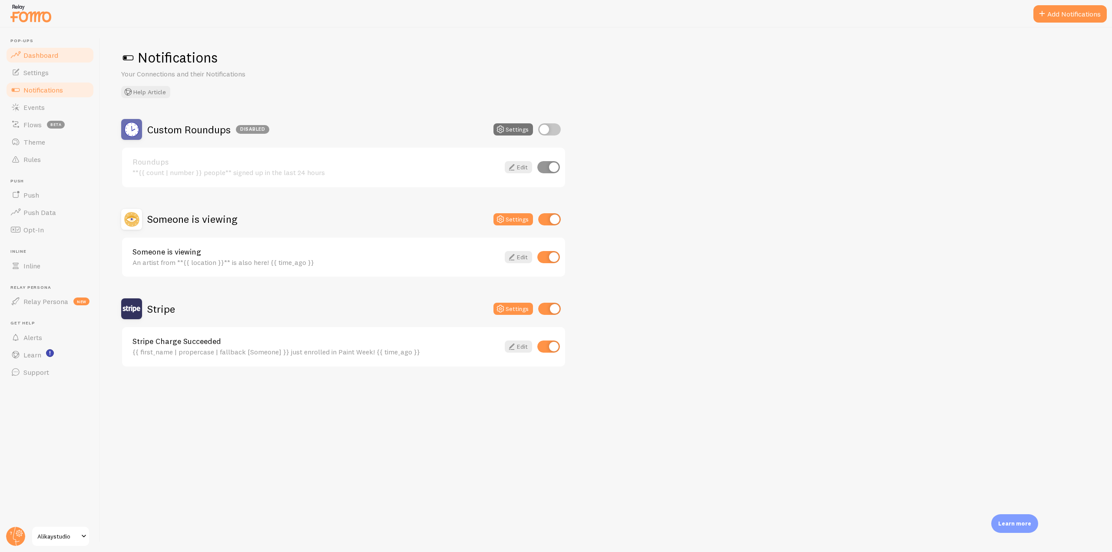
click at [48, 57] on span "Dashboard" at bounding box center [40, 55] width 35 height 9
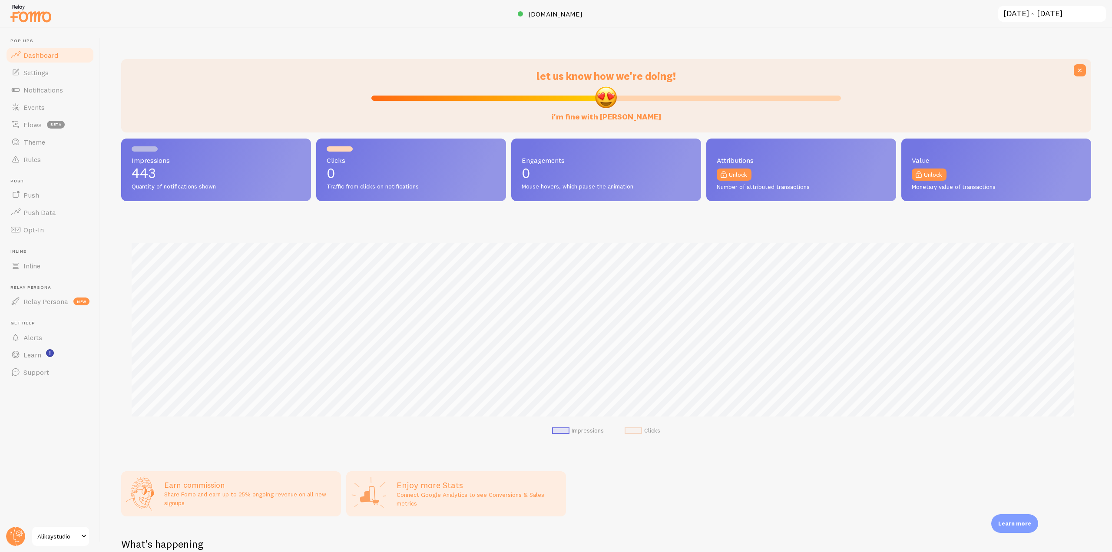
scroll to position [228, 964]
click at [1057, 10] on input "[DATE] ~ [DATE]" at bounding box center [1053, 14] width 110 height 18
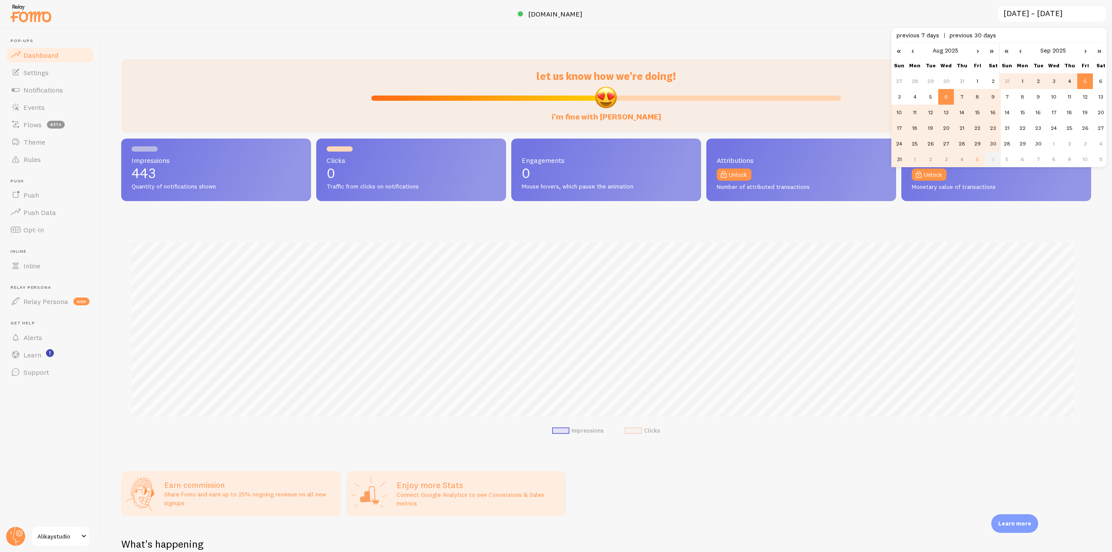
scroll to position [0, 0]
click at [1083, 82] on td "5" at bounding box center [1086, 81] width 16 height 16
click at [980, 53] on link "›" at bounding box center [978, 50] width 13 height 15
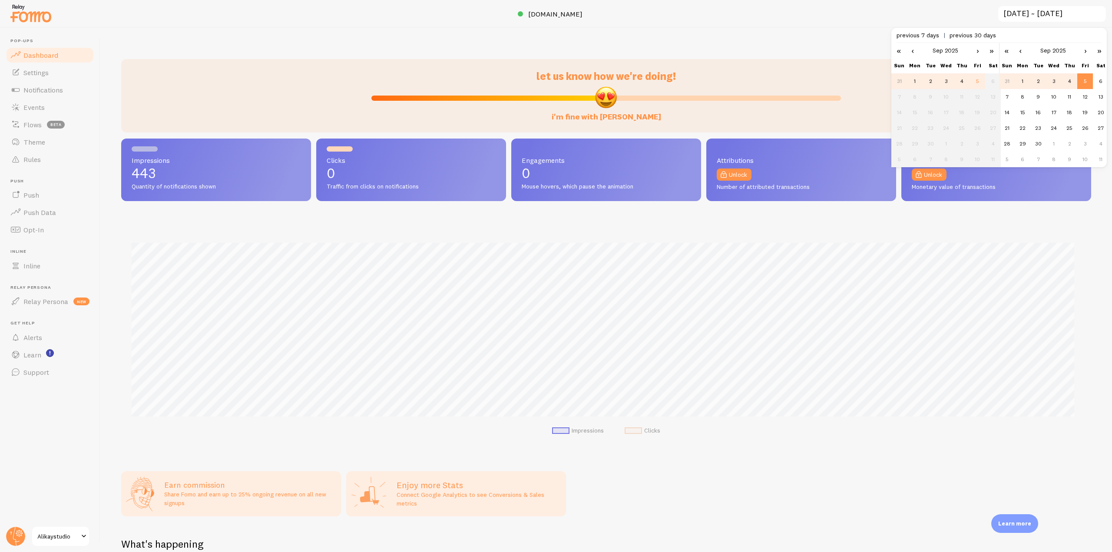
click at [964, 77] on td "4" at bounding box center [962, 81] width 16 height 16
type input "[DATE] ~ [DATE]"
click at [1083, 85] on td "5" at bounding box center [1086, 81] width 16 height 16
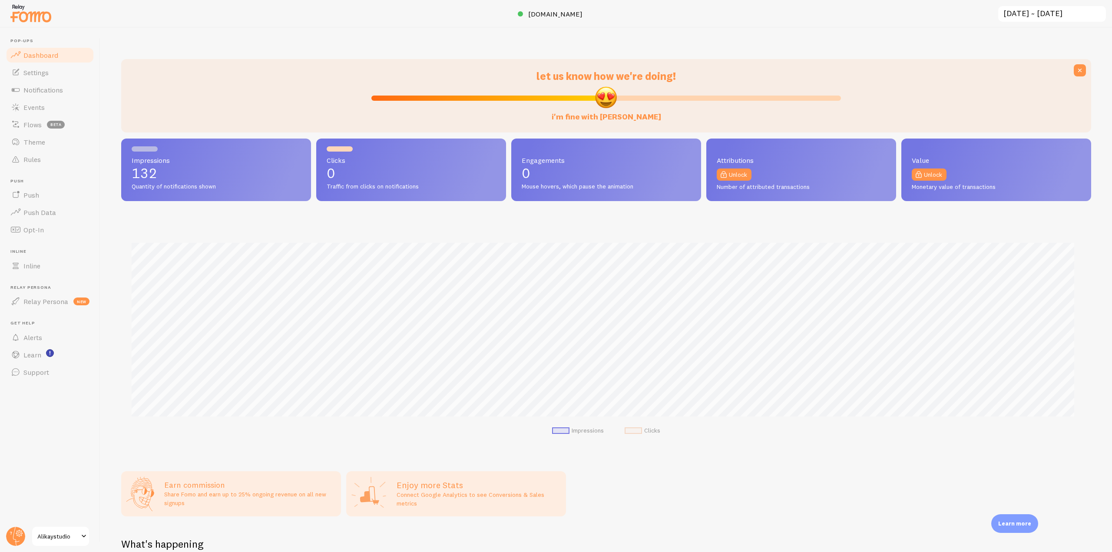
click at [41, 20] on img at bounding box center [30, 13] width 43 height 22
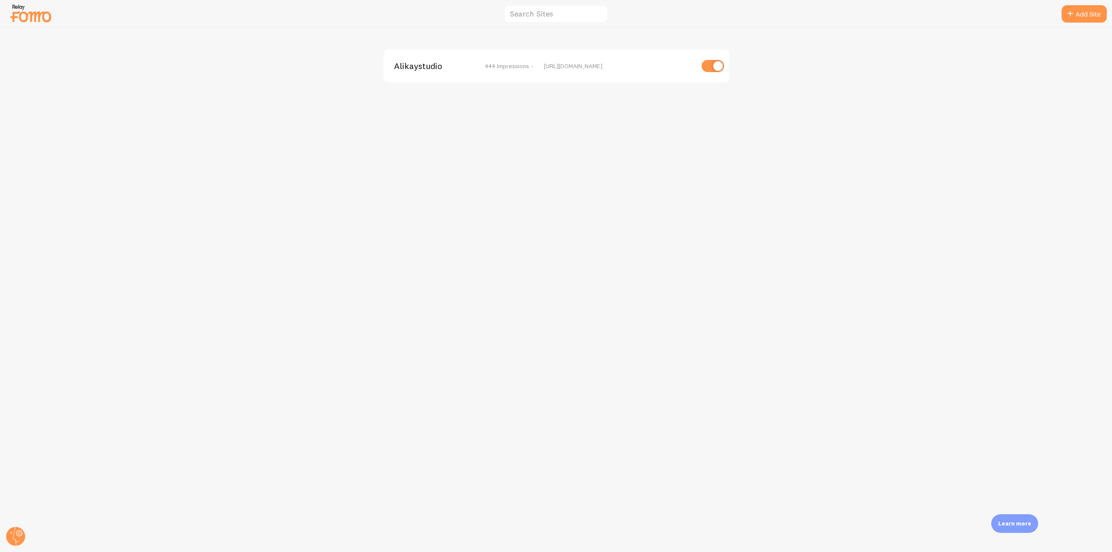
click at [430, 73] on div "Alikaystudio 444 Impressions - [URL][DOMAIN_NAME]" at bounding box center [557, 66] width 346 height 33
click at [405, 70] on span "Alikaystudio" at bounding box center [429, 66] width 70 height 8
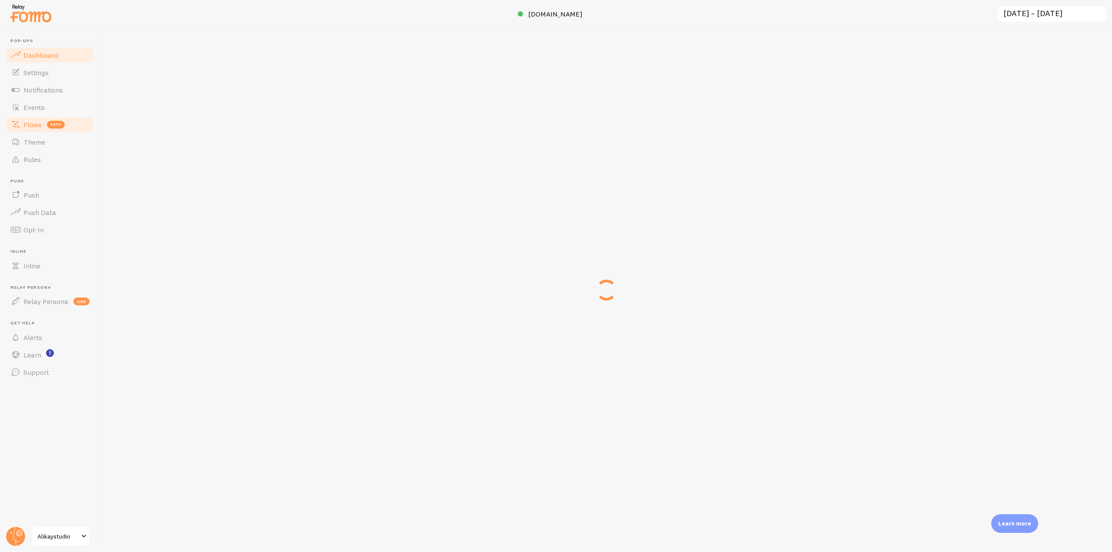
click at [61, 126] on span "beta" at bounding box center [56, 125] width 18 height 8
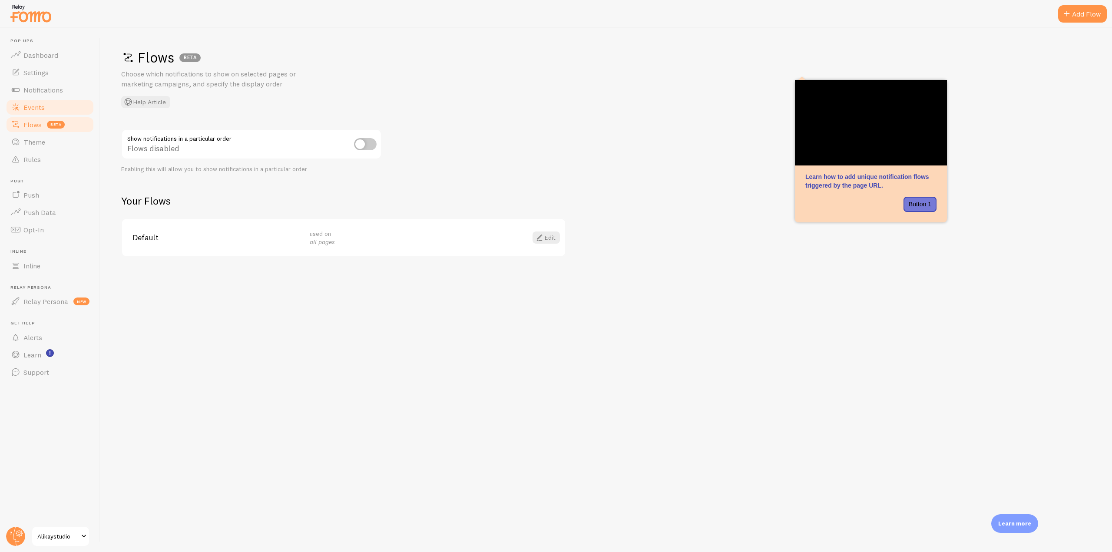
click at [46, 107] on link "Events" at bounding box center [50, 107] width 90 height 17
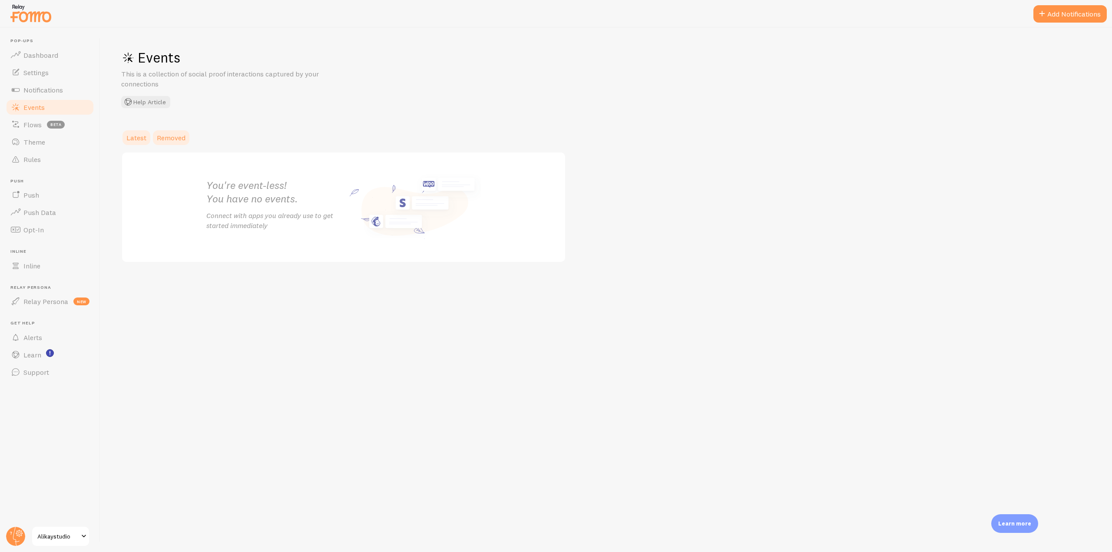
click at [177, 140] on span "Removed" at bounding box center [171, 137] width 29 height 9
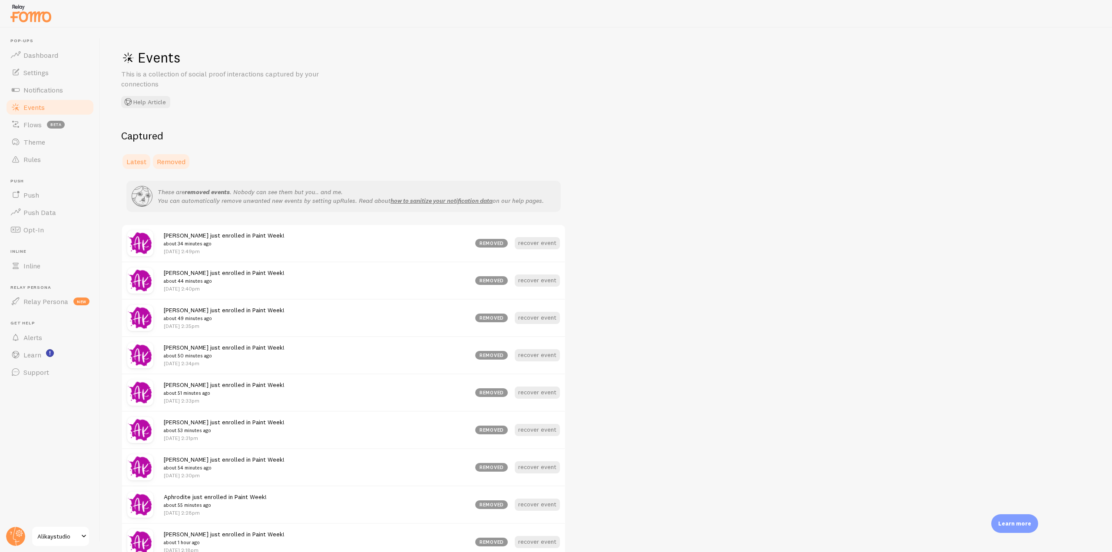
click at [133, 155] on link "Latest" at bounding box center [136, 161] width 30 height 17
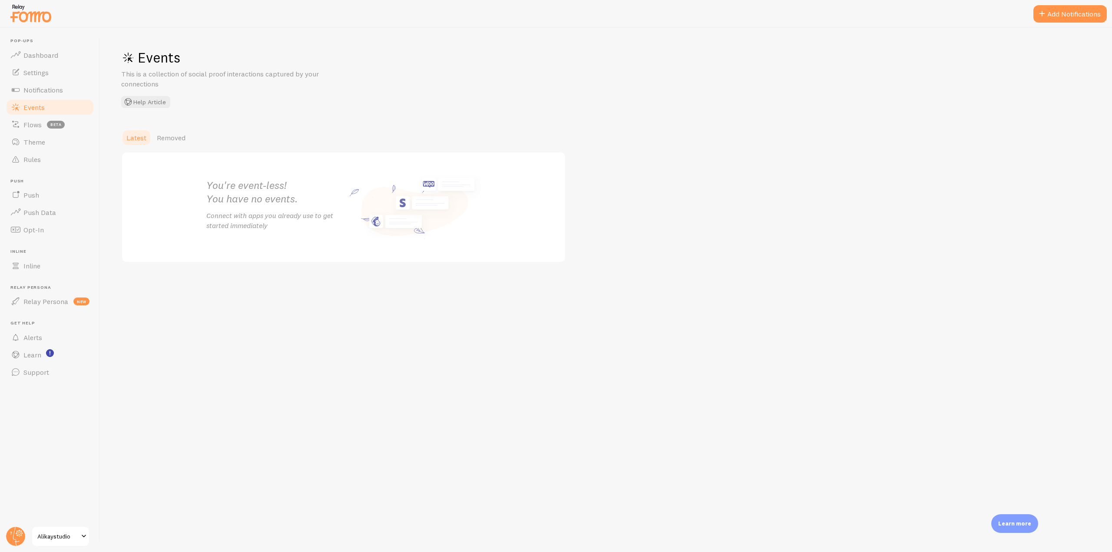
drag, startPoint x: 33, startPoint y: 17, endPoint x: 59, endPoint y: 26, distance: 27.9
click at [33, 17] on img at bounding box center [30, 13] width 43 height 22
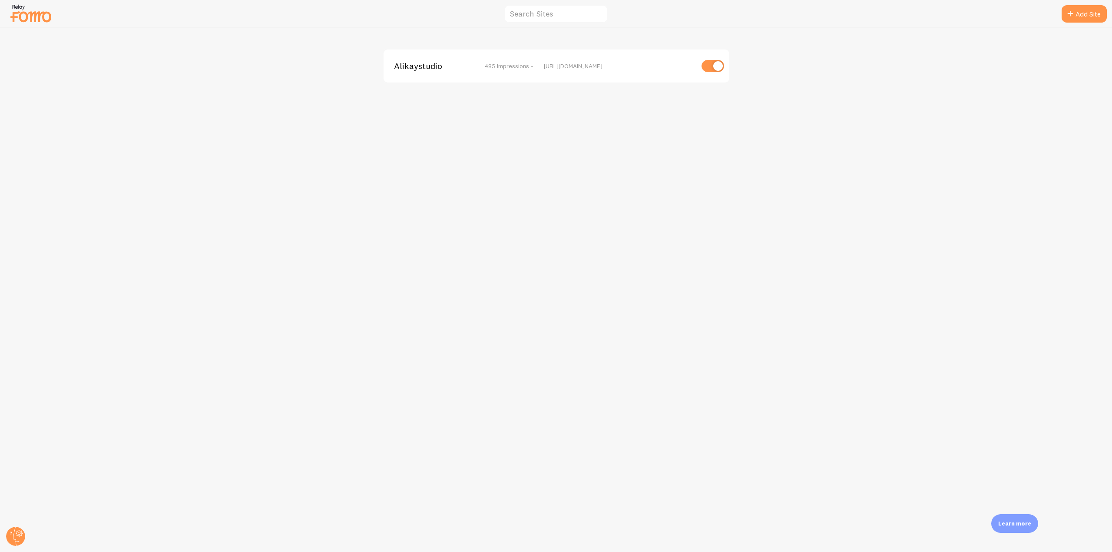
click at [707, 65] on input "checkbox" at bounding box center [713, 66] width 23 height 12
click at [708, 71] on input "checkbox" at bounding box center [713, 66] width 23 height 12
checkbox input "true"
click at [424, 73] on div "Alikaystudio 485 Impressions - [URL][DOMAIN_NAME]" at bounding box center [557, 66] width 346 height 33
click at [405, 62] on span "Alikaystudio" at bounding box center [429, 66] width 70 height 8
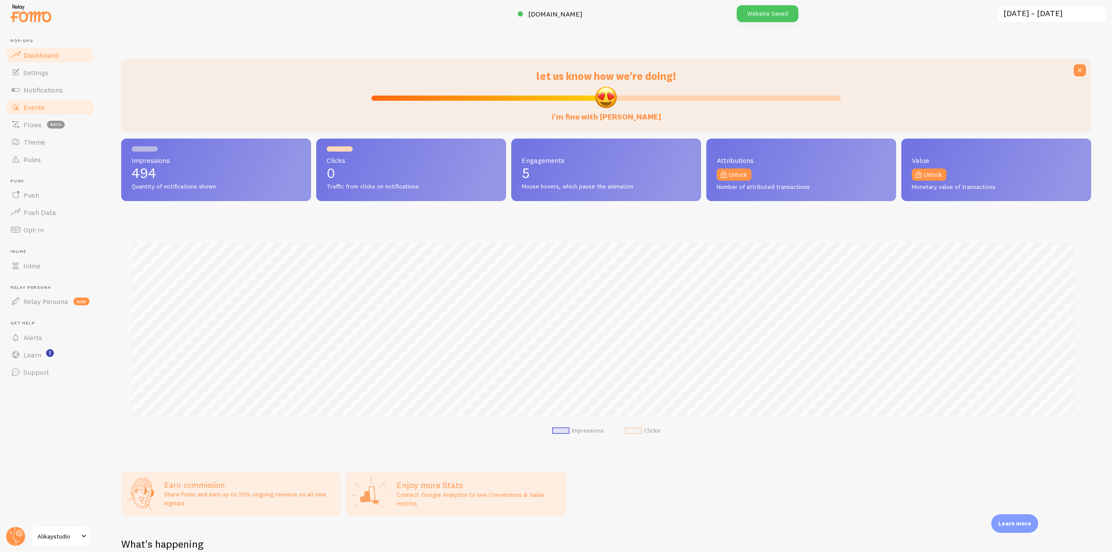
scroll to position [228, 964]
drag, startPoint x: 34, startPoint y: 111, endPoint x: 90, endPoint y: 127, distance: 58.2
click at [34, 111] on span "Events" at bounding box center [33, 107] width 21 height 9
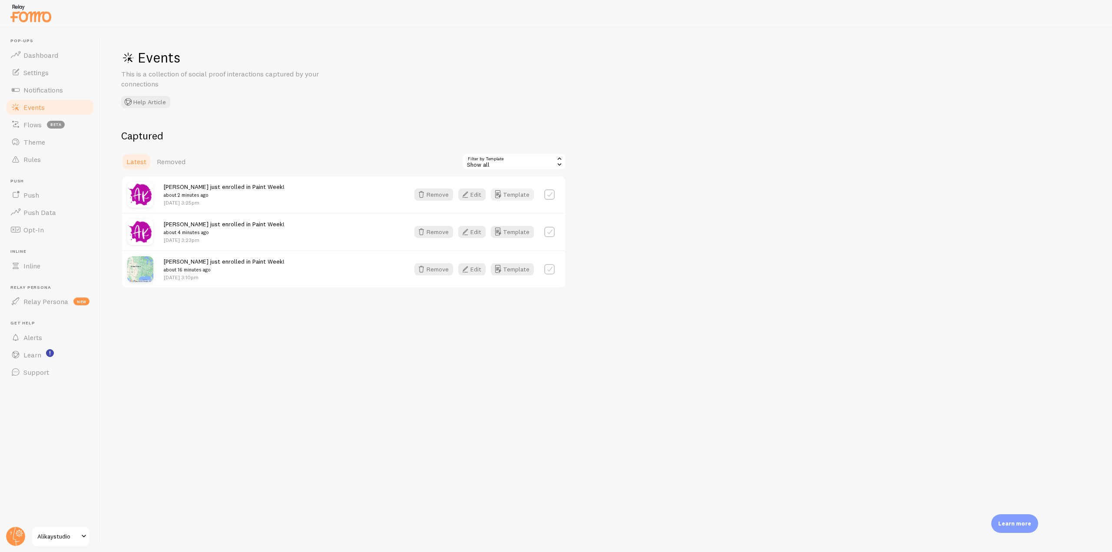
click at [515, 195] on button "Template" at bounding box center [512, 195] width 43 height 12
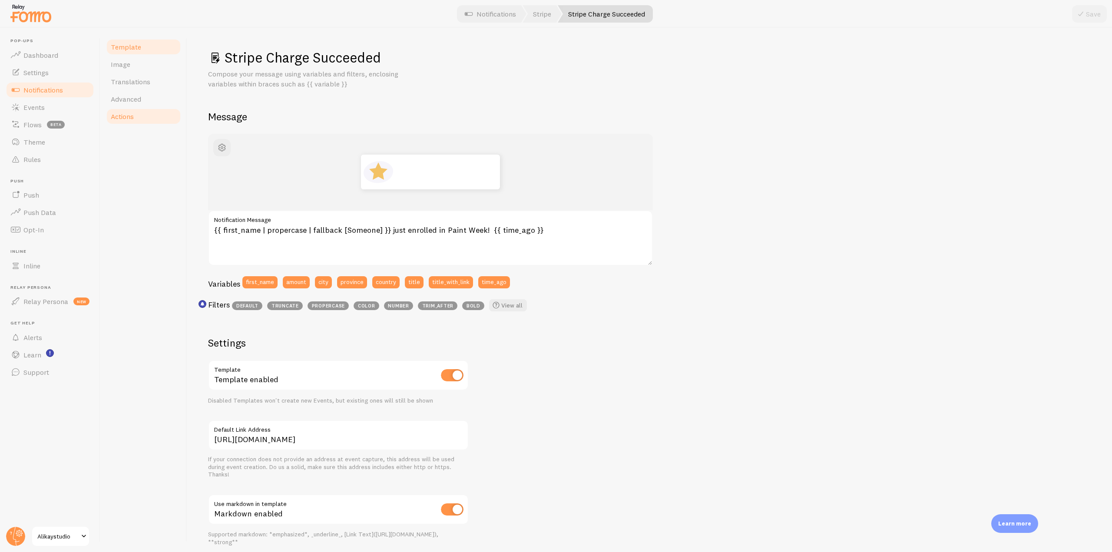
click at [129, 116] on span "Actions" at bounding box center [122, 116] width 23 height 9
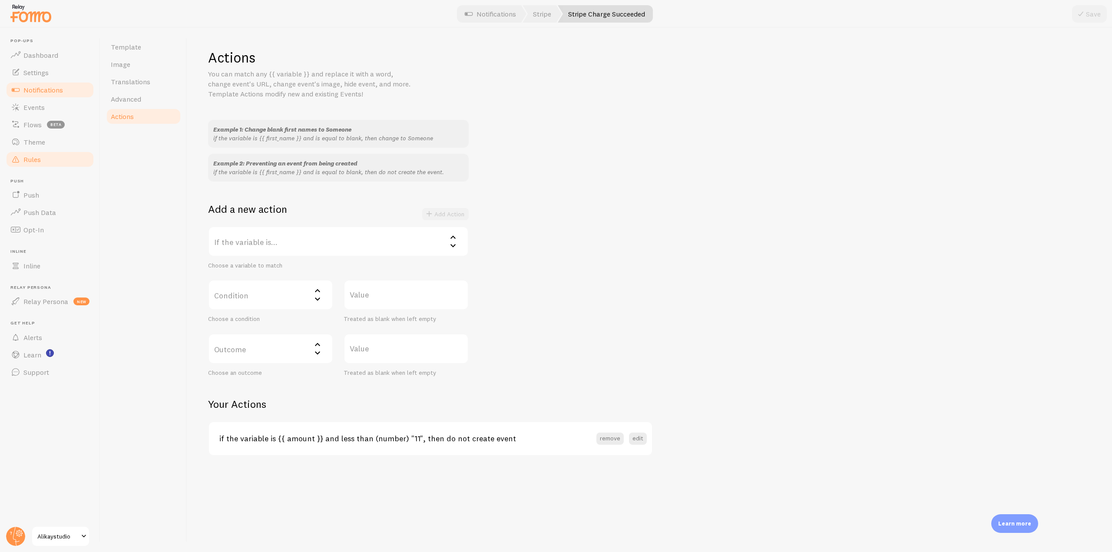
click at [48, 156] on link "Rules" at bounding box center [50, 159] width 90 height 17
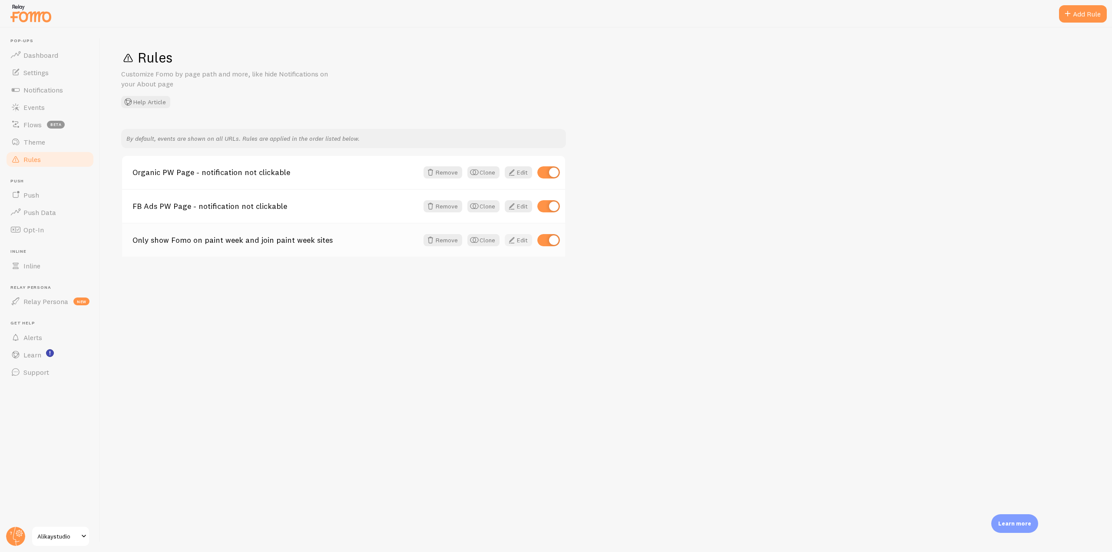
click at [512, 240] on span at bounding box center [512, 240] width 10 height 10
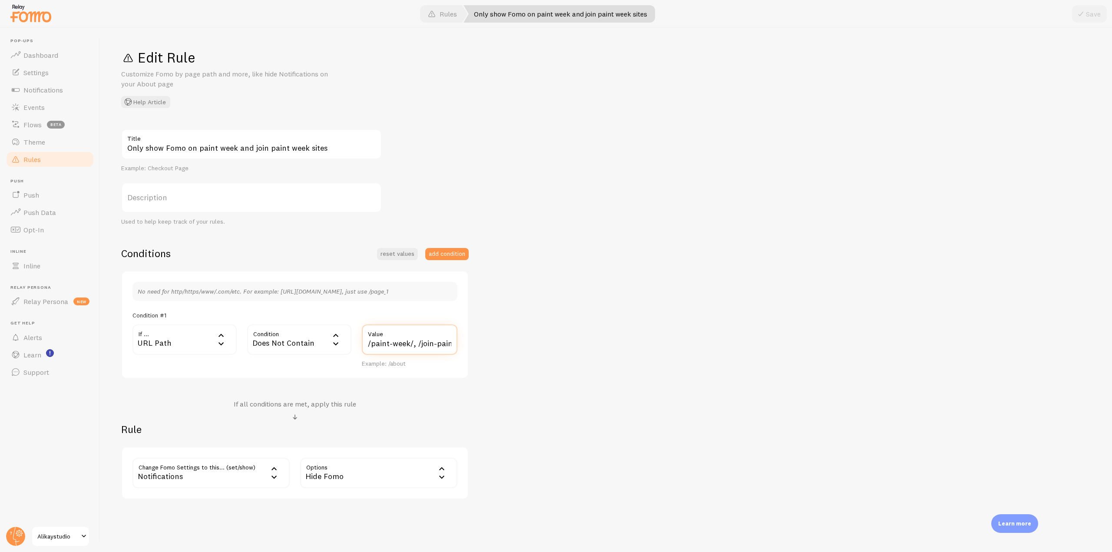
click at [369, 344] on input "/paint-week/, /join-paint-week/" at bounding box center [410, 340] width 96 height 30
drag, startPoint x: 415, startPoint y: 344, endPoint x: 508, endPoint y: 352, distance: 92.9
click at [508, 352] on div "Only show Fomo on paint week and join paint week sites Title Example: Checkout …" at bounding box center [606, 314] width 970 height 371
click at [468, 347] on div "No need for http/https/www/.com/etc. For example: http://www.yourwebsite.com/pa…" at bounding box center [295, 325] width 348 height 109
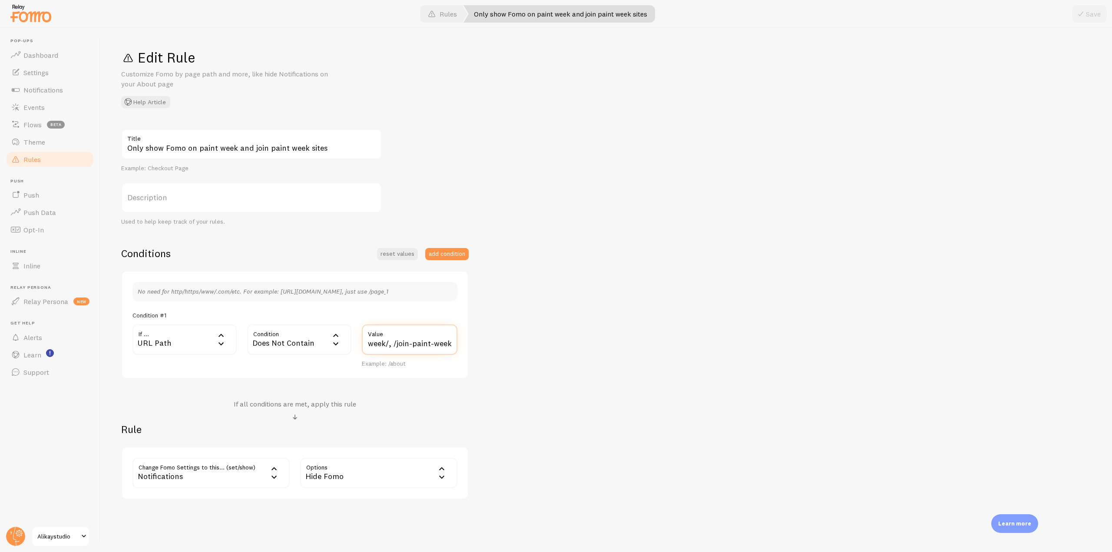
drag, startPoint x: 369, startPoint y: 345, endPoint x: 489, endPoint y: 359, distance: 121.2
click at [489, 359] on div "Only show Fomo on paint week and join paint week sites Title Example: Checkout …" at bounding box center [606, 314] width 970 height 371
